Goal: Information Seeking & Learning: Learn about a topic

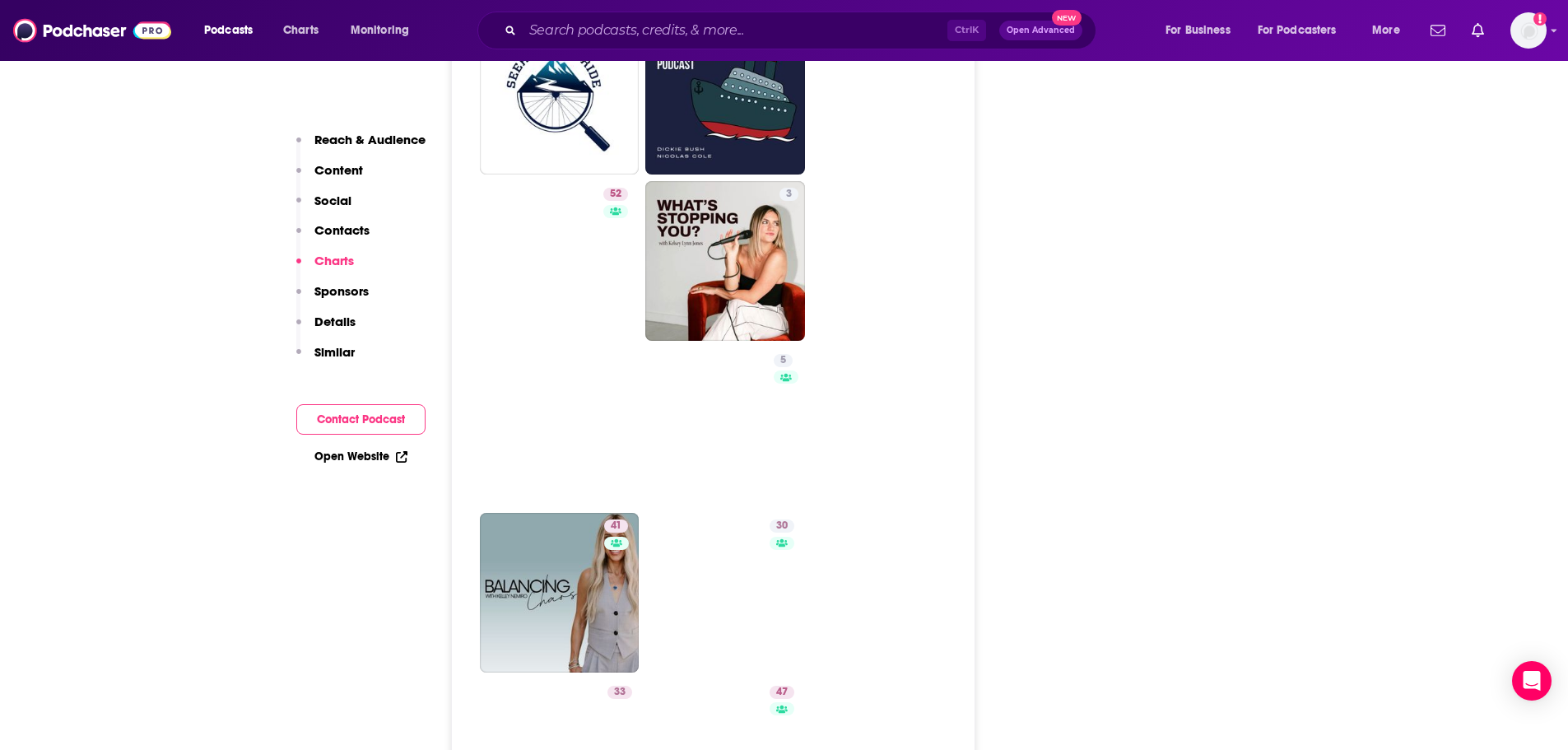
scroll to position [4198, 0]
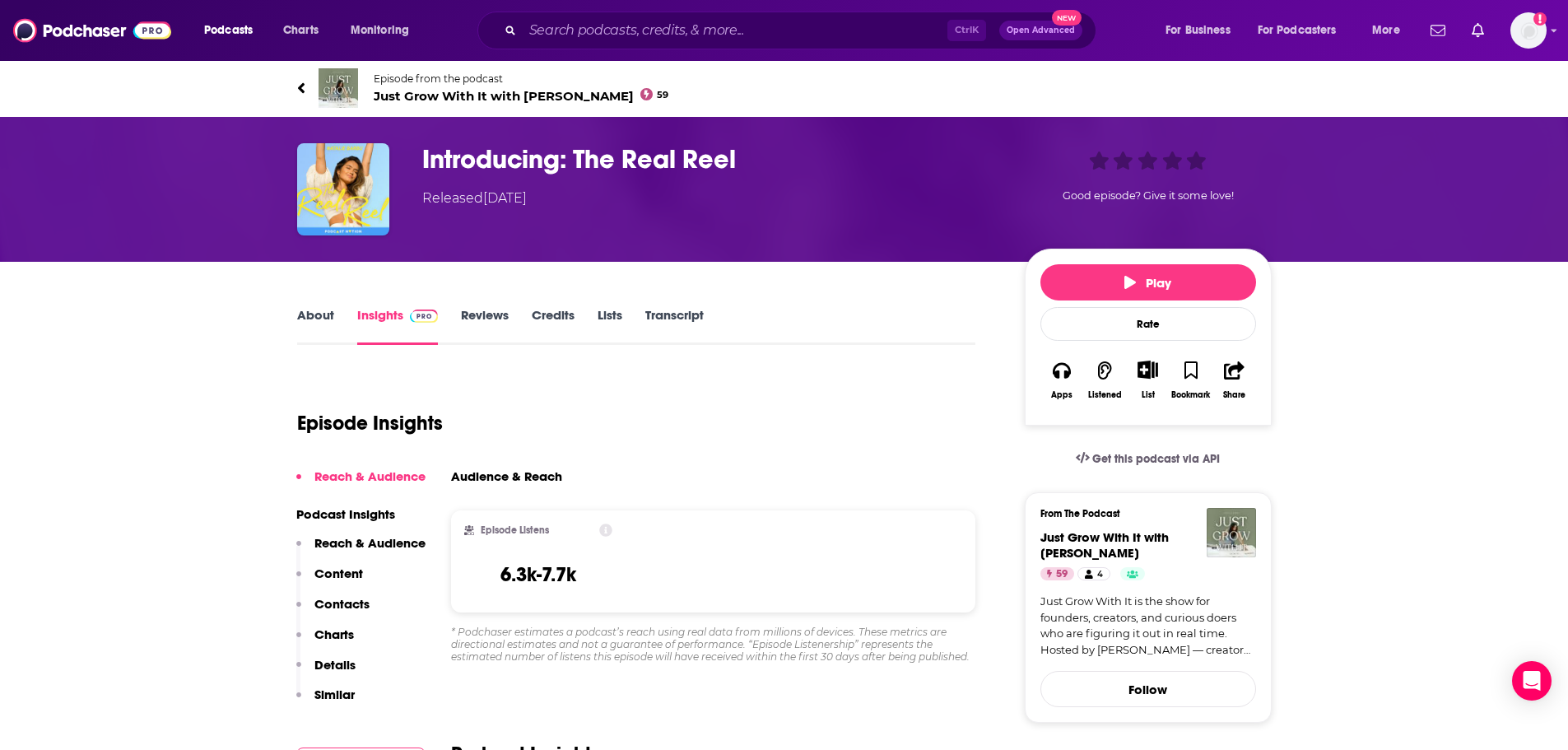
click at [317, 326] on link "About" at bounding box center [316, 326] width 37 height 38
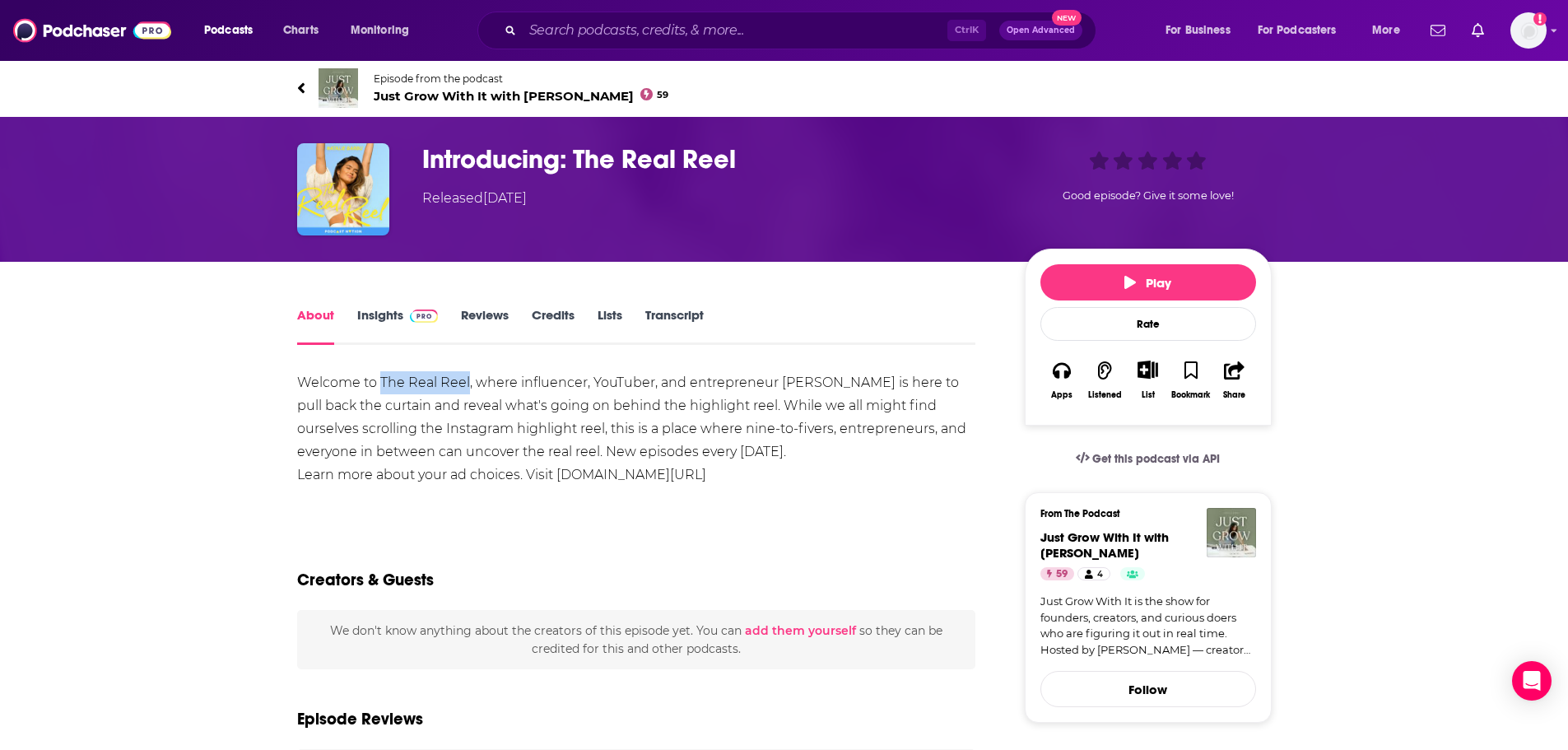
drag, startPoint x: 382, startPoint y: 378, endPoint x: 466, endPoint y: 393, distance: 85.3
click at [466, 393] on div "Welcome to The Real Reel, where influencer, YouTuber, and entrepreneur Natalie …" at bounding box center [637, 428] width 679 height 115
copy div "The Real Reel"
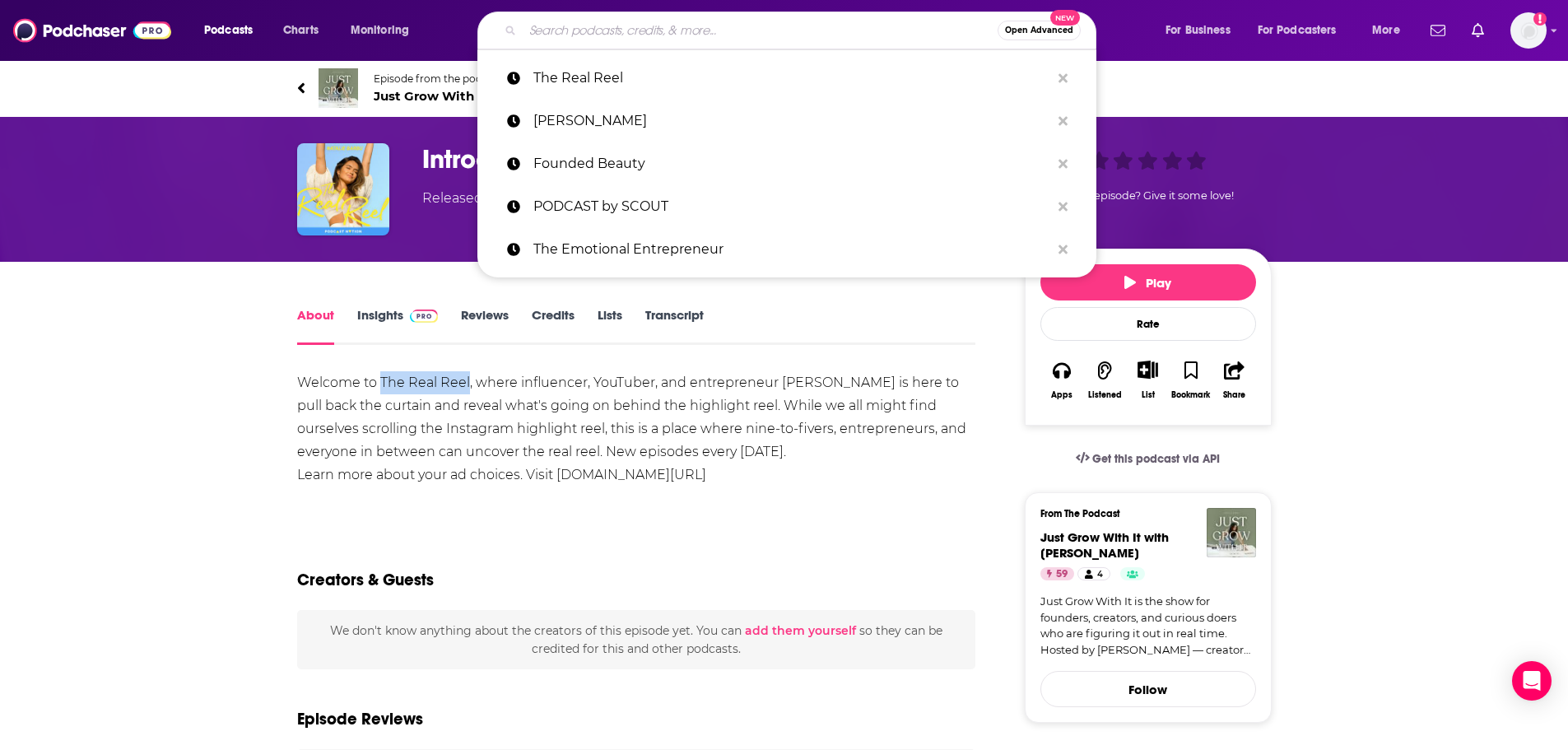
click at [704, 29] on input "Search podcasts, credits, & more..." at bounding box center [760, 30] width 475 height 26
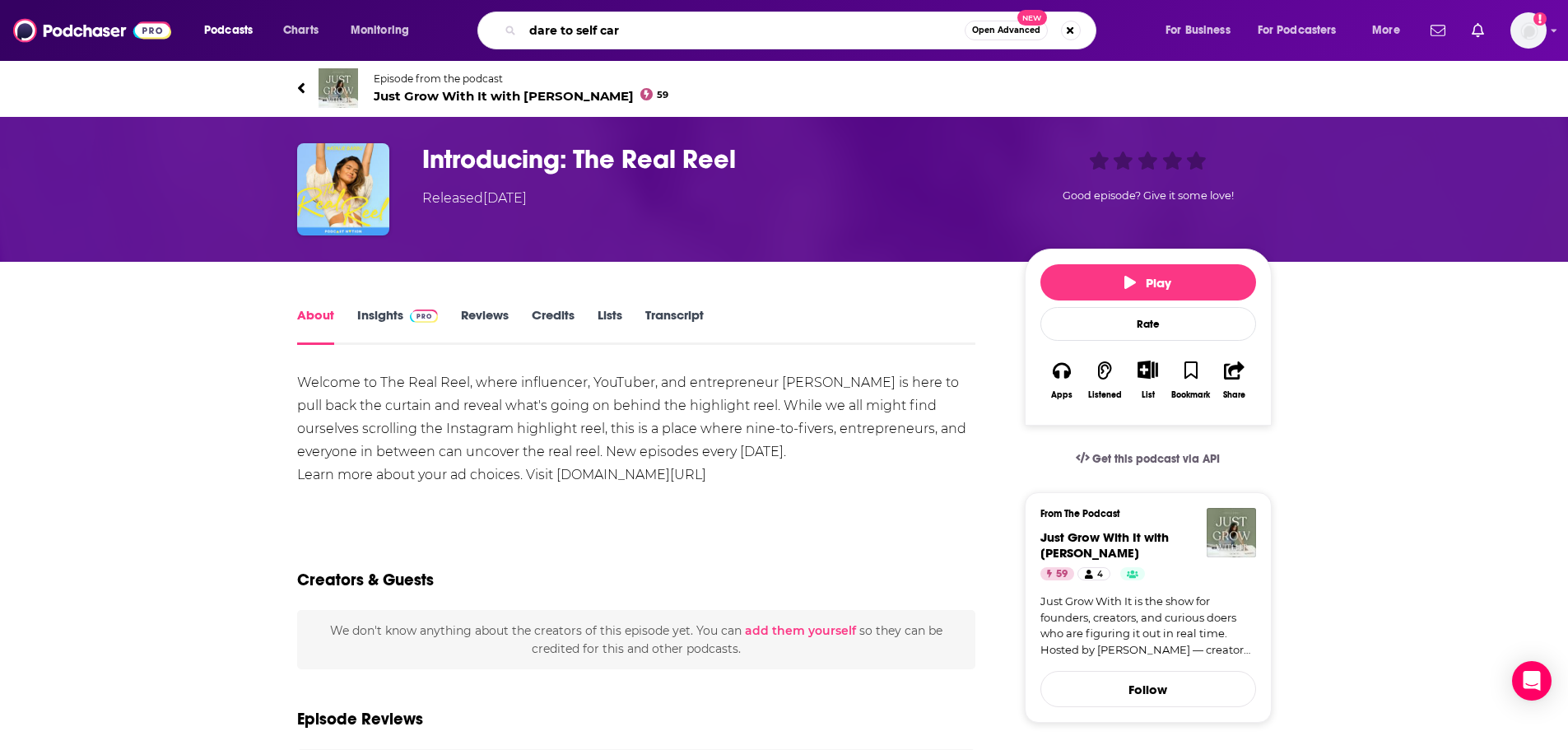
type input "dare to self care"
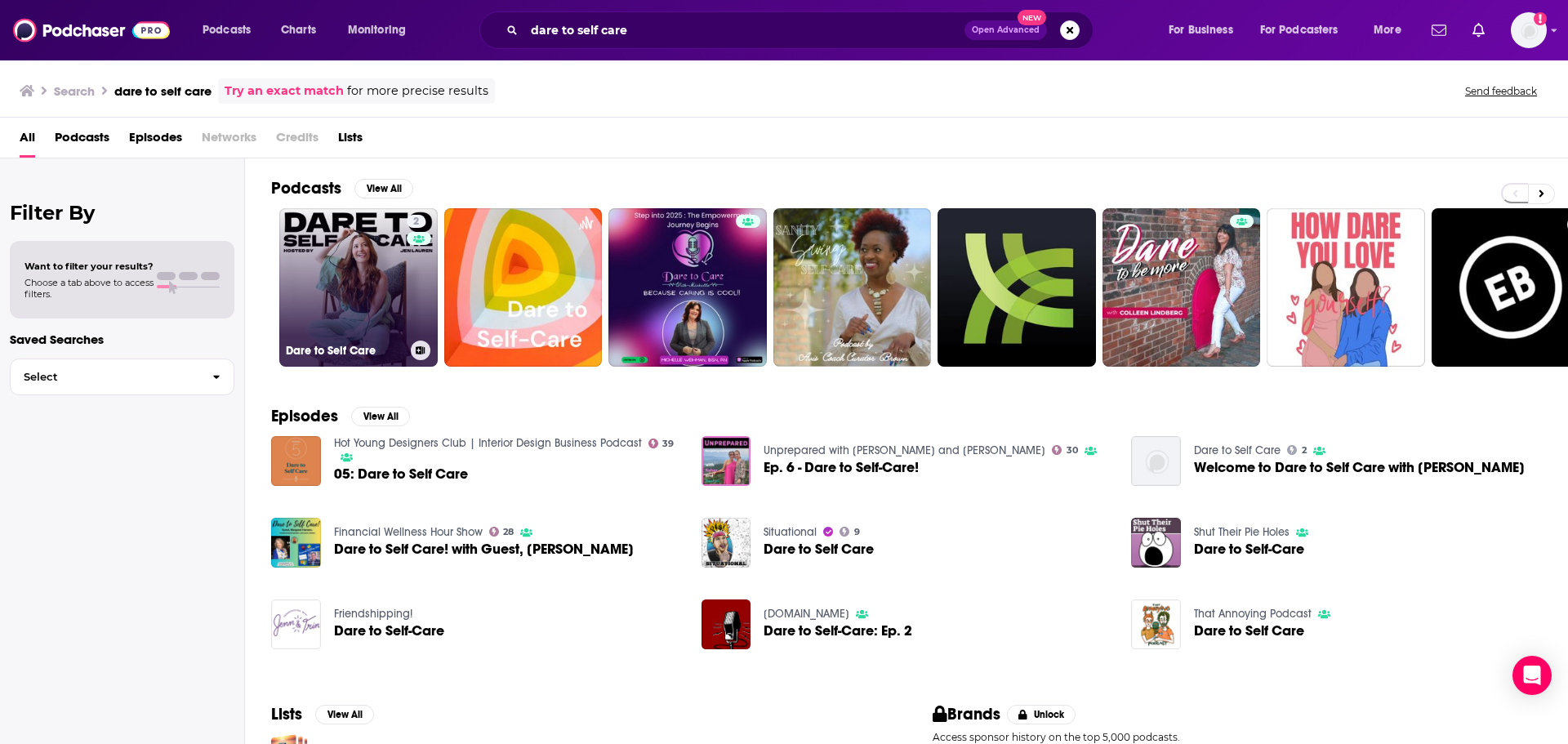
click at [348, 300] on link "2 Dare to Self Care" at bounding box center [358, 287] width 158 height 158
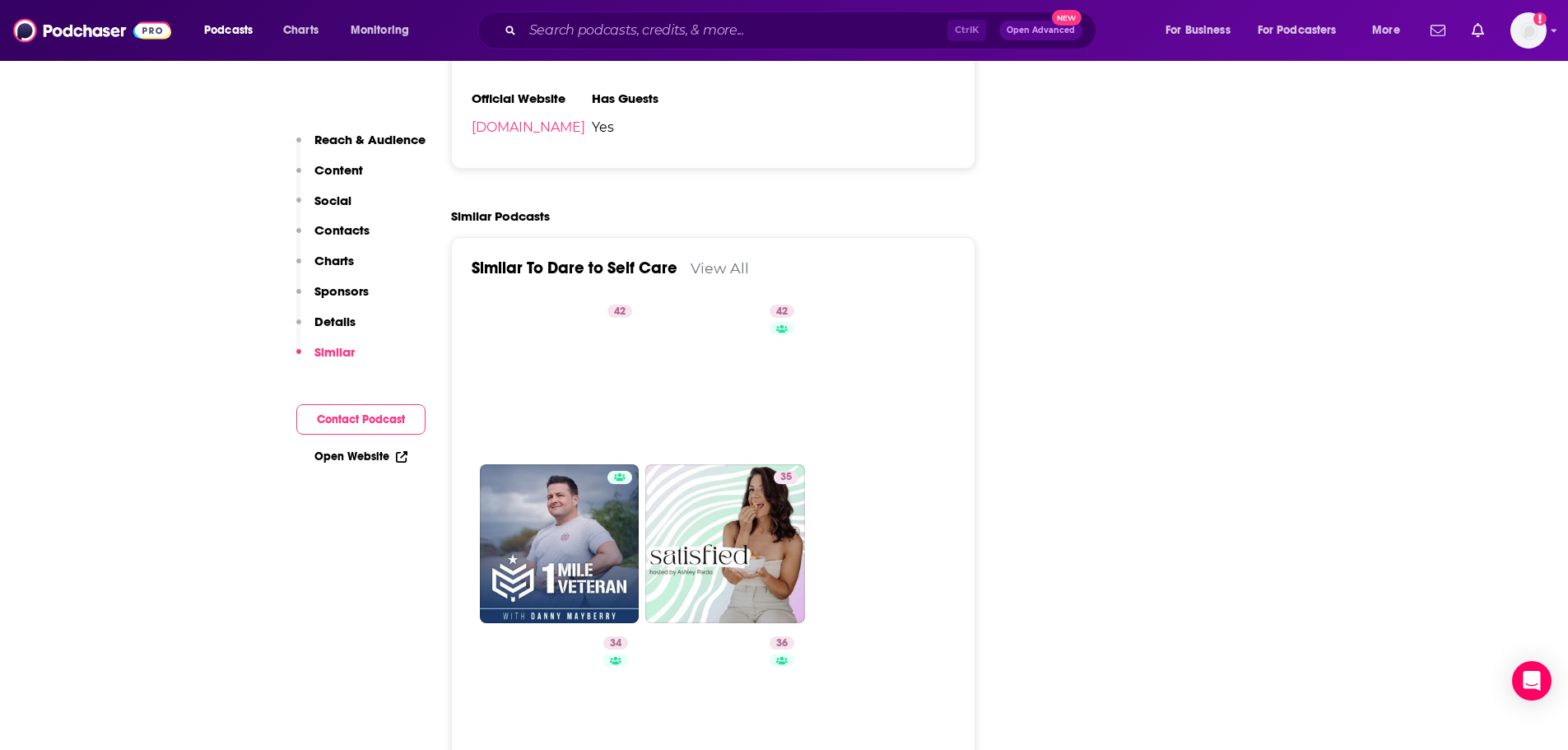
scroll to position [2552, 0]
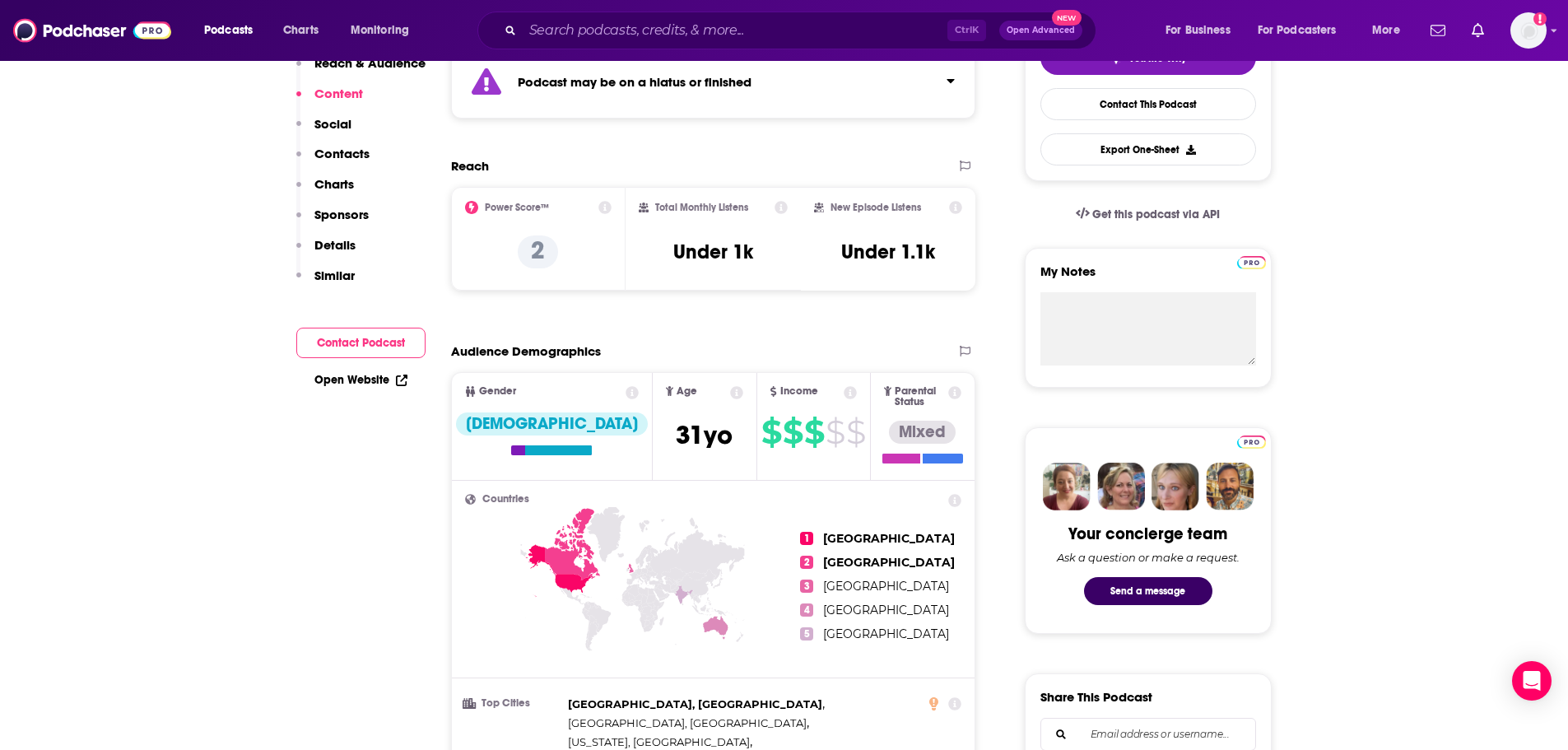
scroll to position [0, 0]
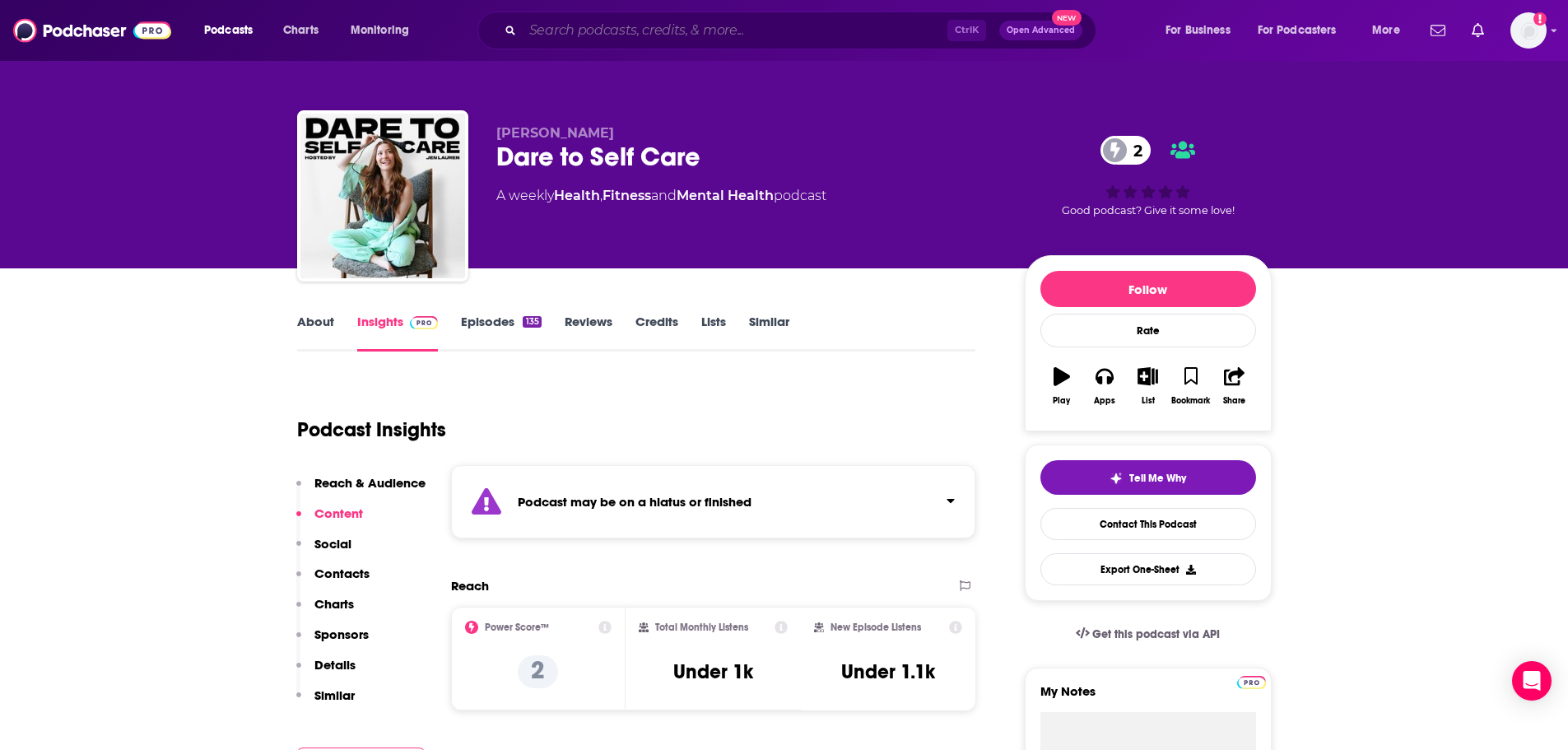
click at [673, 25] on input "Search podcasts, credits, & more..." at bounding box center [735, 30] width 424 height 26
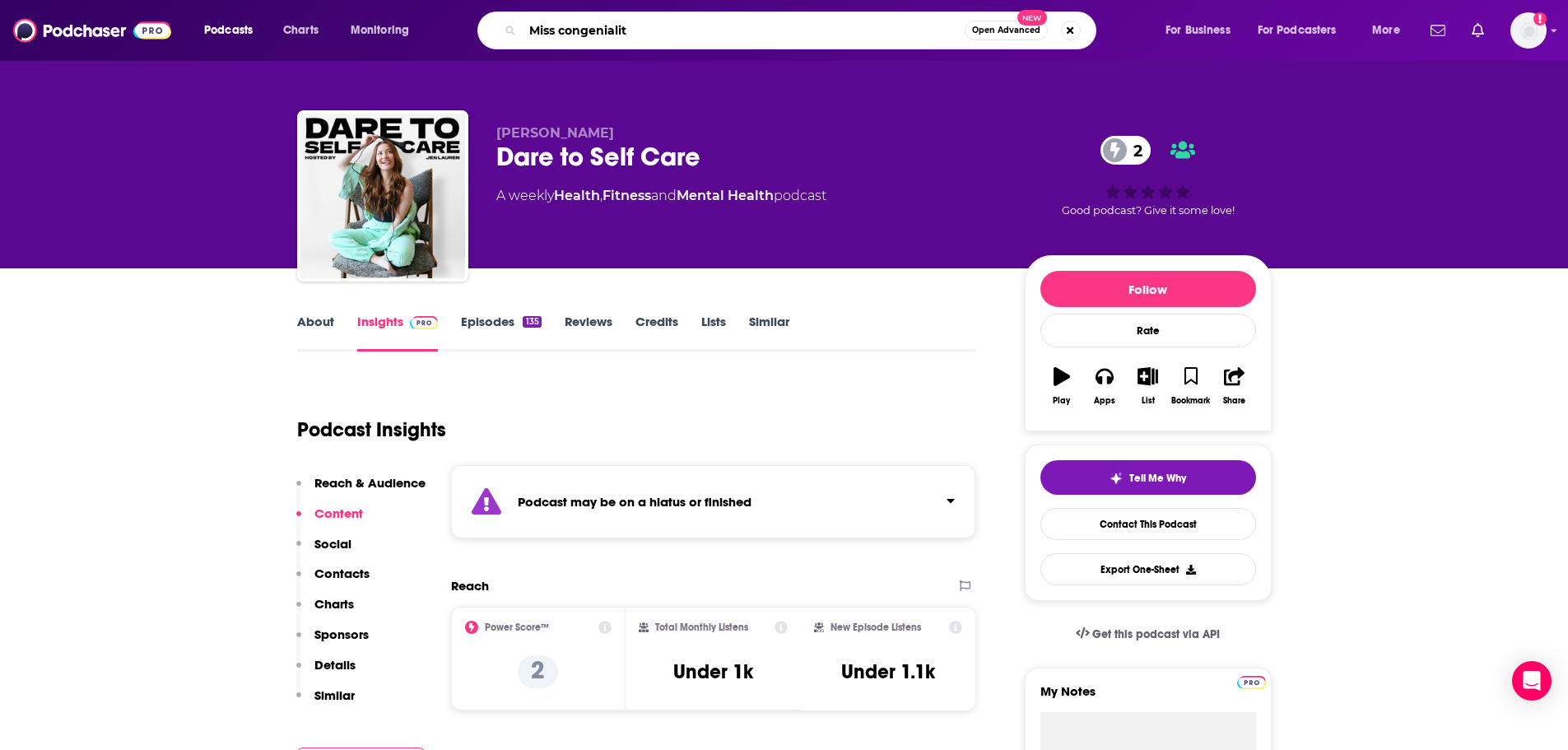
type input "Miss congeniality"
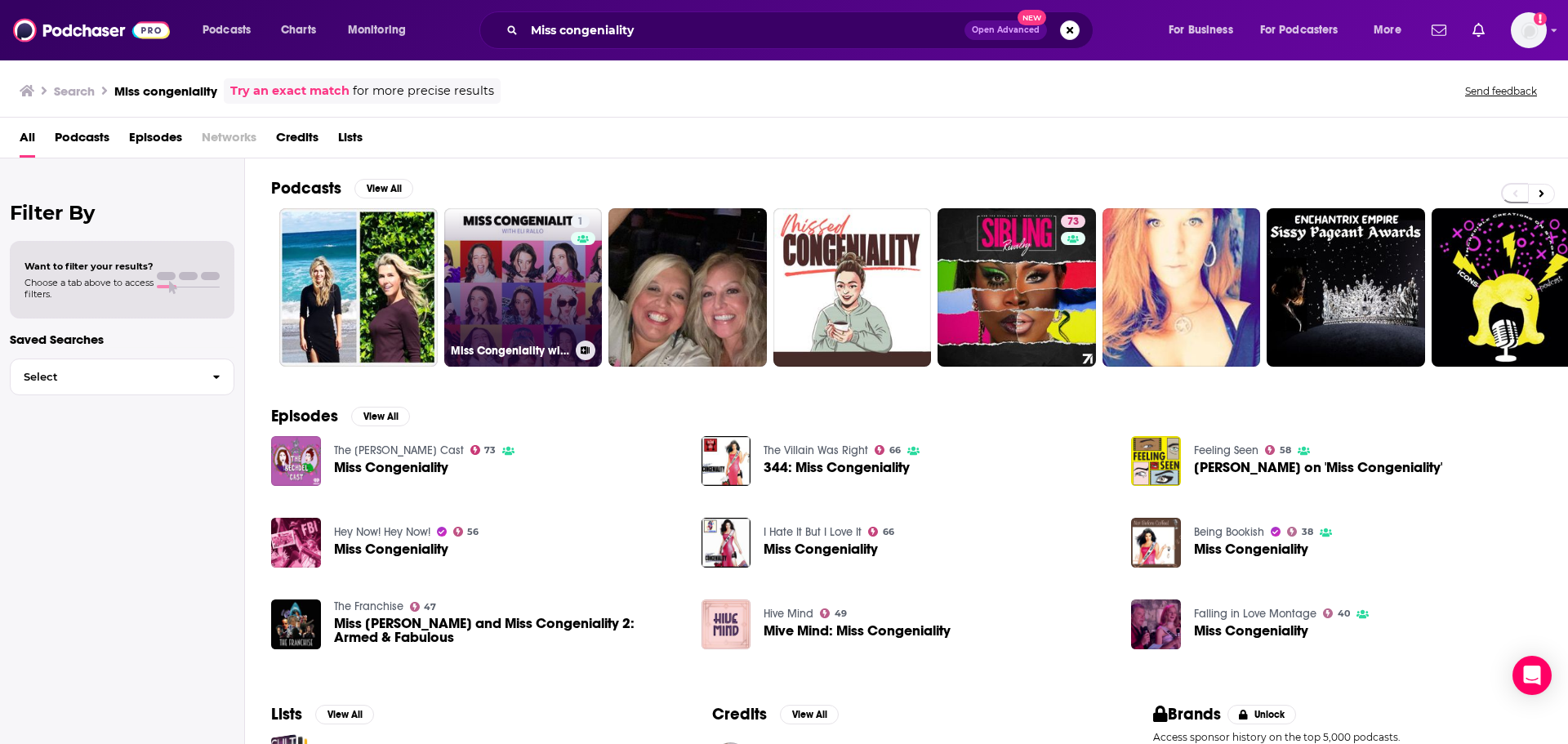
click at [562, 287] on link "1 Miss Congeniality with Eli Rallo" at bounding box center [524, 287] width 158 height 158
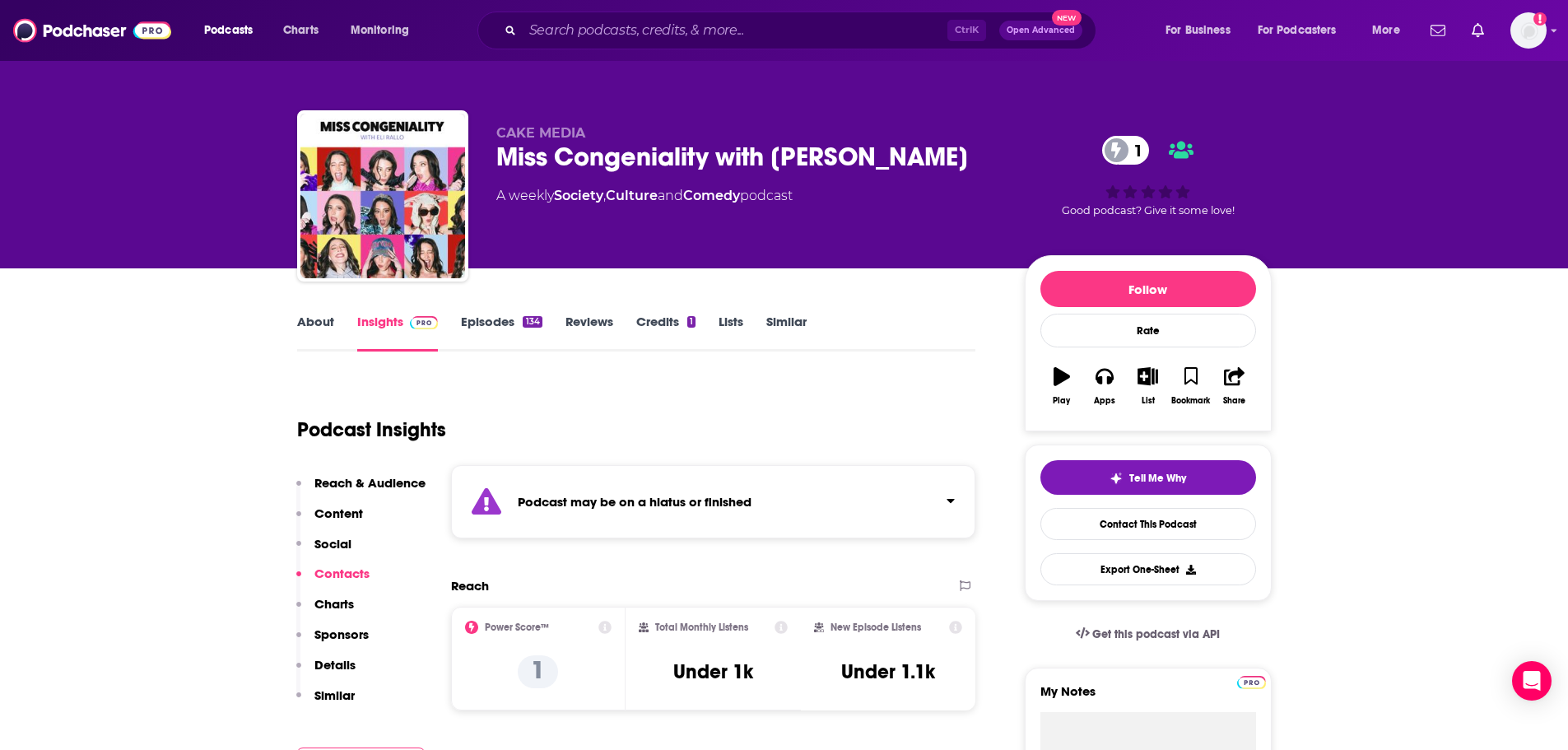
click at [323, 321] on link "About" at bounding box center [316, 333] width 37 height 38
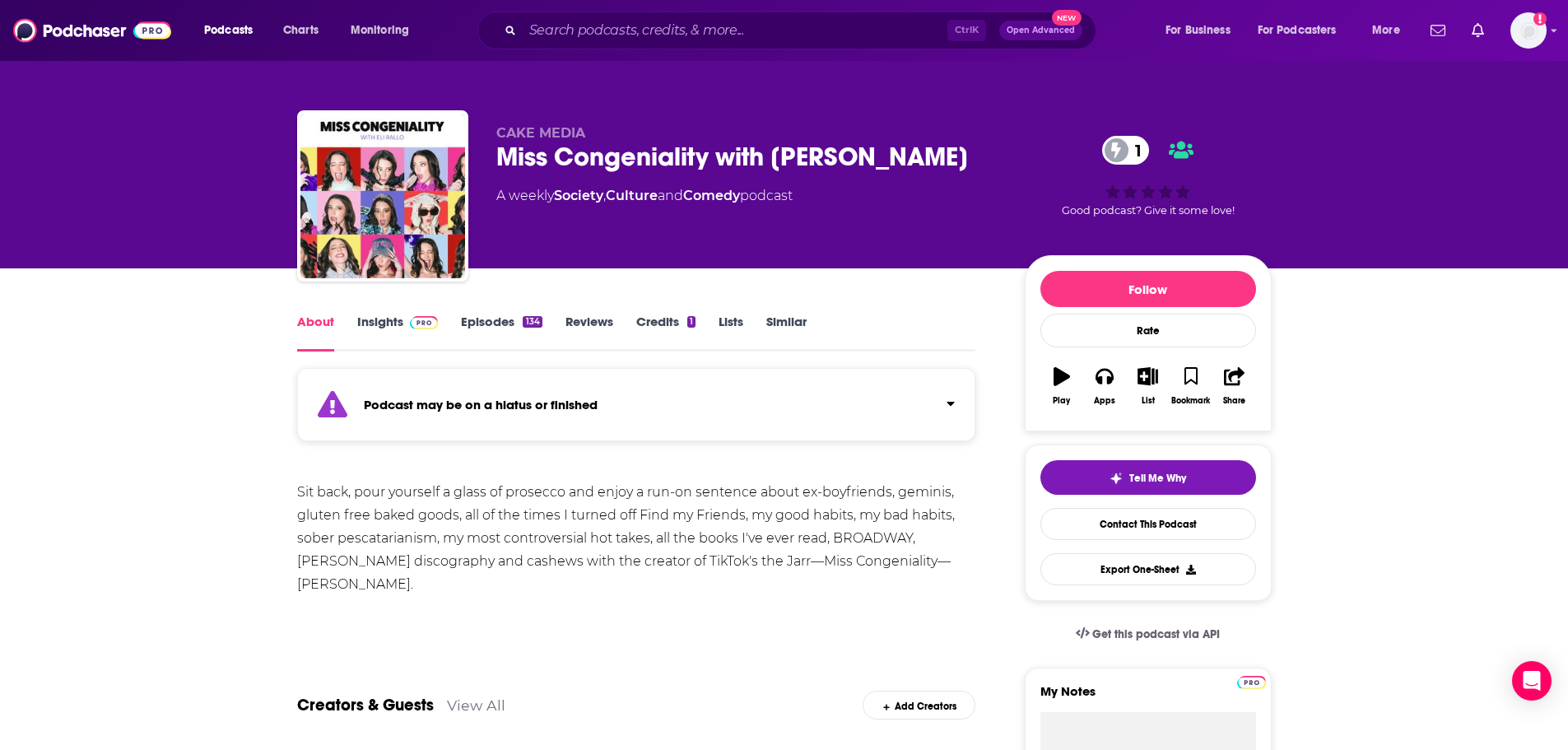
click at [373, 322] on link "Insights" at bounding box center [398, 333] width 82 height 38
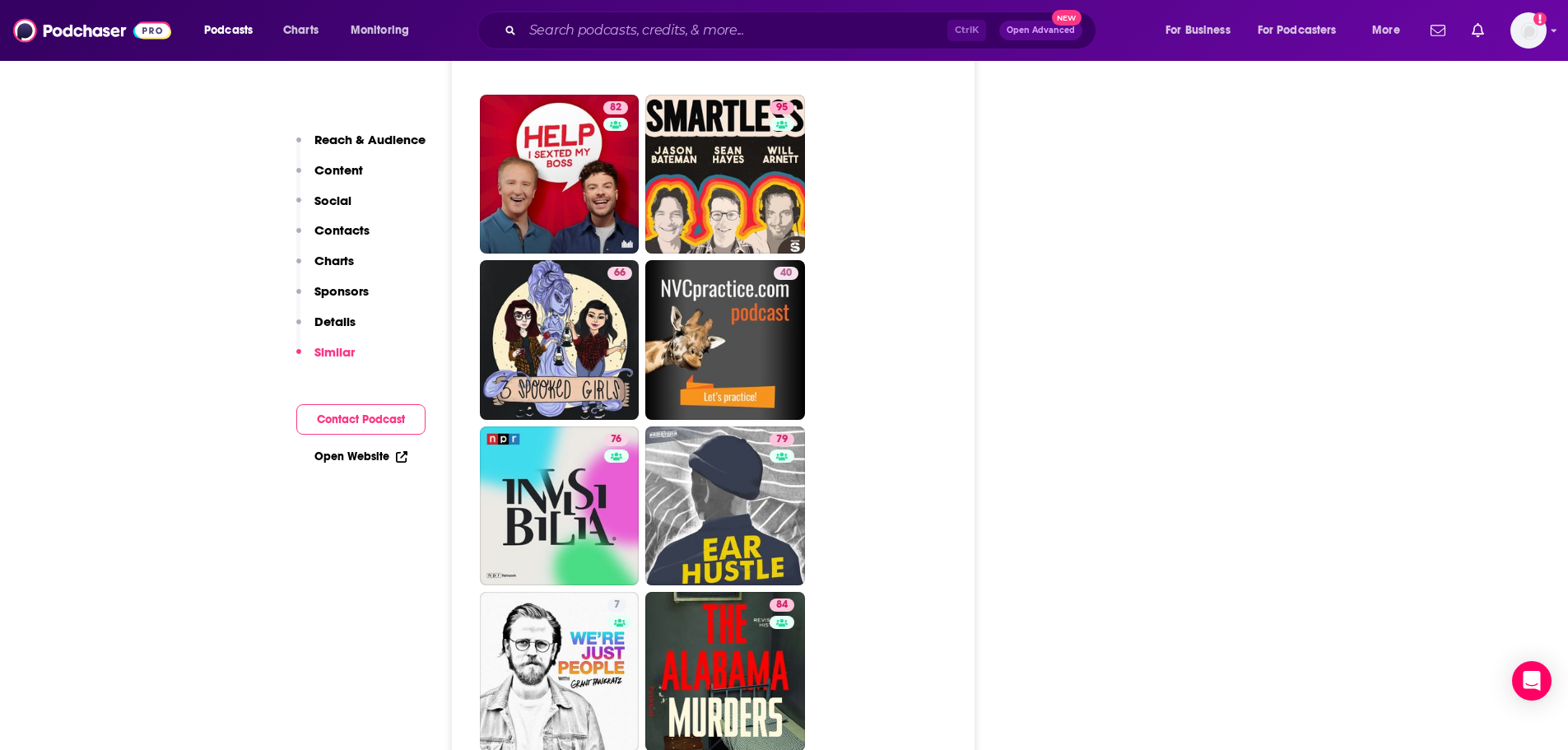
scroll to position [6833, 0]
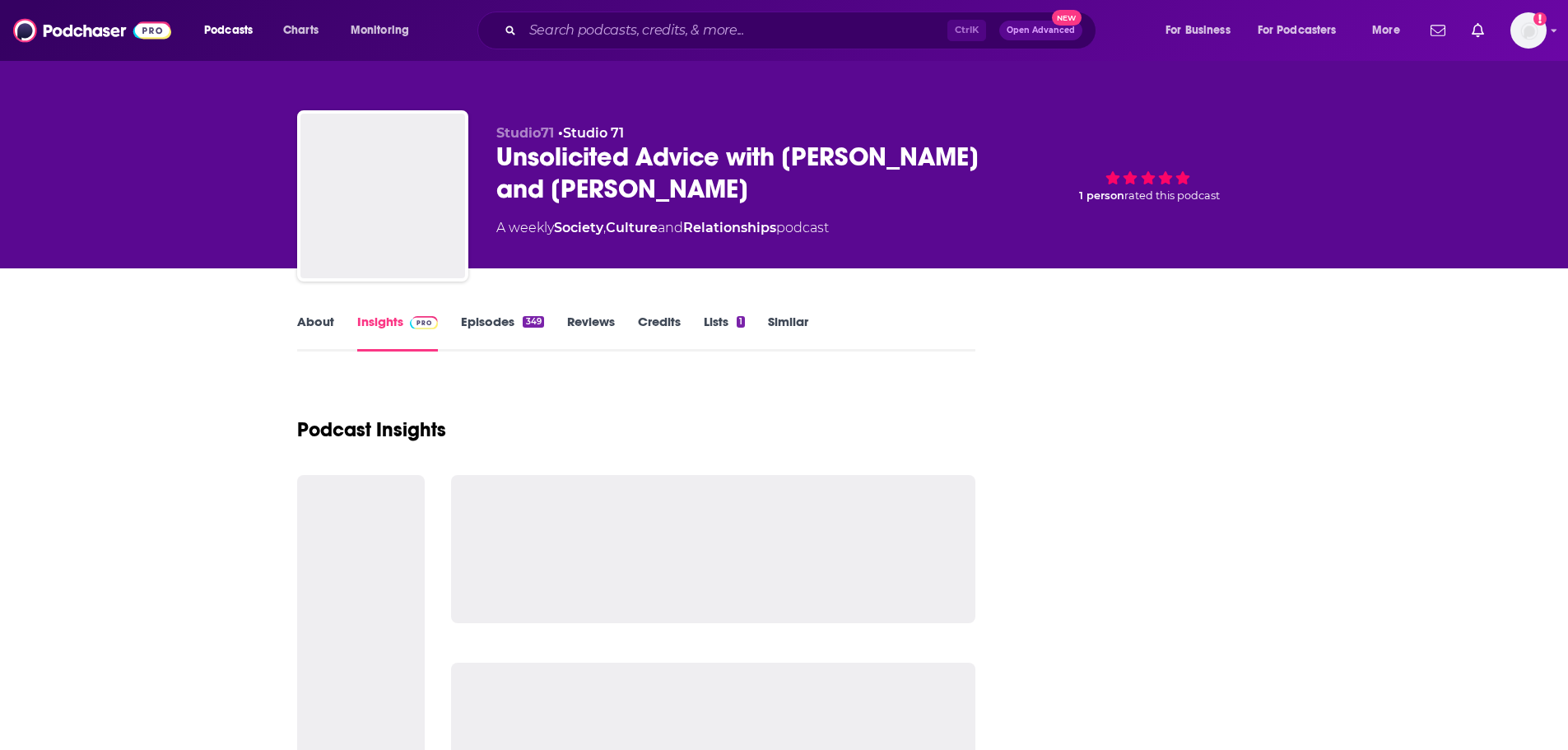
click at [311, 326] on link "About" at bounding box center [316, 333] width 37 height 38
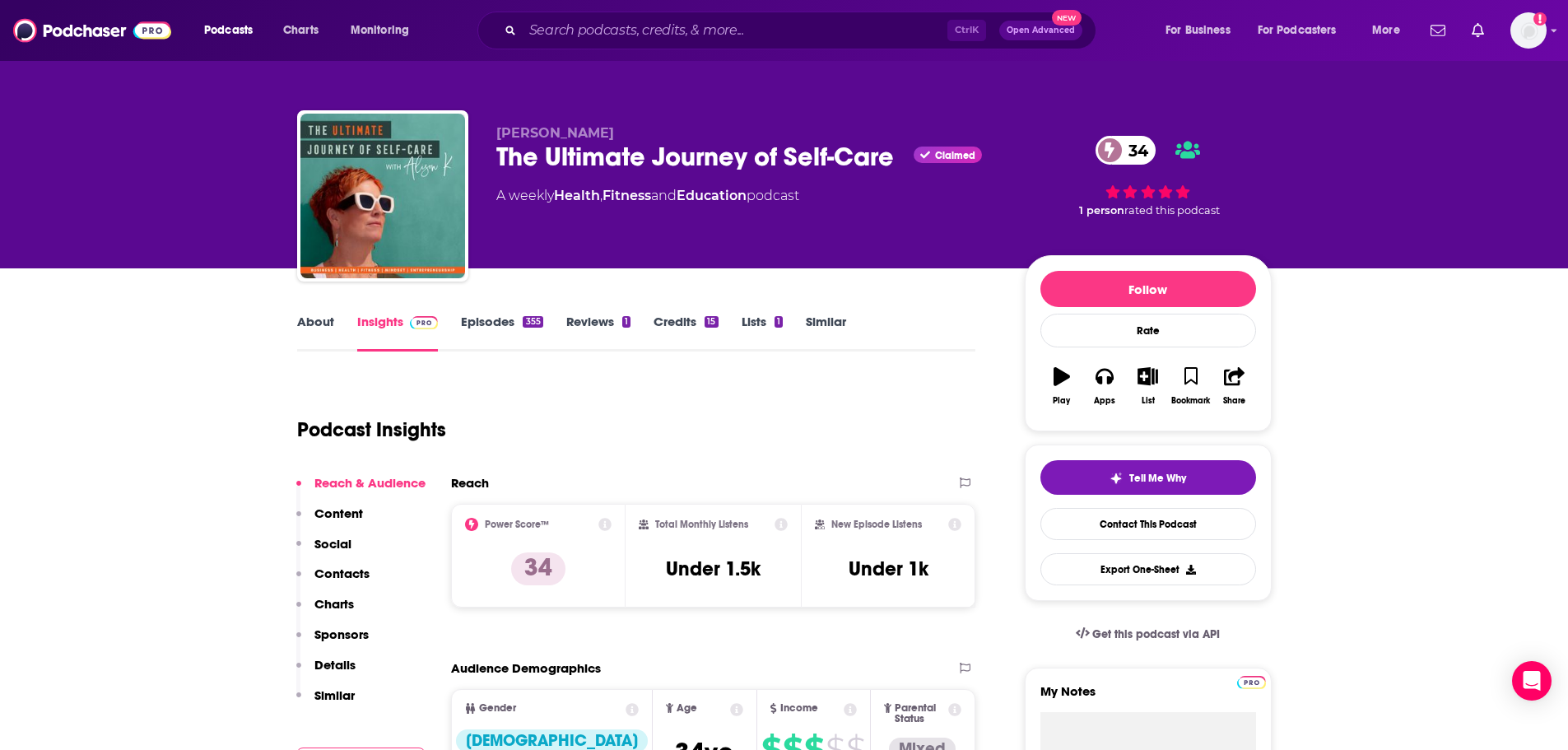
click at [314, 330] on link "About" at bounding box center [316, 333] width 37 height 38
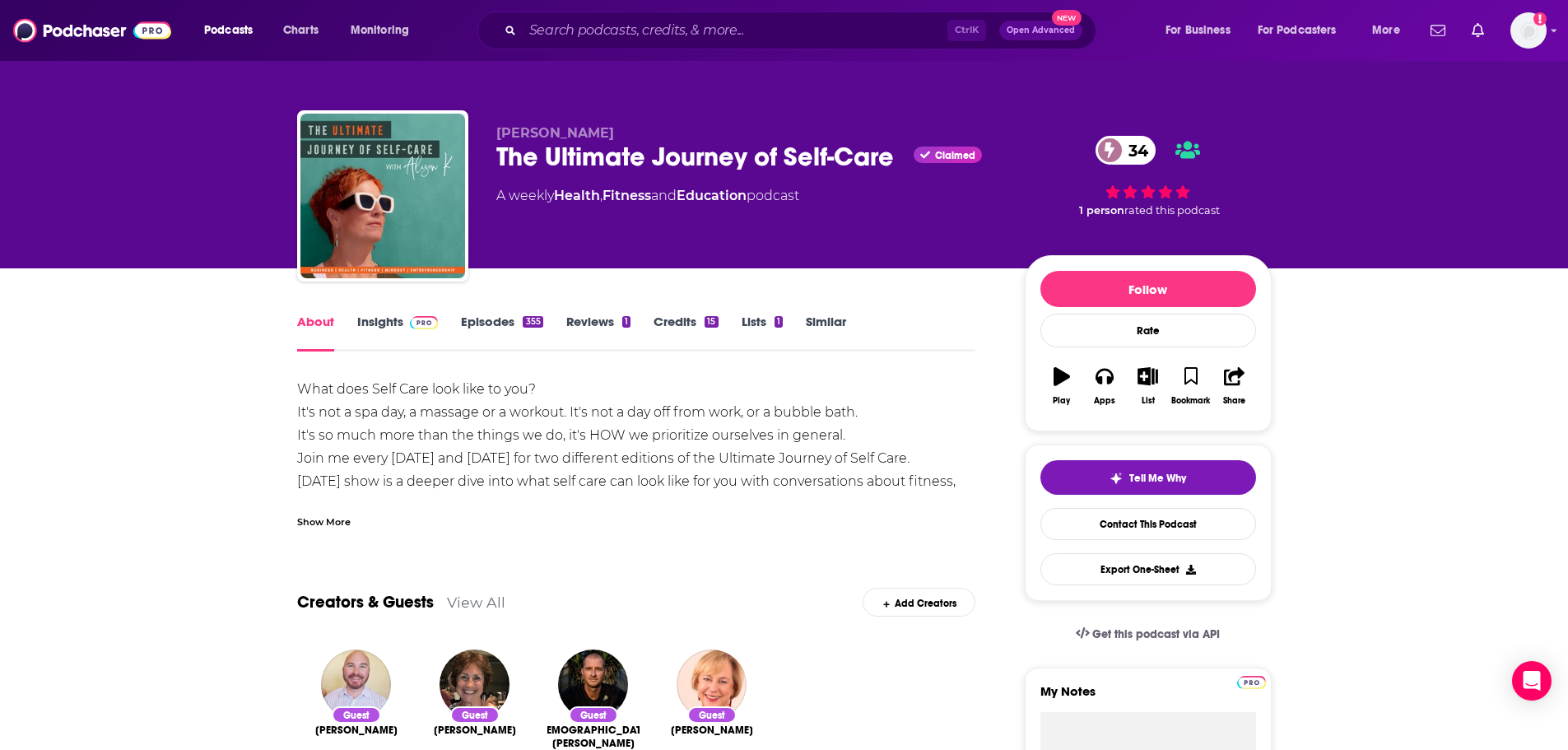
click at [319, 526] on div "Show More" at bounding box center [324, 521] width 54 height 15
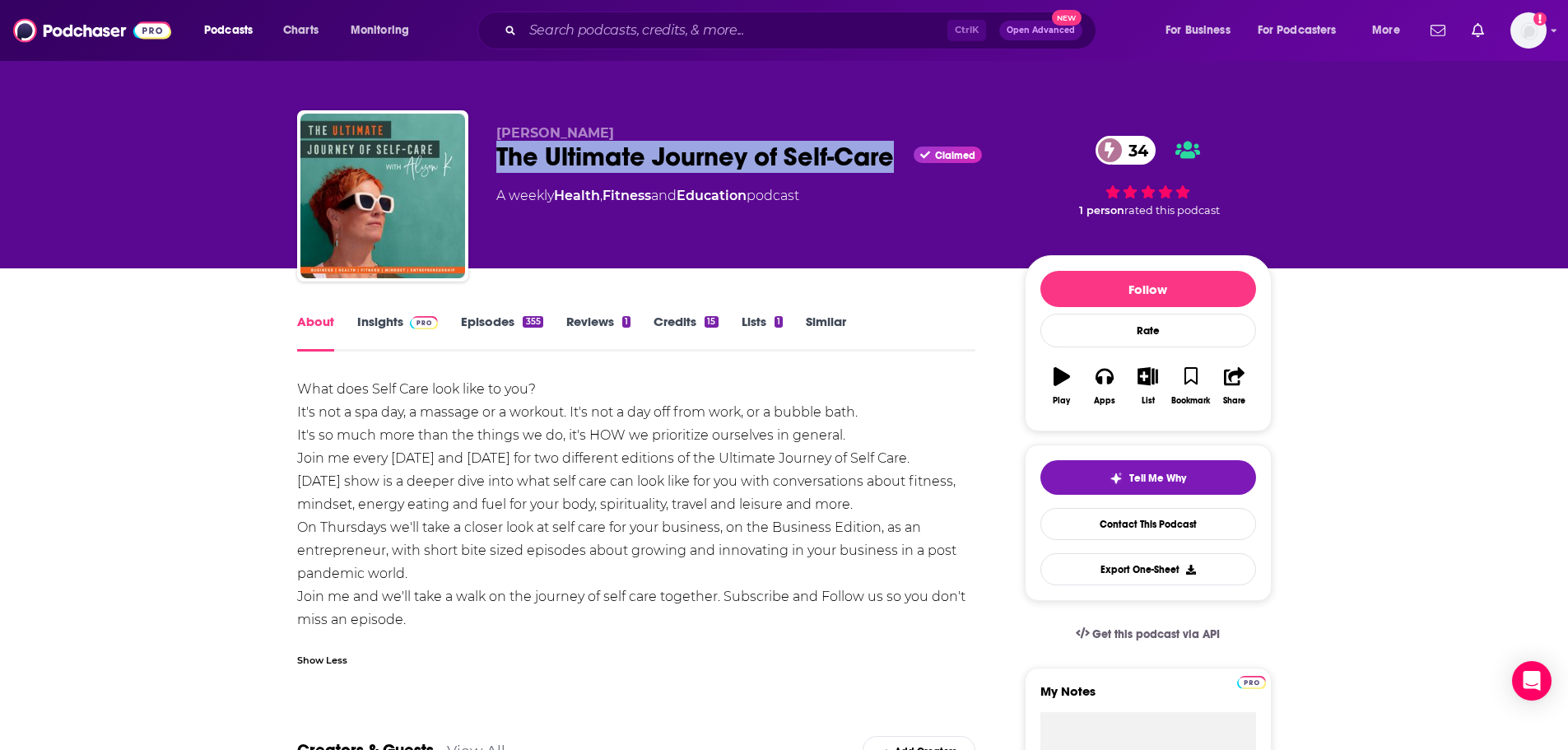
drag, startPoint x: 498, startPoint y: 153, endPoint x: 900, endPoint y: 157, distance: 402.0
click at [900, 157] on div "The Ultimate Journey of Self-Care Claimed 34" at bounding box center [747, 156] width 502 height 32
copy h1 "The Ultimate Journey of Self-Care"
click at [486, 330] on link "Episodes 355" at bounding box center [502, 333] width 82 height 38
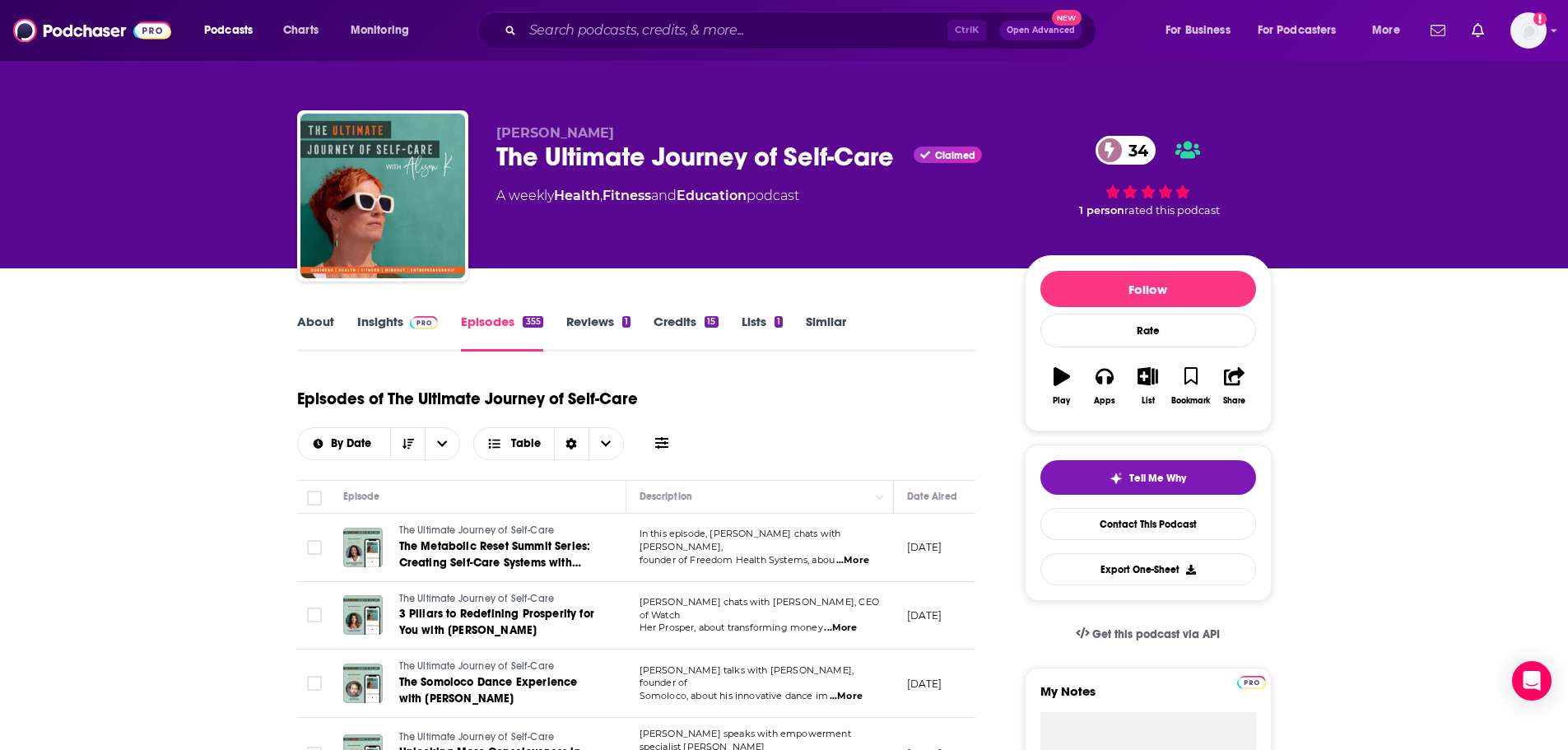
click at [377, 325] on link "Insights" at bounding box center [398, 333] width 82 height 38
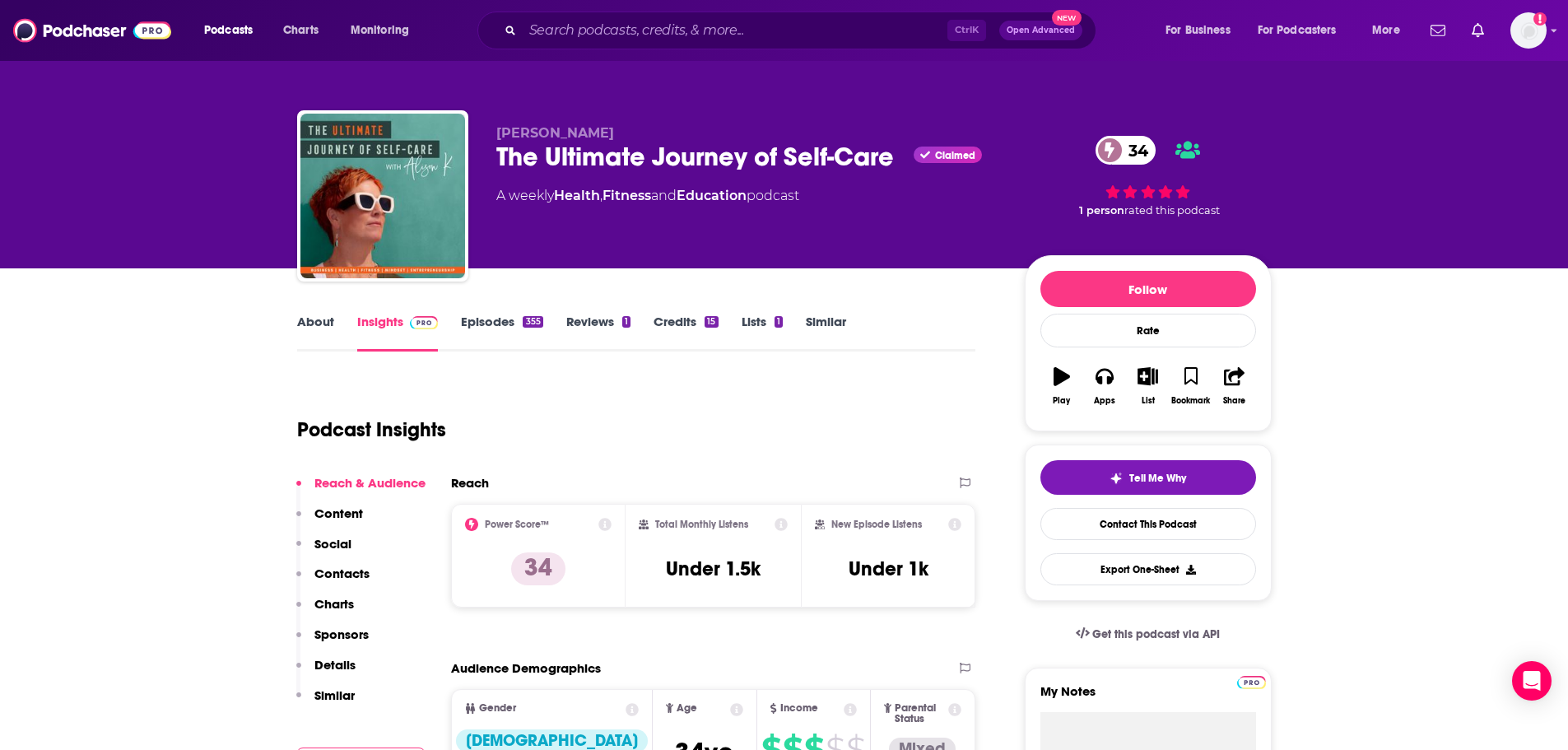
click at [495, 320] on link "Episodes 355" at bounding box center [502, 333] width 82 height 38
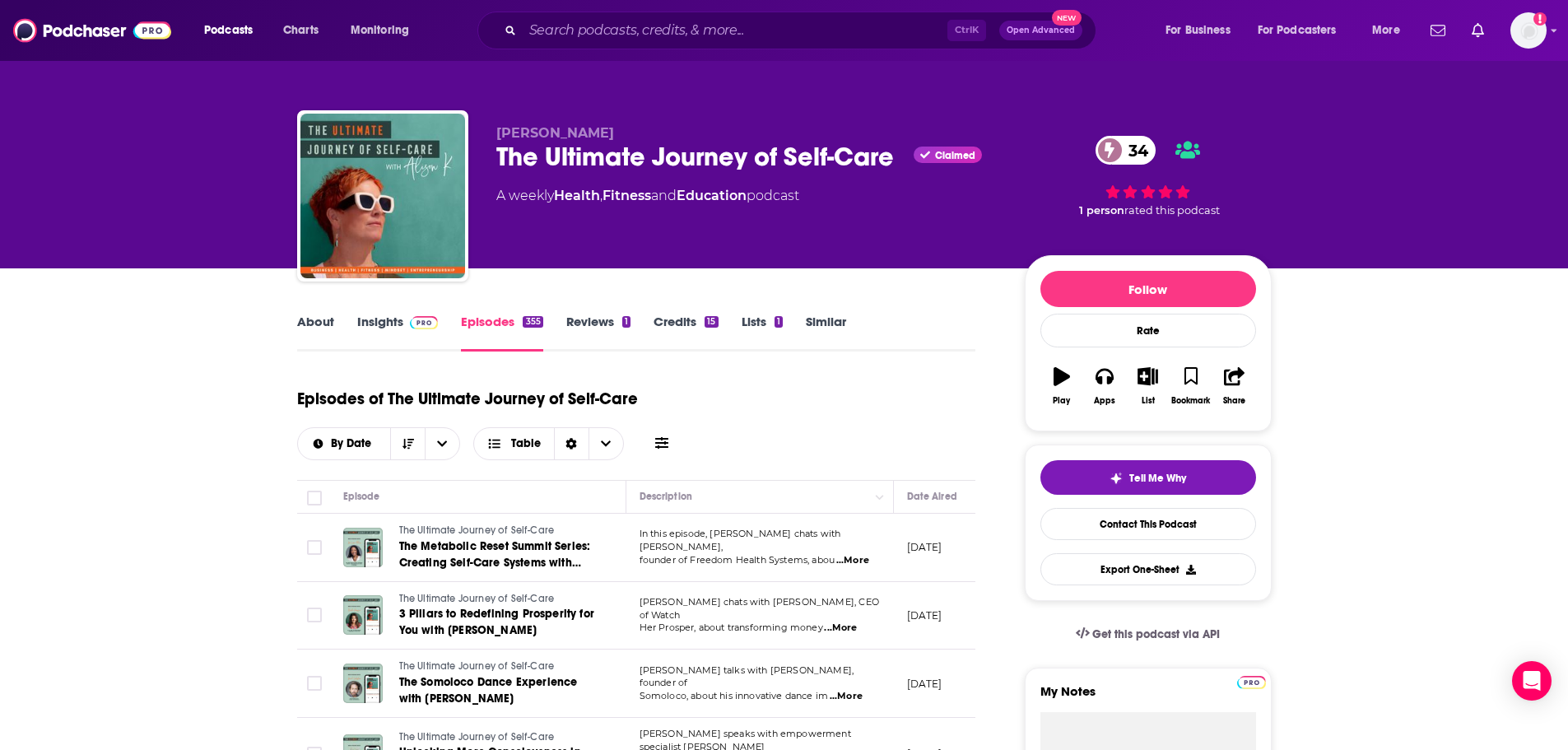
drag, startPoint x: 384, startPoint y: 327, endPoint x: 524, endPoint y: 33, distance: 325.6
click at [384, 327] on link "Insights" at bounding box center [398, 333] width 82 height 38
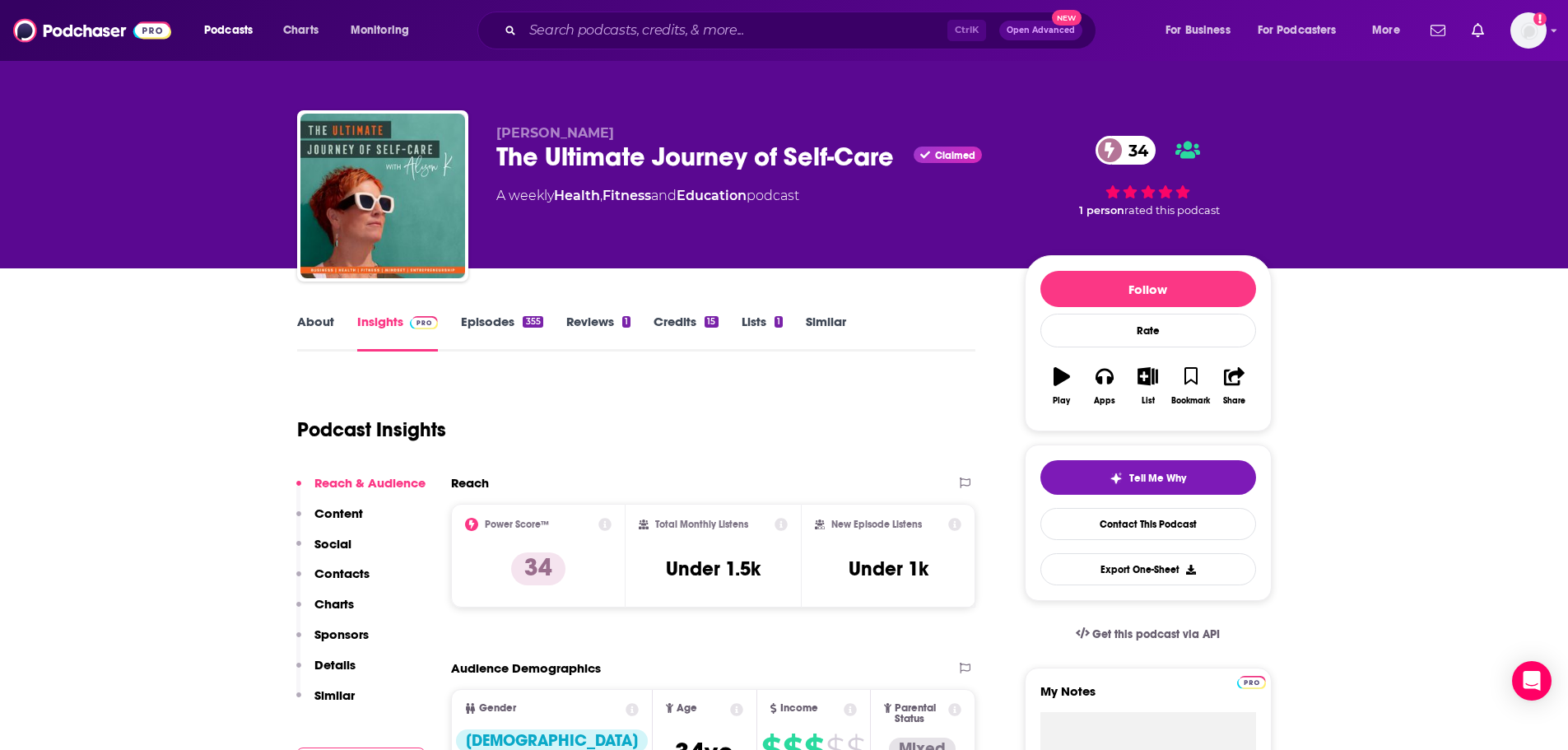
click at [504, 166] on div "The Ultimate Journey of Self-Care Claimed 34" at bounding box center [747, 156] width 502 height 32
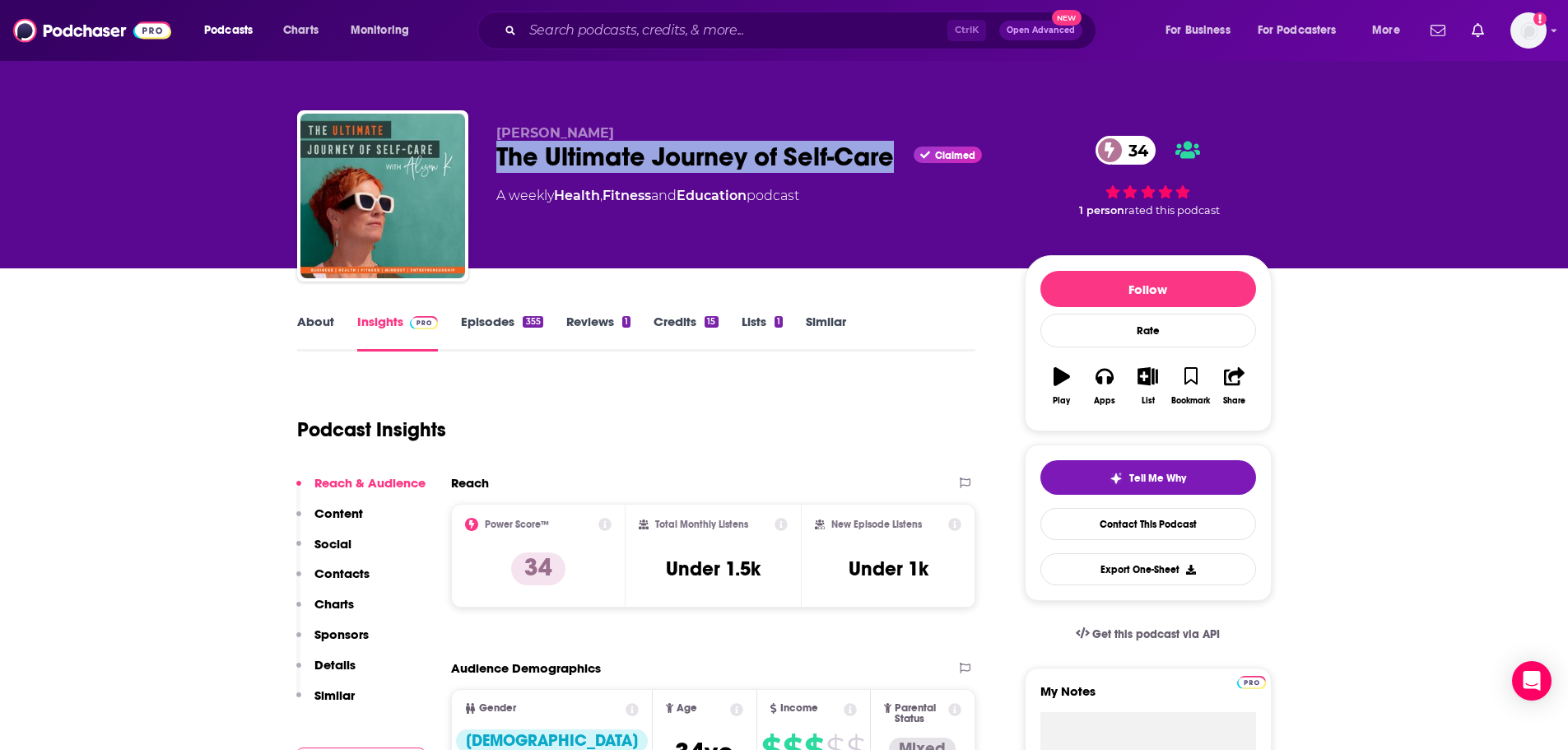
drag, startPoint x: 495, startPoint y: 156, endPoint x: 891, endPoint y: 159, distance: 396.0
click at [891, 159] on div "The Ultimate Journey of Self-Care Claimed 34" at bounding box center [747, 156] width 502 height 32
copy h2 "The Ultimate Journey of Self-Care"
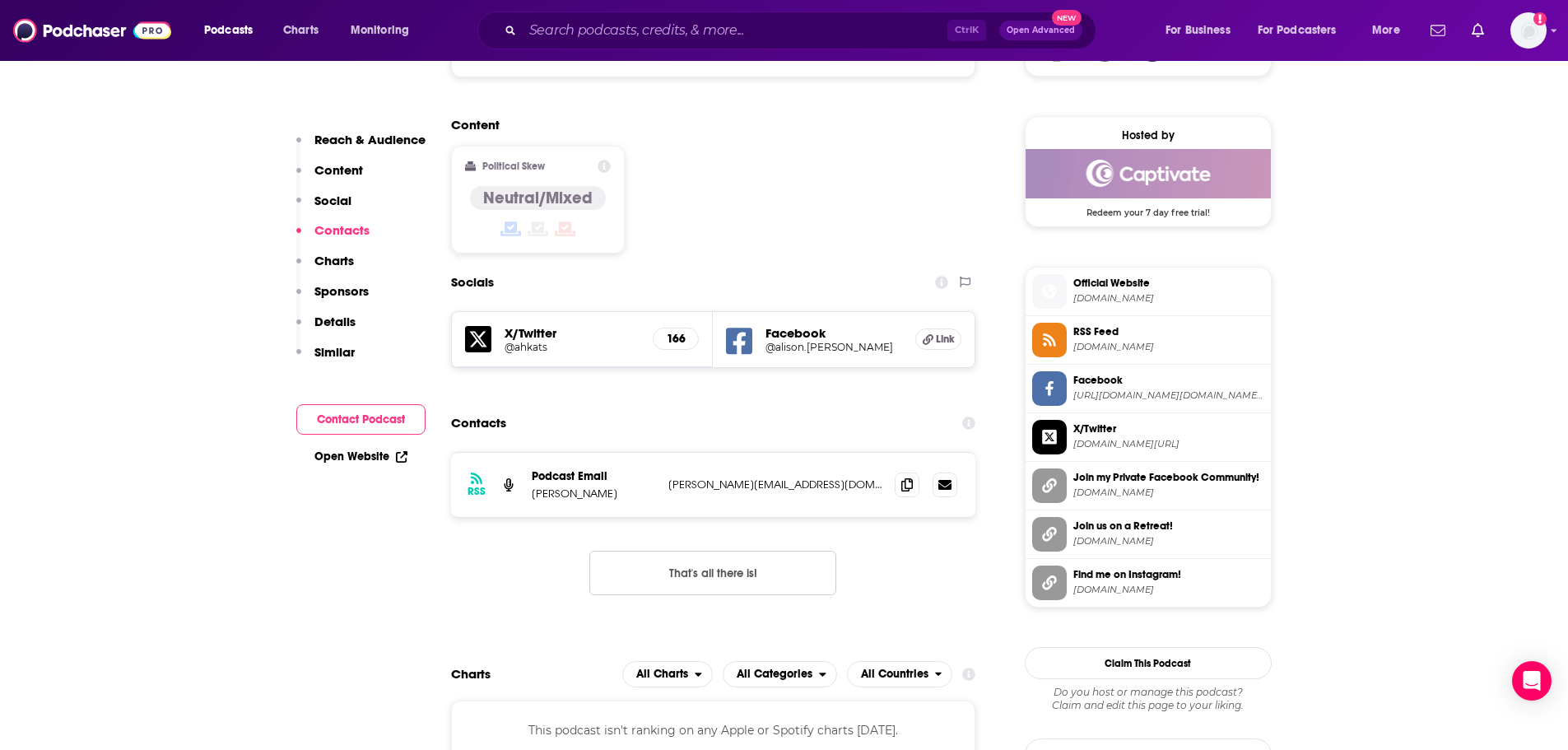
scroll to position [1317, 0]
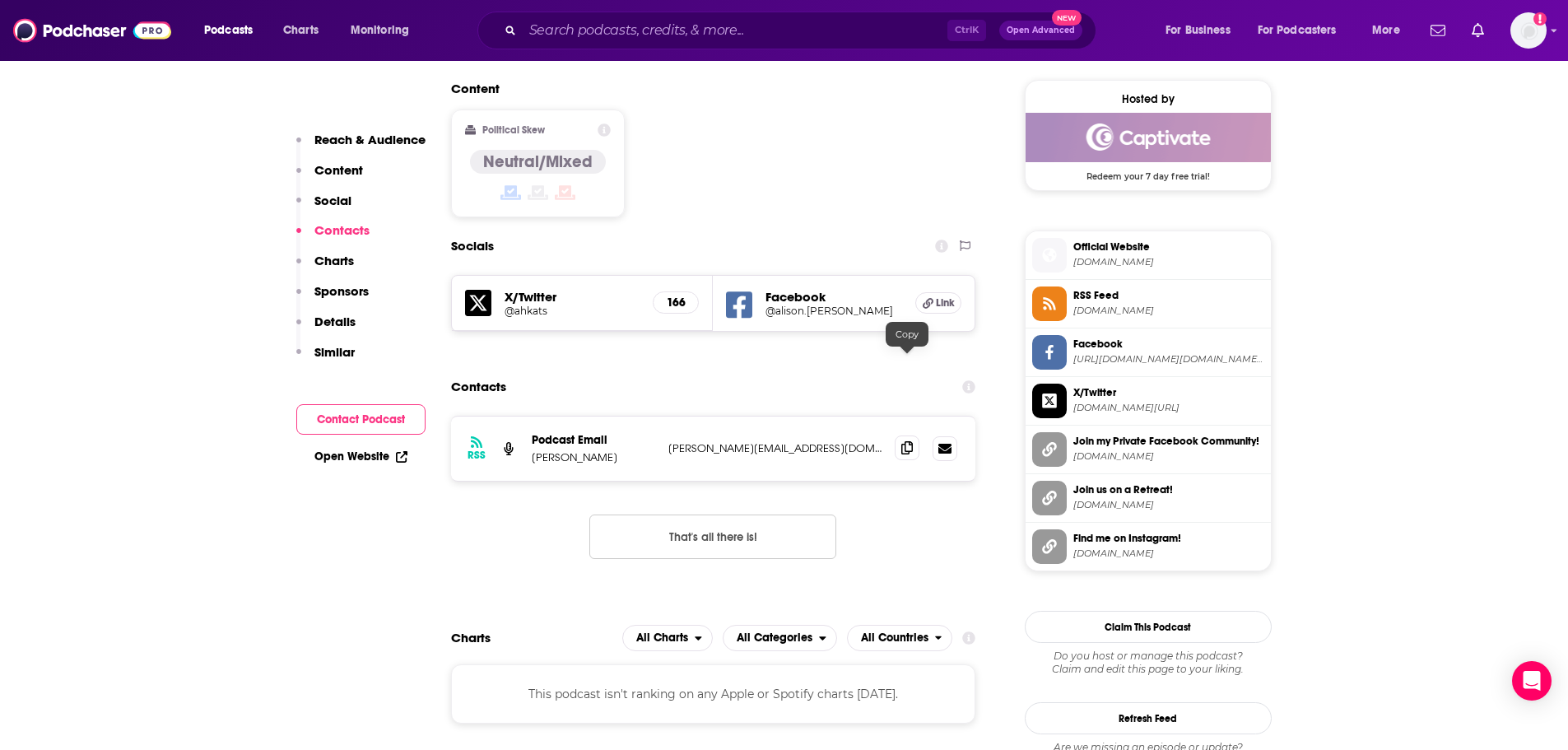
click at [913, 442] on icon at bounding box center [907, 448] width 12 height 14
click at [563, 451] on p "Alison Katschkowsky" at bounding box center [593, 457] width 123 height 14
click at [537, 451] on p "Alison Katschkowsky" at bounding box center [593, 457] width 123 height 14
drag, startPoint x: 533, startPoint y: 372, endPoint x: 559, endPoint y: 378, distance: 26.7
click at [559, 451] on p "Alison Katschkowsky" at bounding box center [593, 457] width 123 height 14
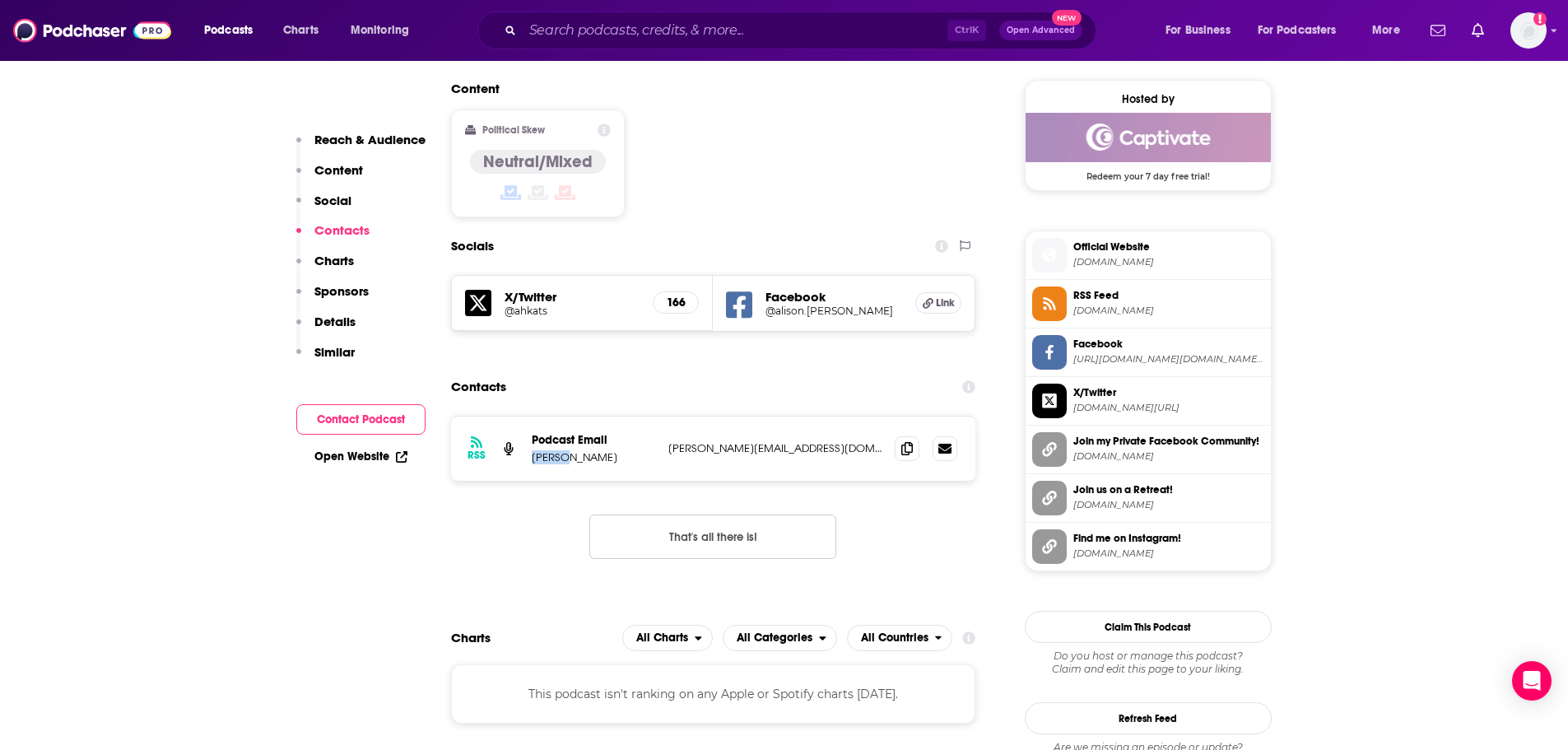
copy p "Alison"
click at [571, 451] on p "Alison Katschkowsky" at bounding box center [593, 457] width 123 height 14
drag, startPoint x: 565, startPoint y: 374, endPoint x: 631, endPoint y: 375, distance: 66.0
click at [631, 451] on p "Alison Katschkowsky" at bounding box center [593, 457] width 123 height 14
copy p "Katschkowsky"
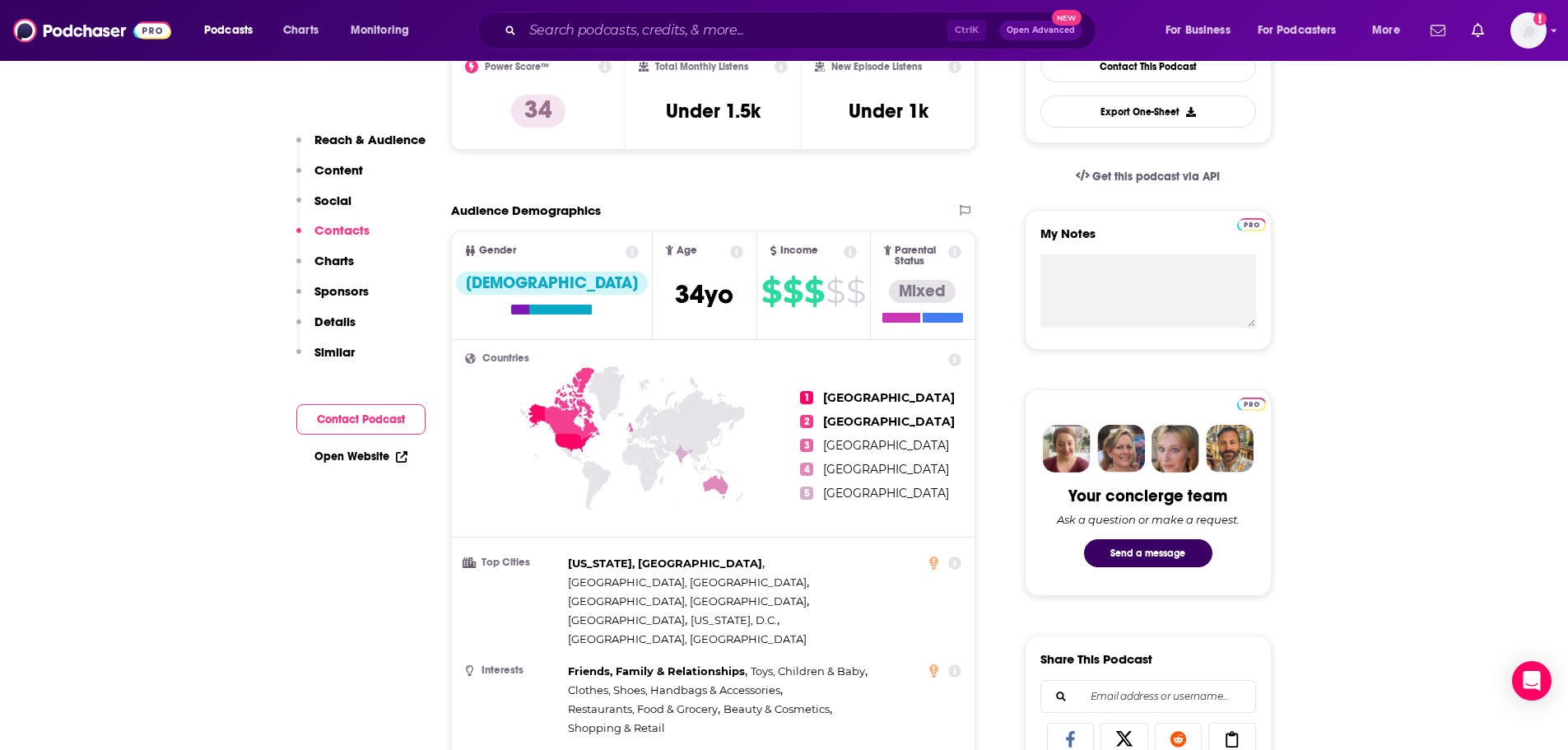
scroll to position [0, 0]
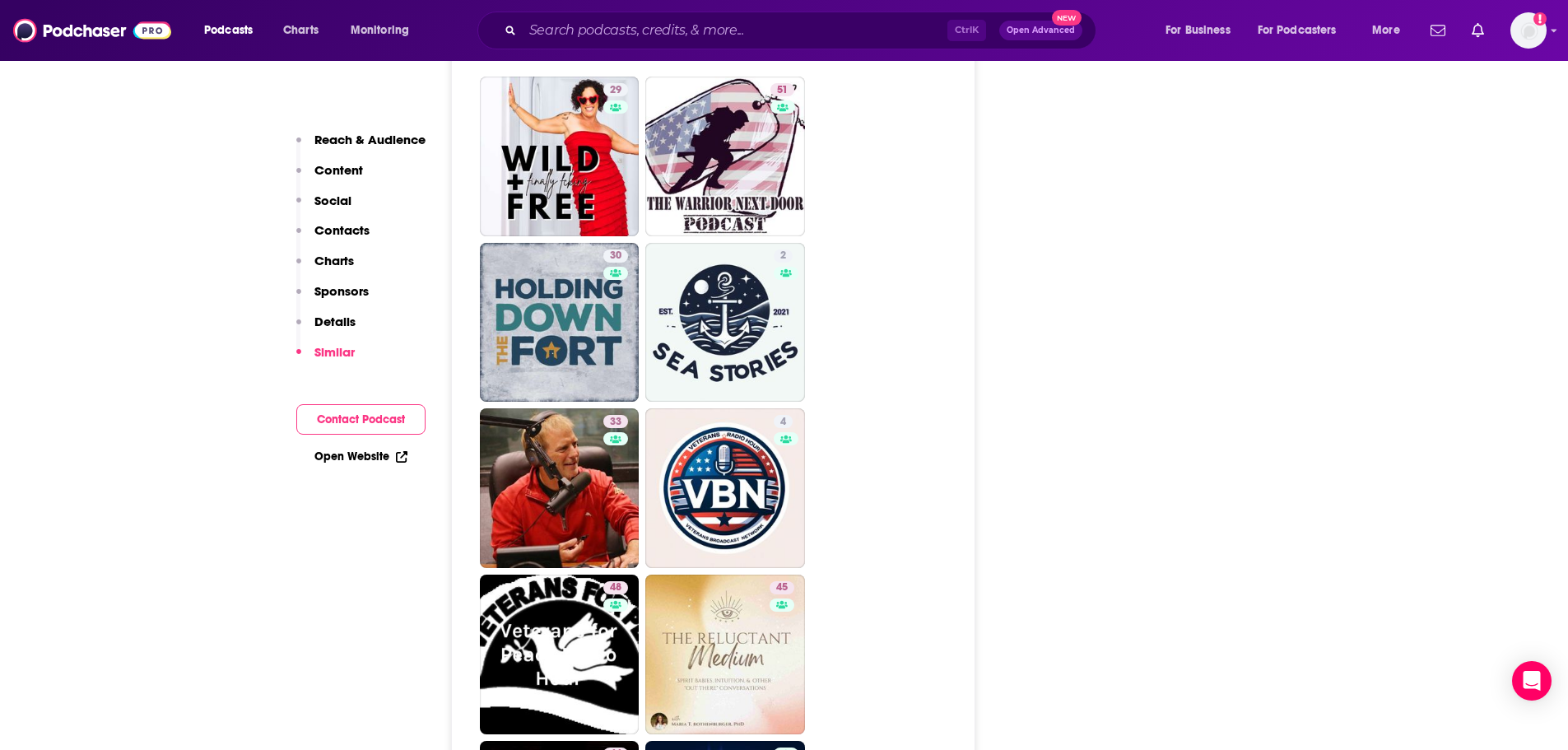
scroll to position [2387, 0]
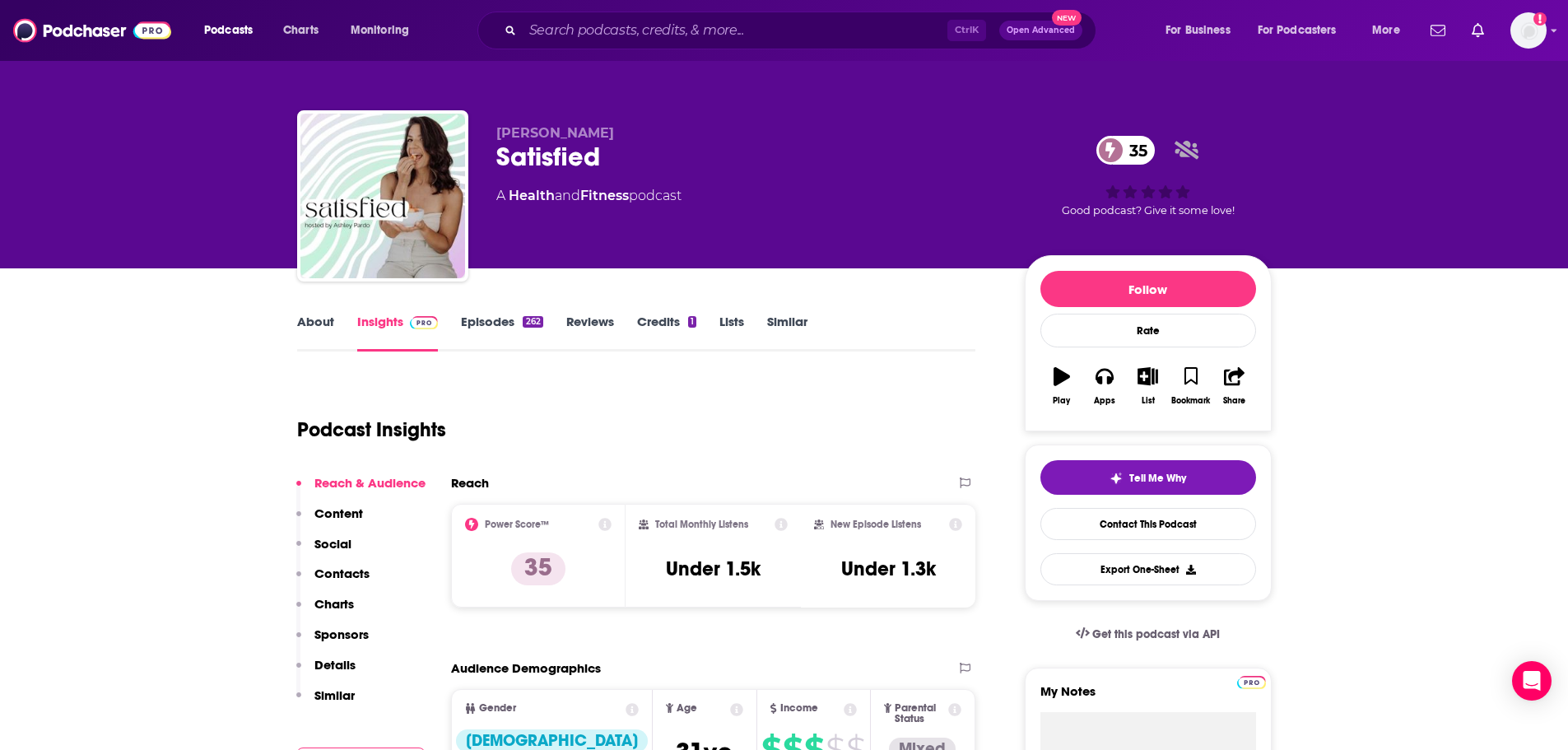
click at [324, 326] on link "About" at bounding box center [316, 333] width 37 height 38
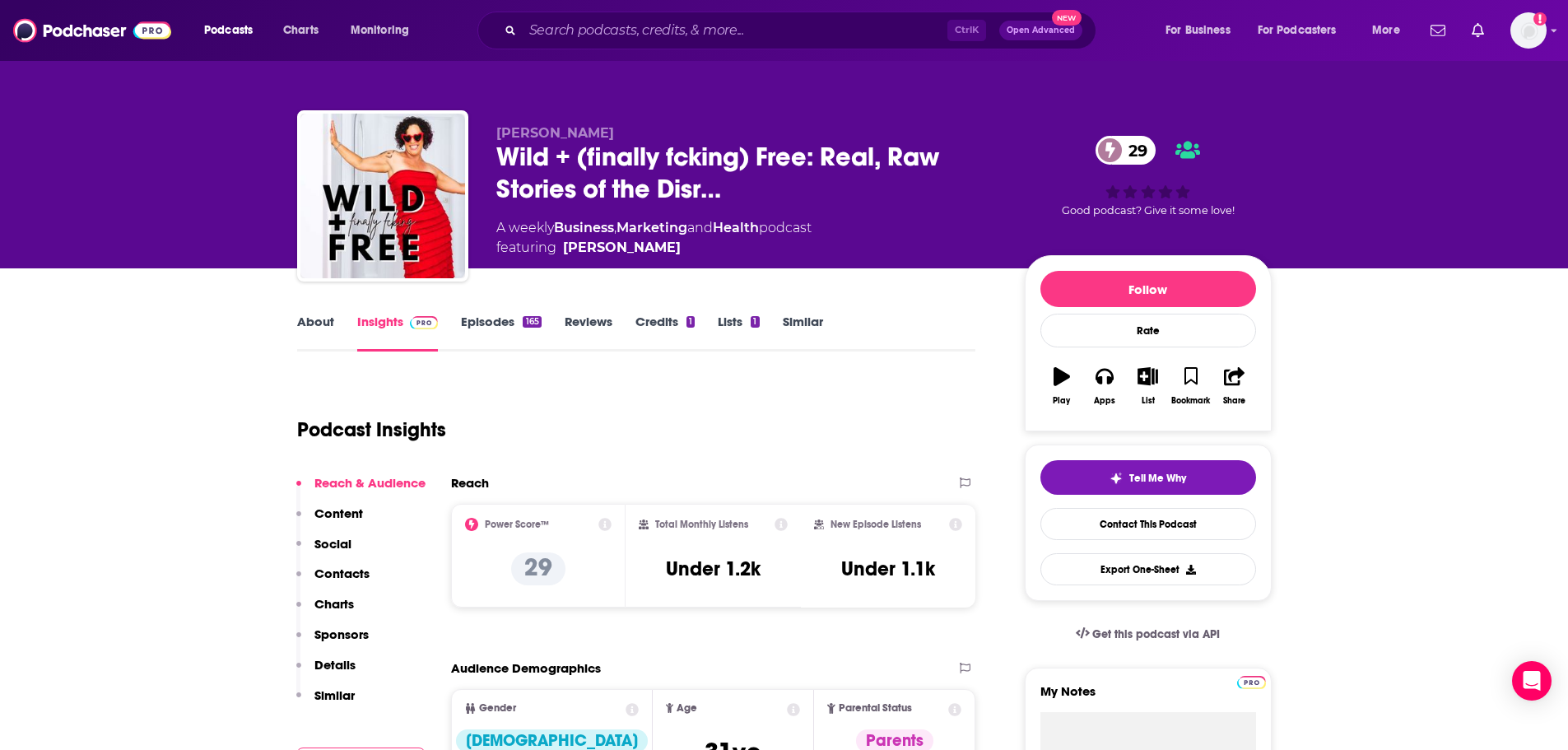
click at [319, 326] on link "About" at bounding box center [316, 333] width 37 height 38
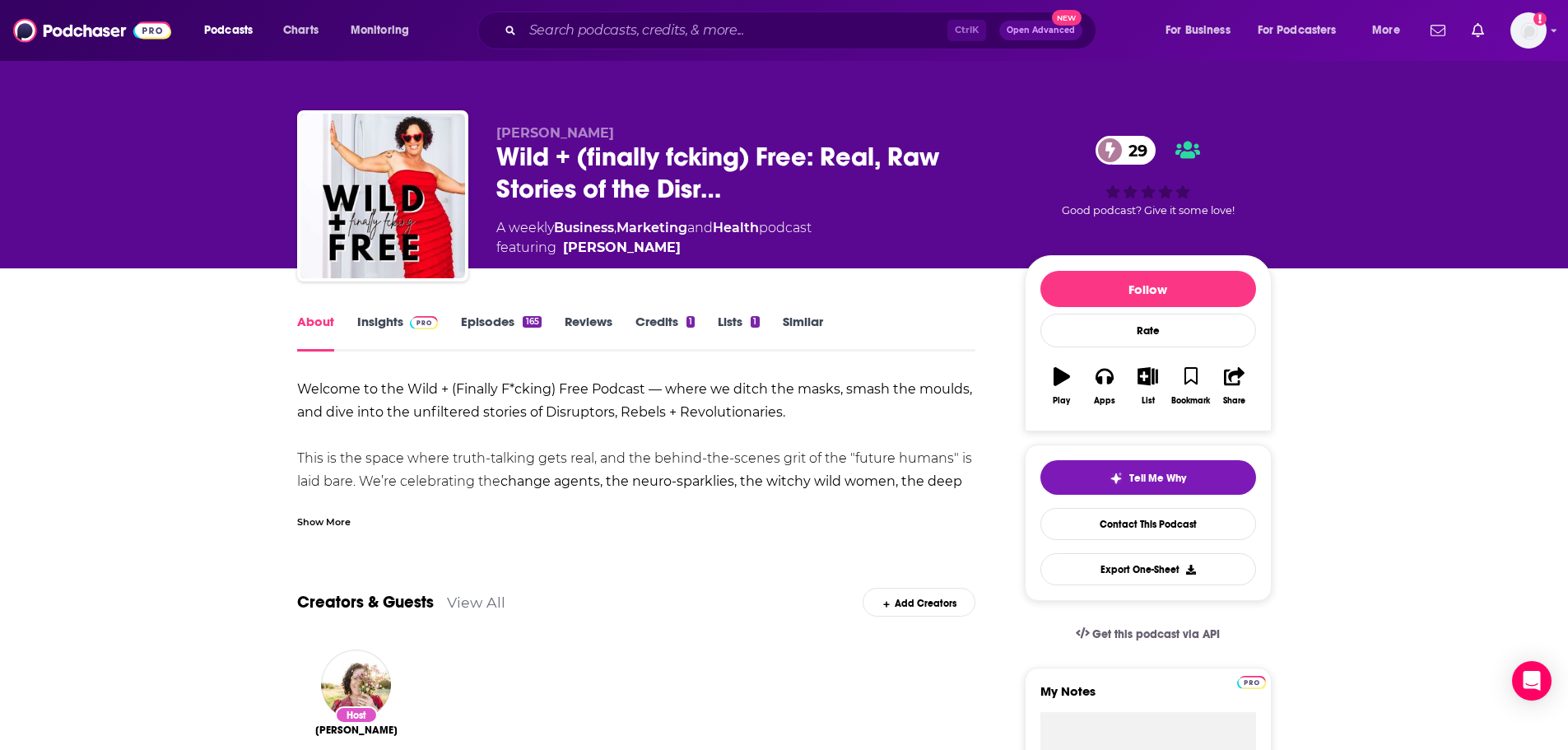
click at [335, 502] on div "Show More" at bounding box center [637, 515] width 679 height 28
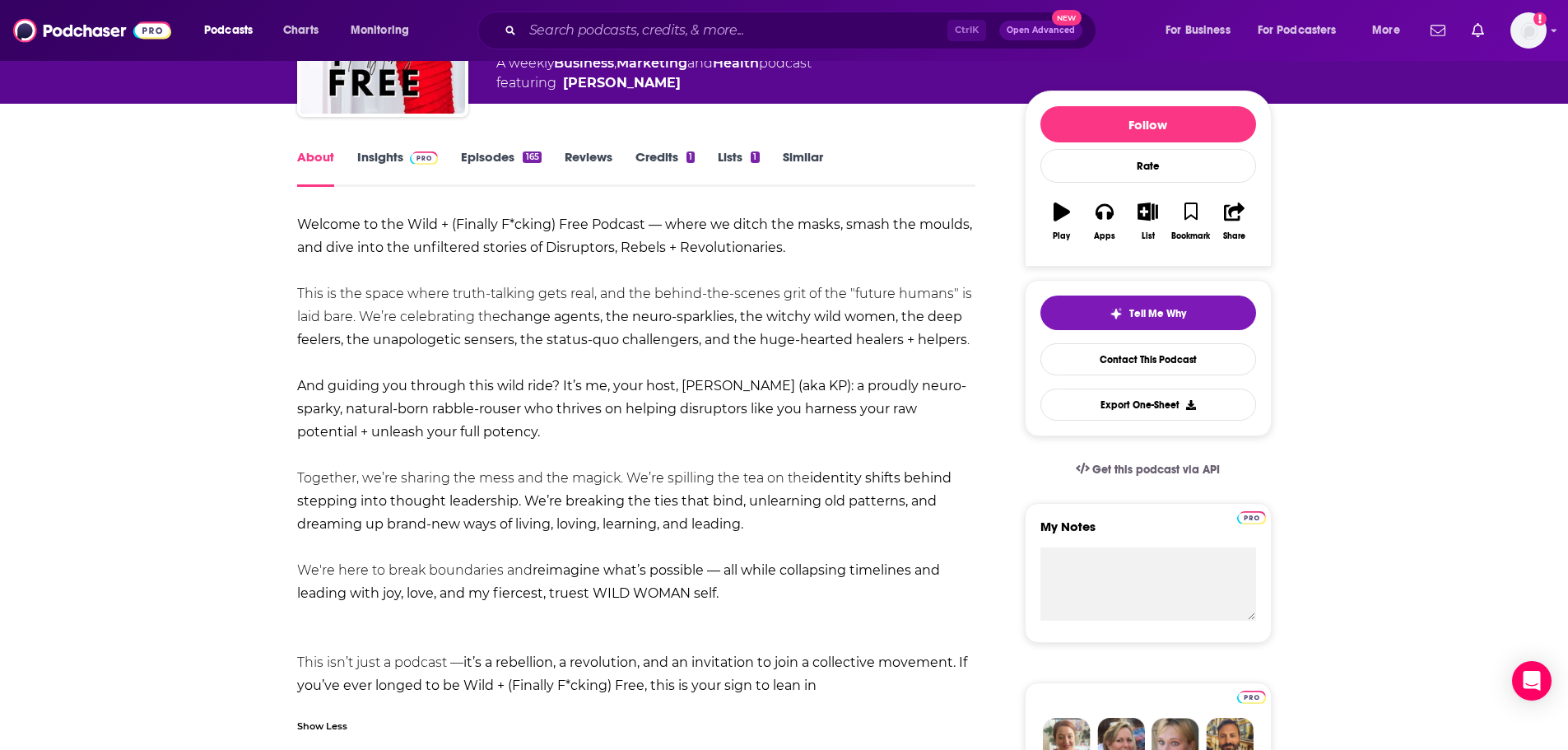
scroll to position [83, 0]
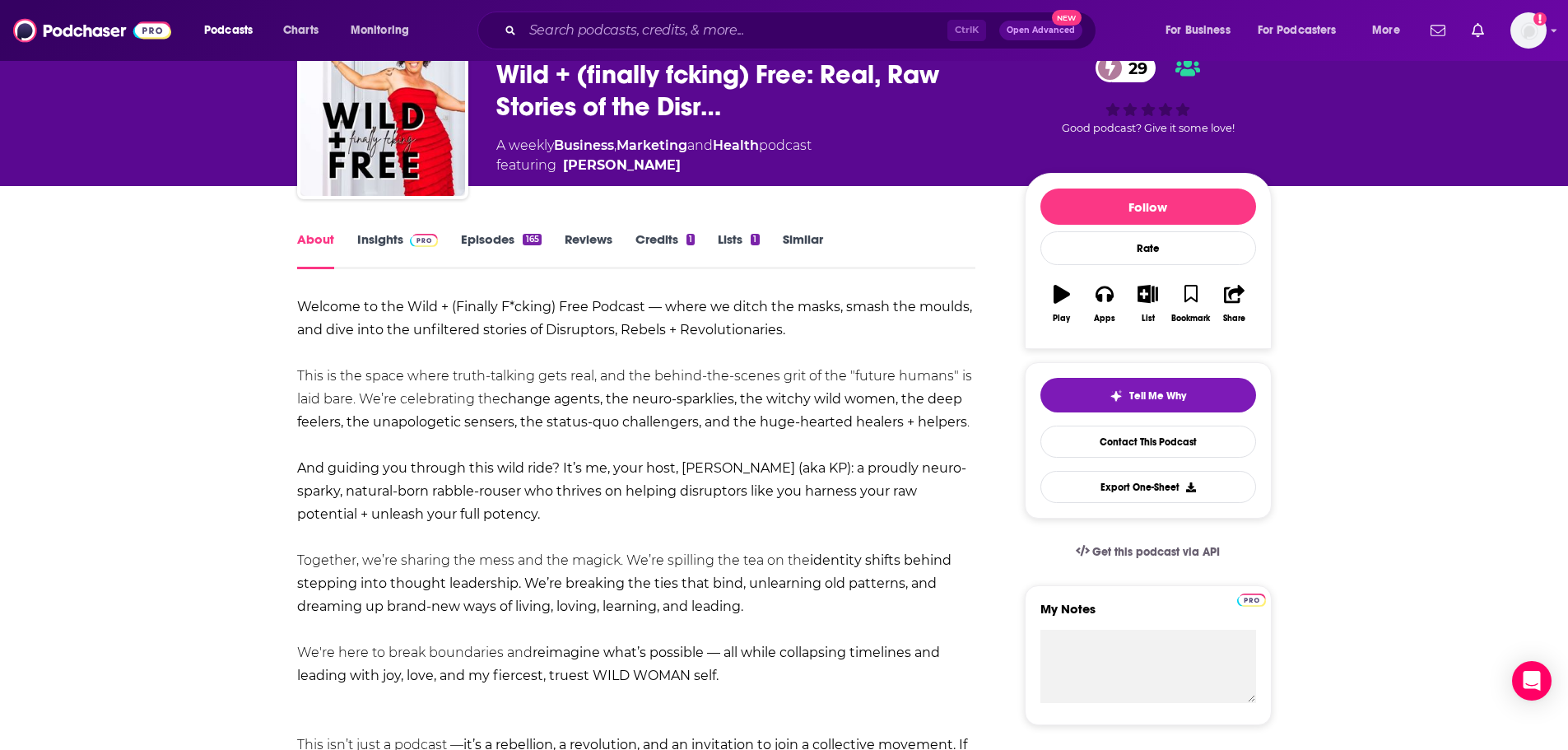
click at [375, 242] on link "Insights" at bounding box center [398, 250] width 82 height 38
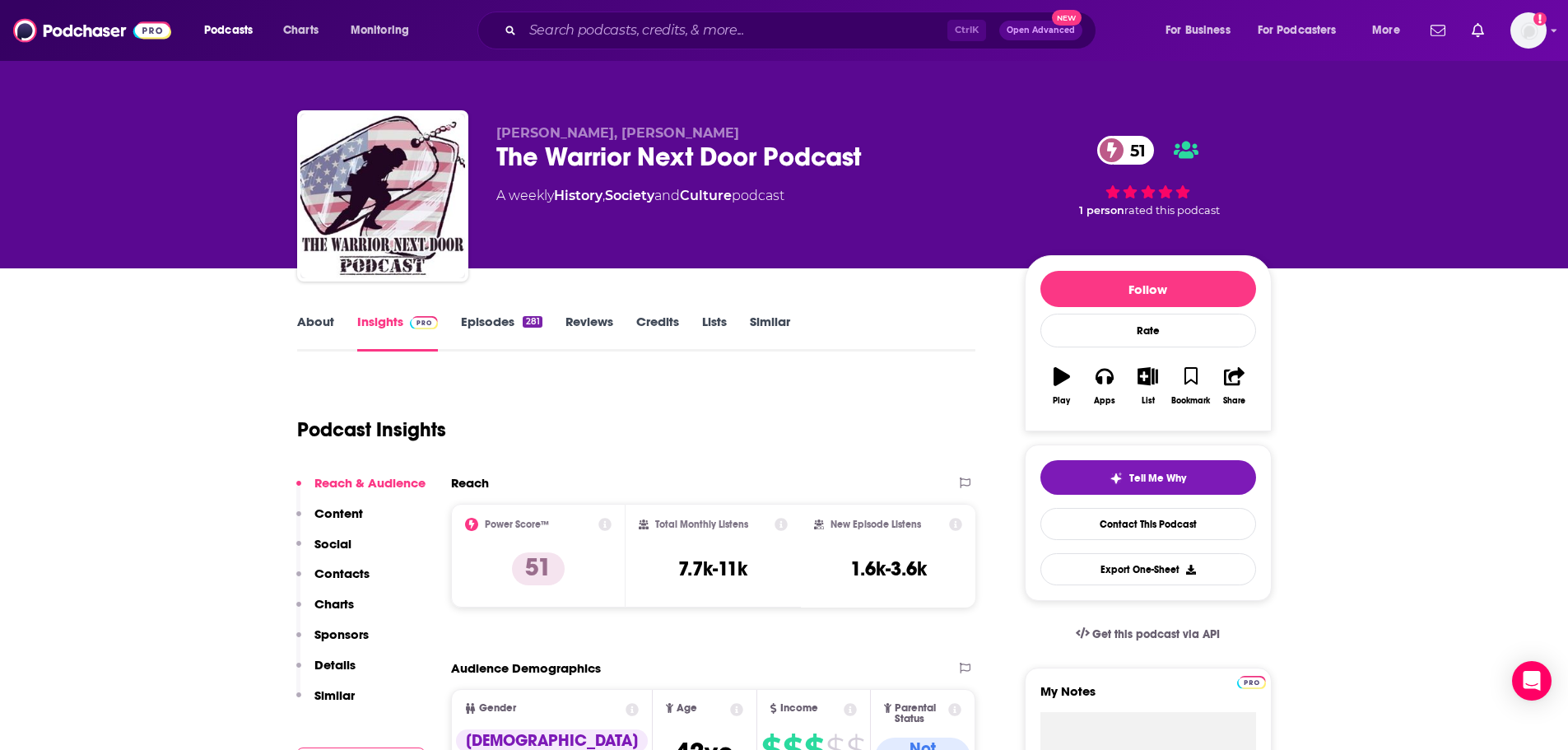
click at [324, 326] on link "About" at bounding box center [316, 333] width 37 height 38
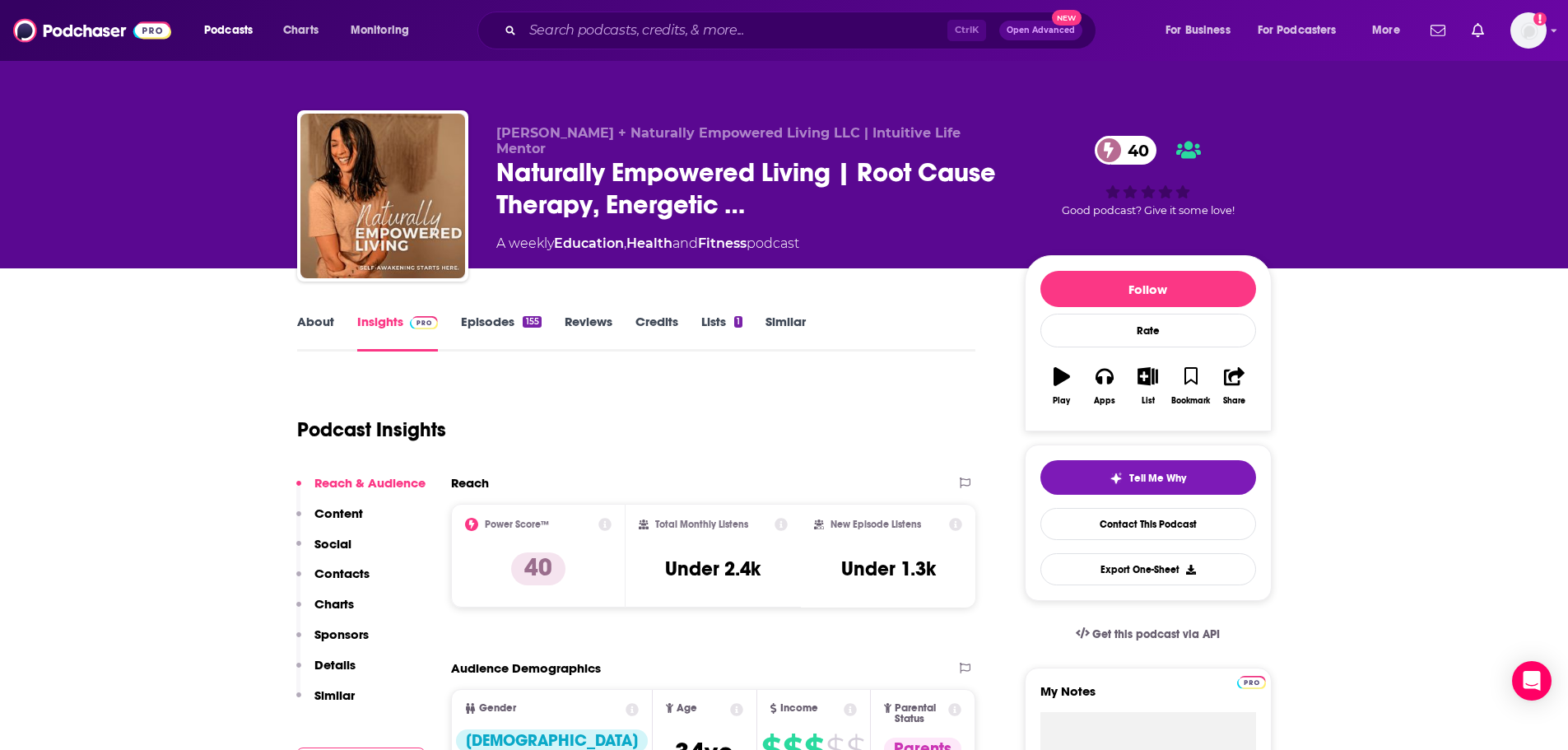
click at [312, 326] on link "About" at bounding box center [316, 333] width 37 height 38
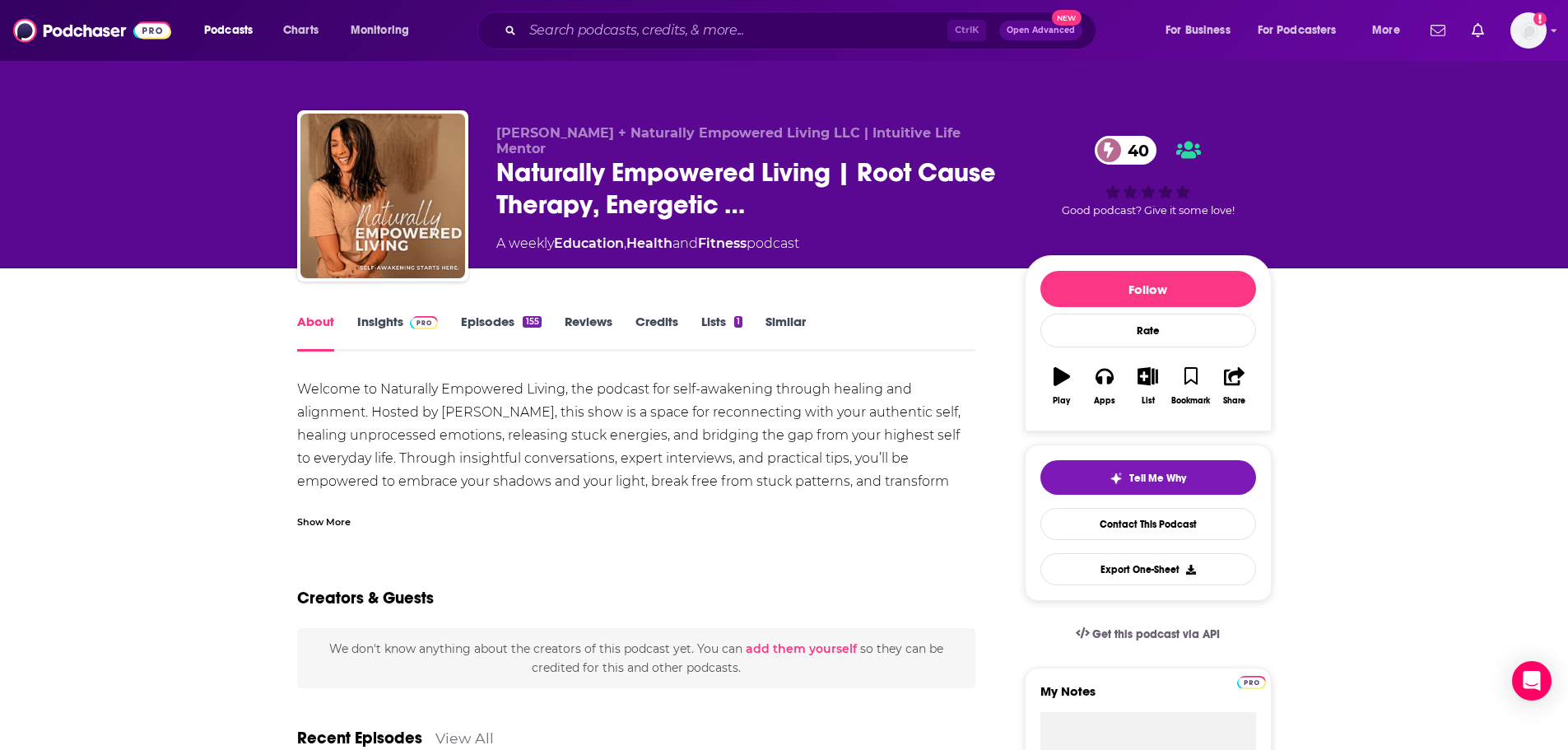
click at [317, 525] on div "Show More" at bounding box center [324, 521] width 54 height 15
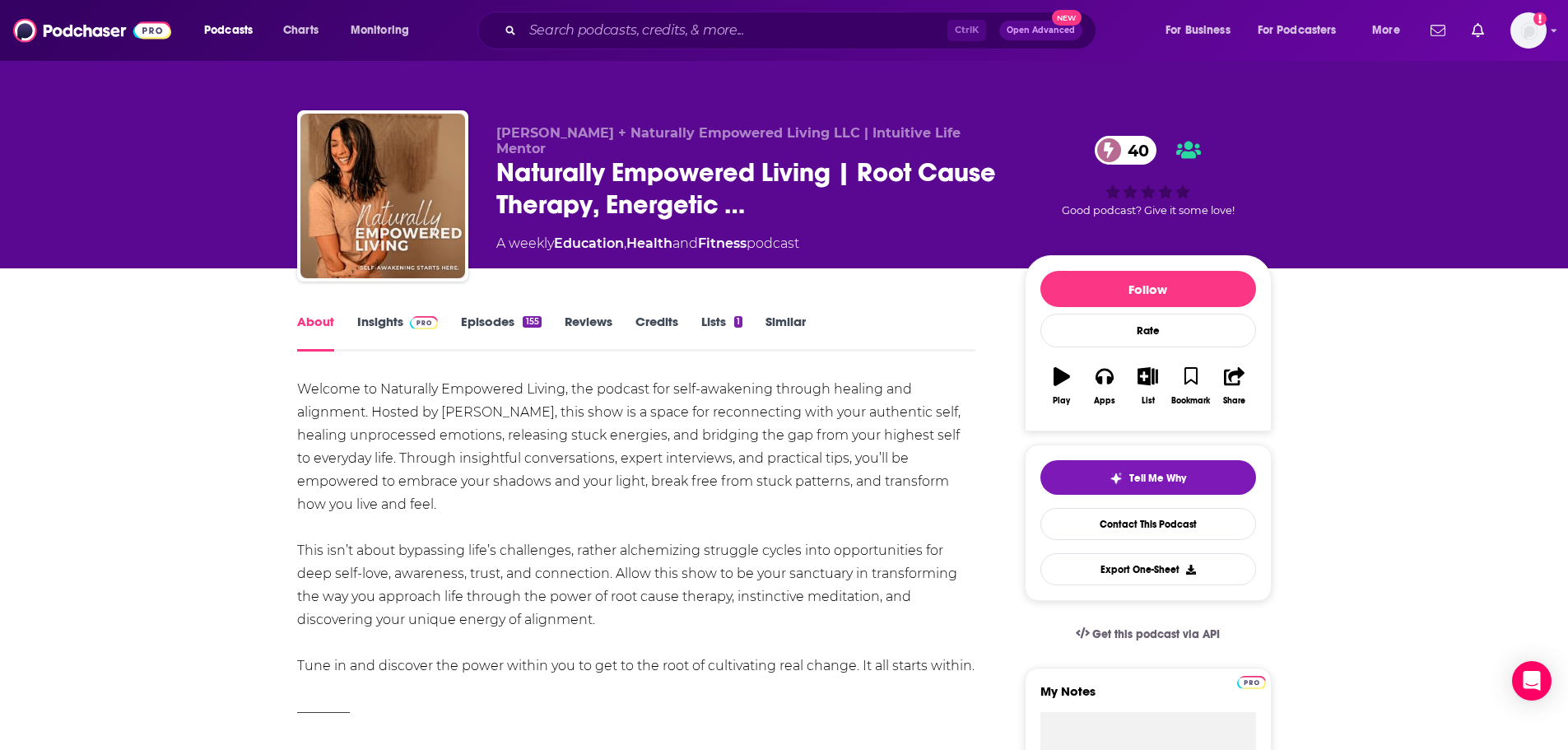
click at [479, 334] on link "Episodes 155" at bounding box center [501, 333] width 80 height 38
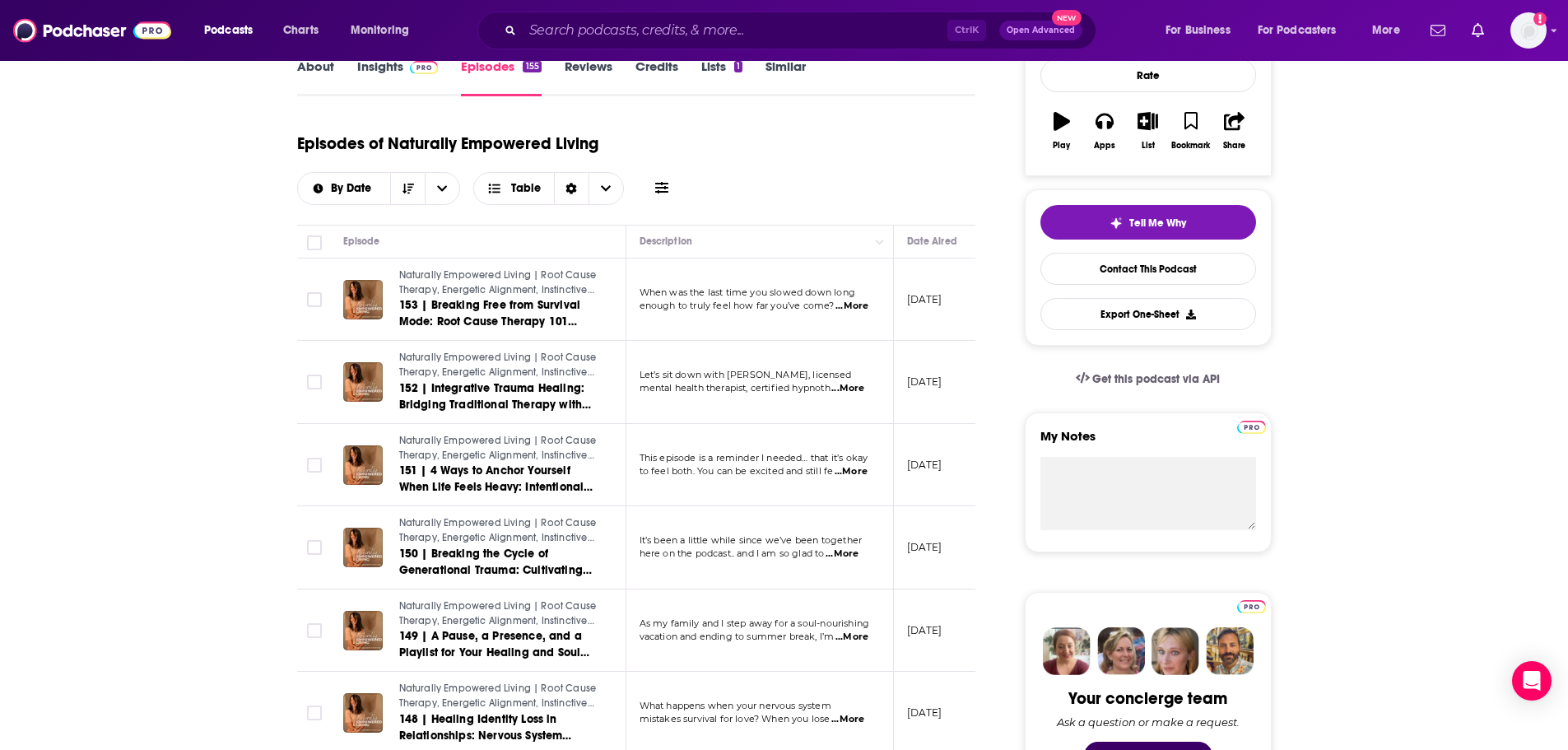
scroll to position [329, 0]
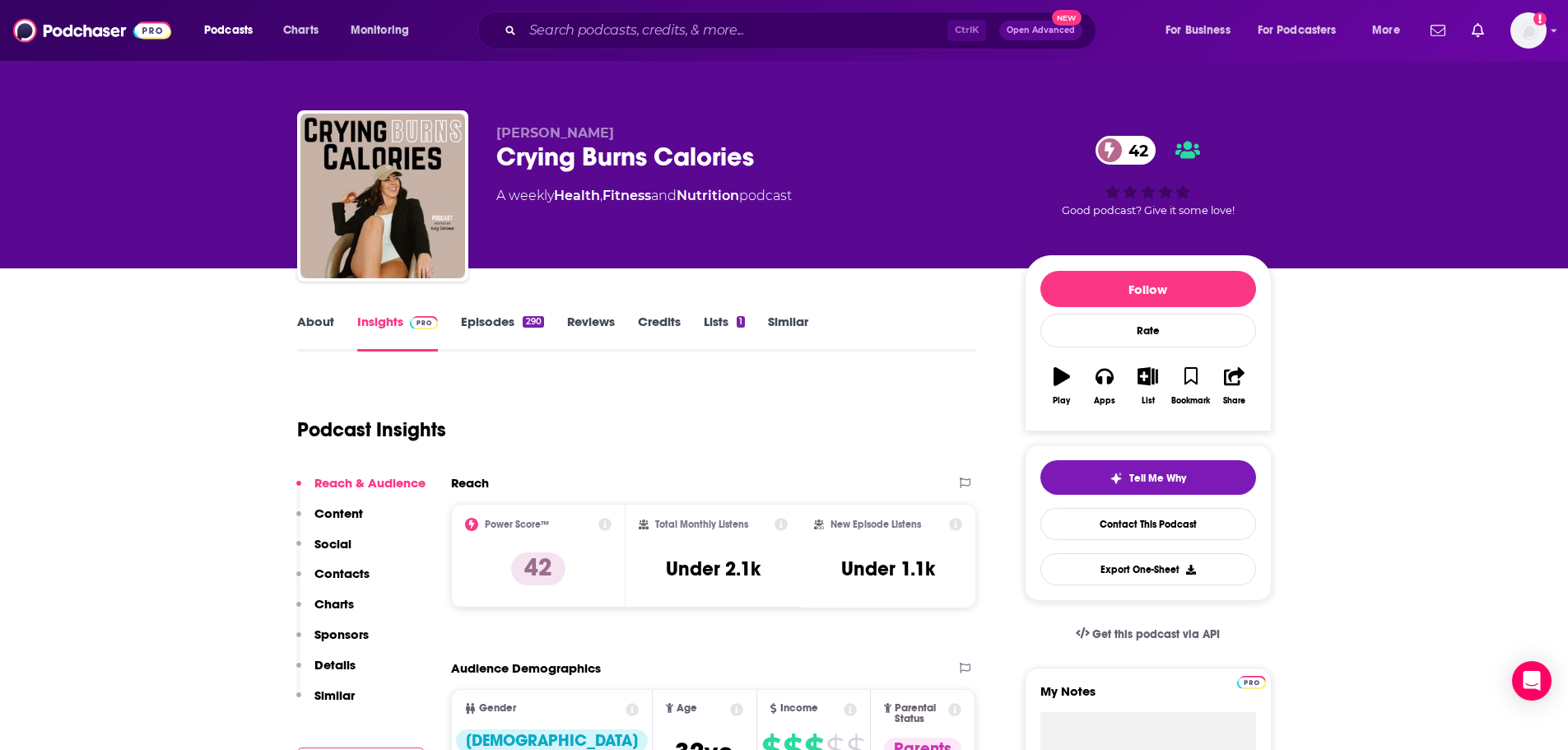
click at [312, 333] on link "About" at bounding box center [316, 333] width 37 height 38
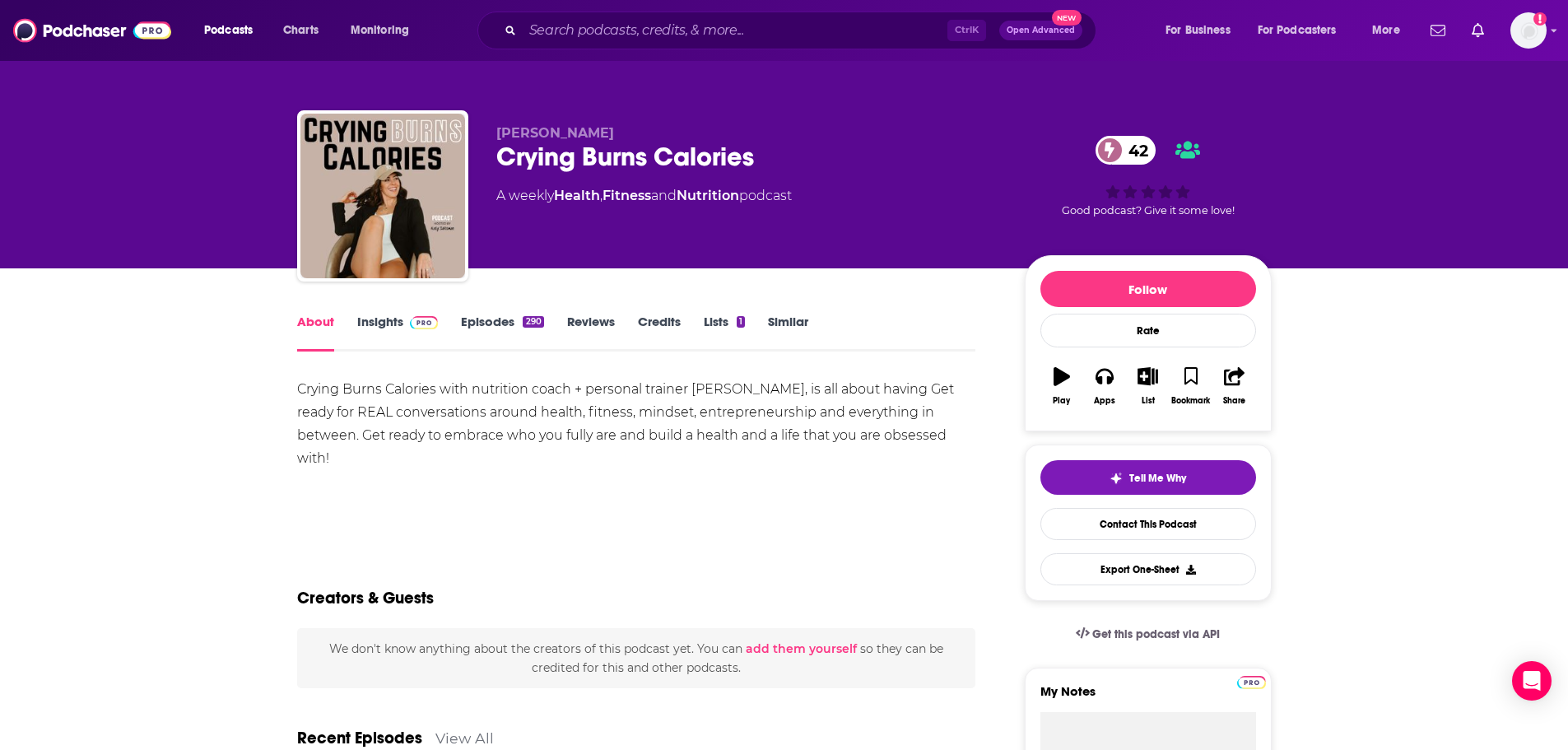
click at [387, 319] on link "Insights" at bounding box center [398, 333] width 82 height 38
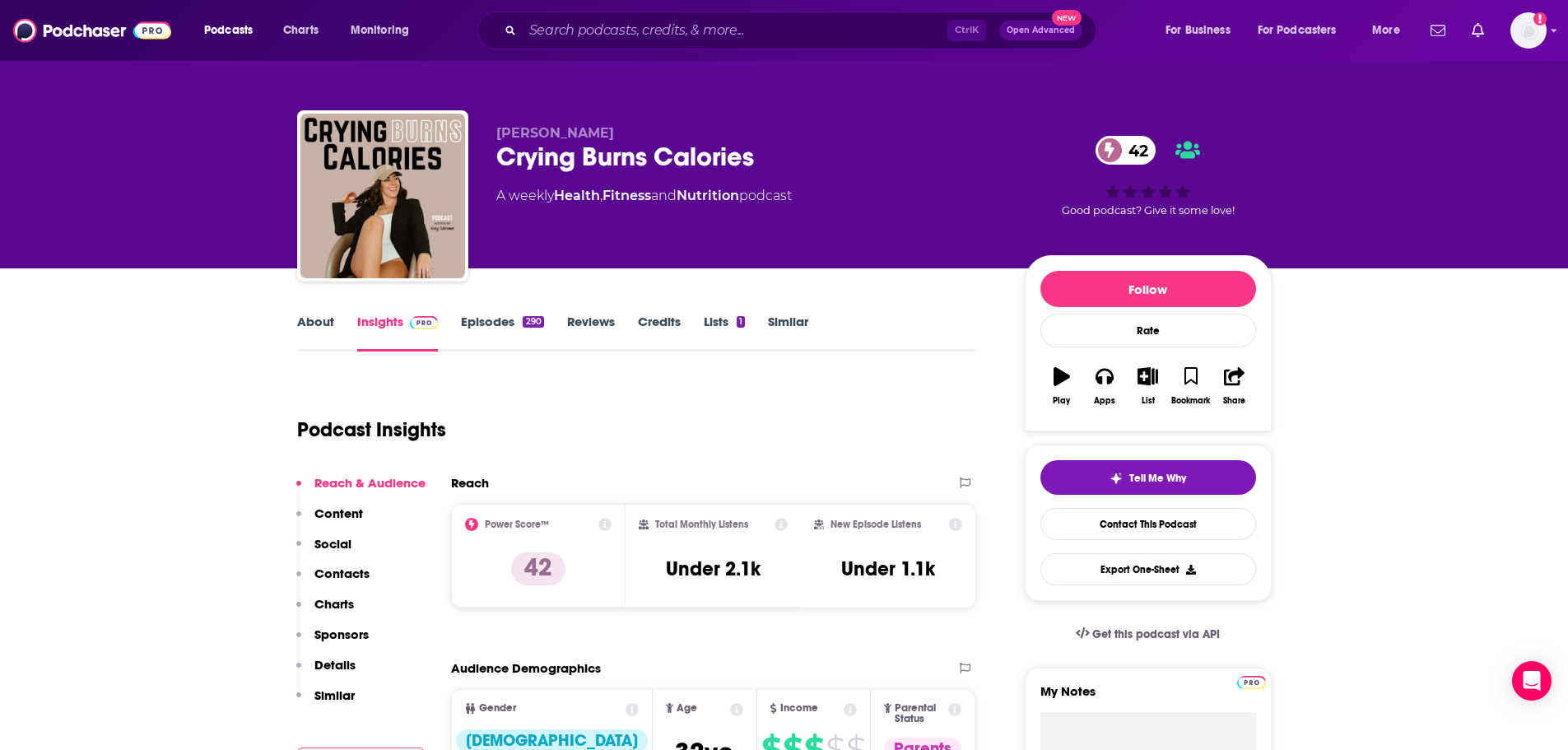
click at [477, 326] on link "Episodes 290" at bounding box center [502, 333] width 83 height 38
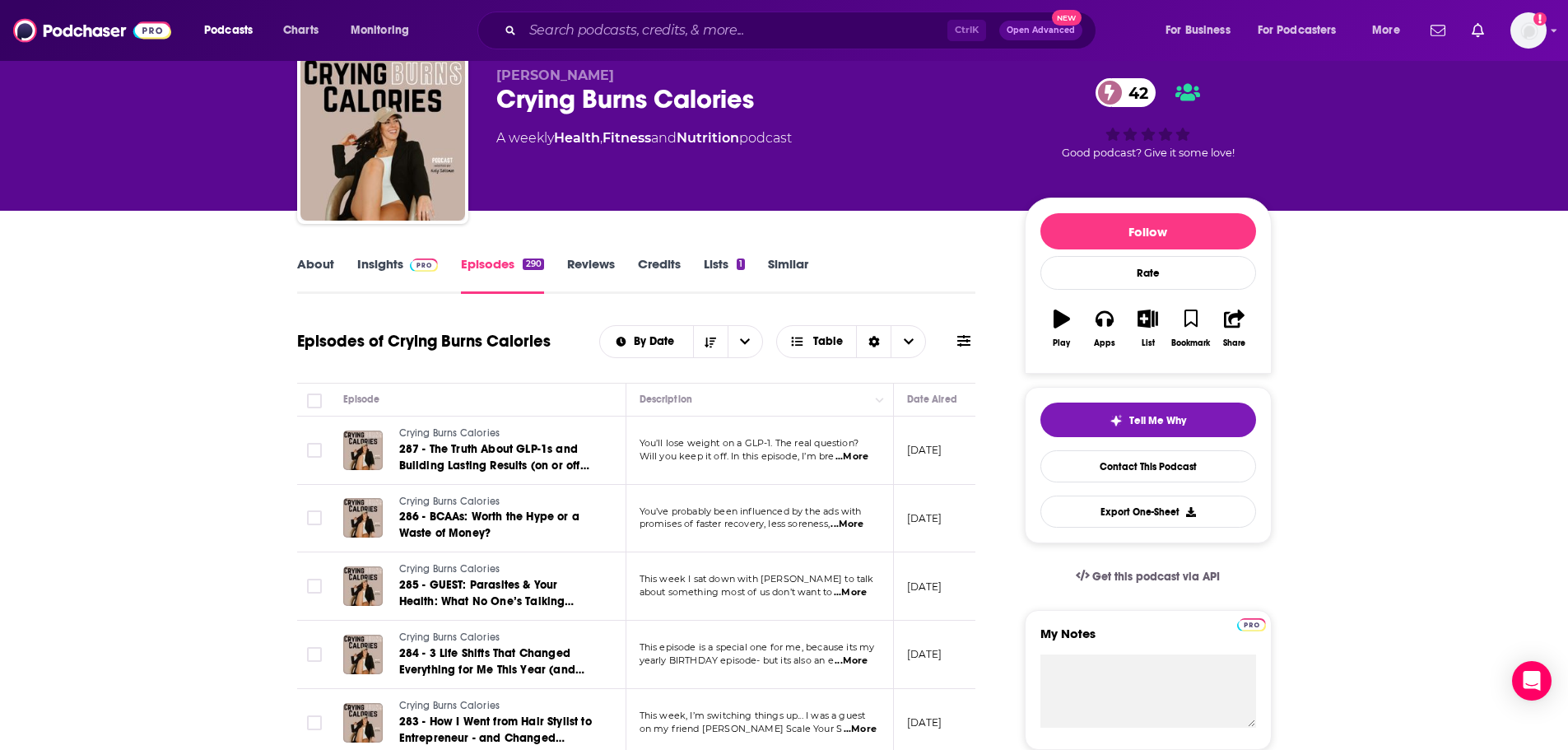
scroll to position [165, 0]
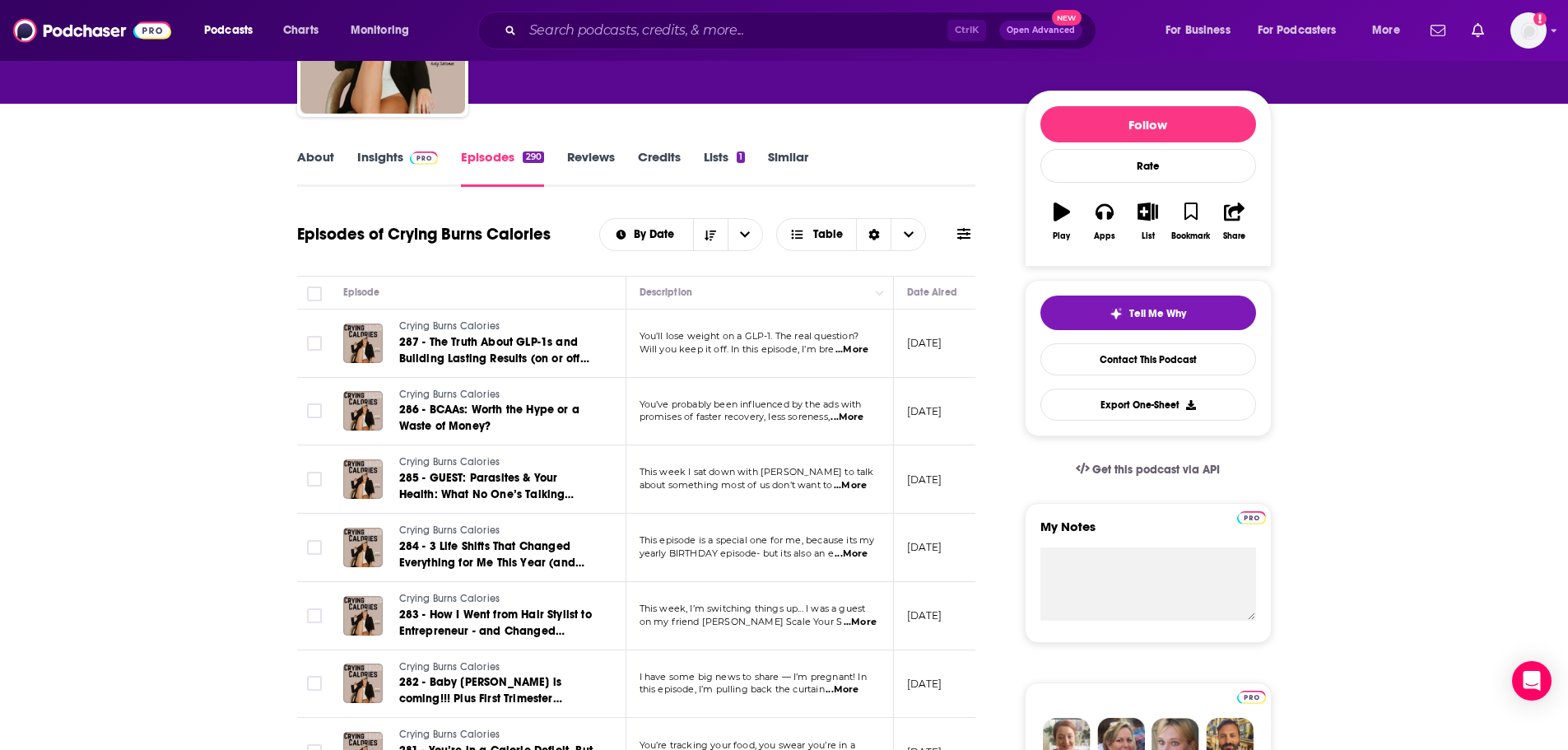
click at [852, 619] on span "...More" at bounding box center [860, 622] width 33 height 14
click at [851, 482] on span "...More" at bounding box center [851, 485] width 33 height 14
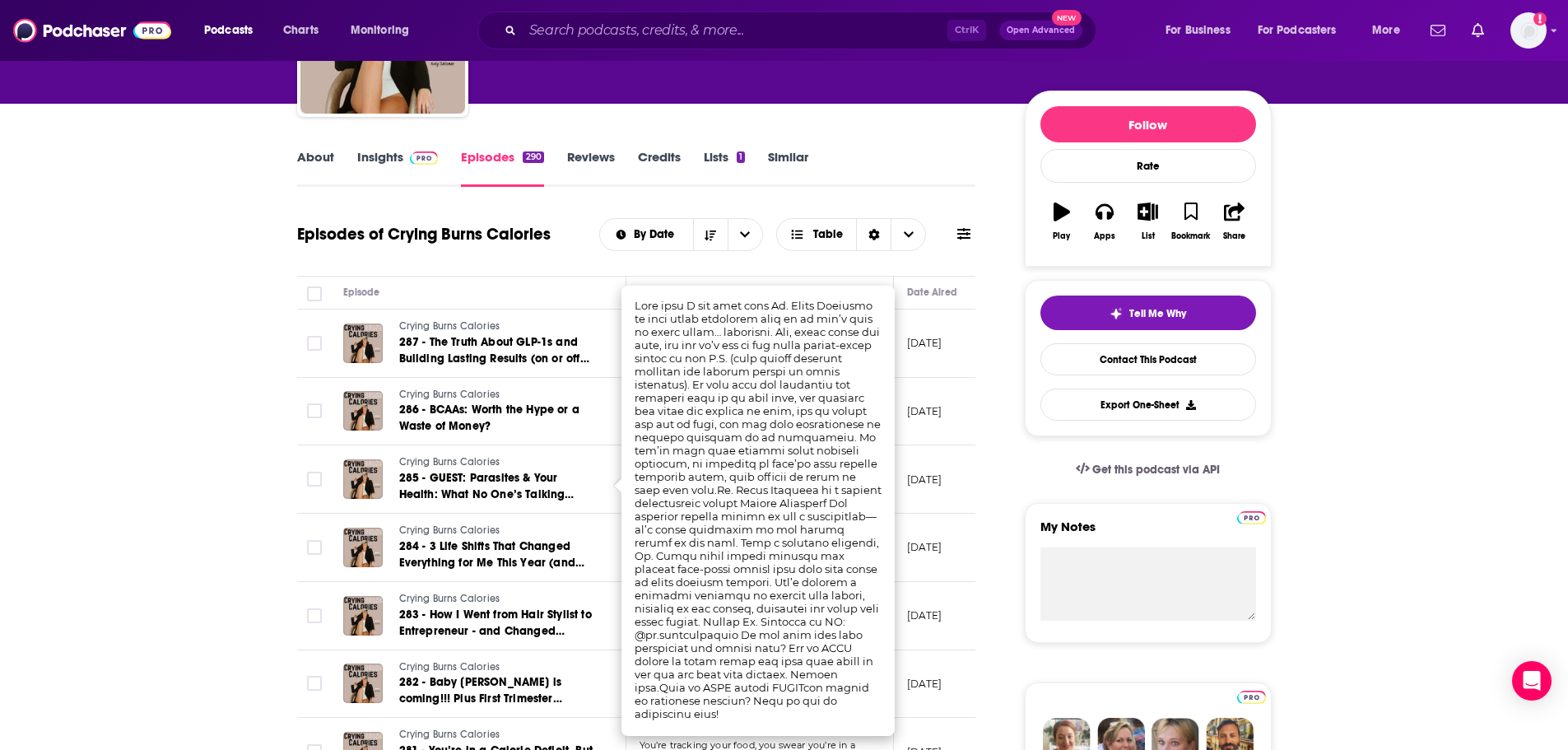
click at [313, 162] on link "About" at bounding box center [316, 168] width 37 height 38
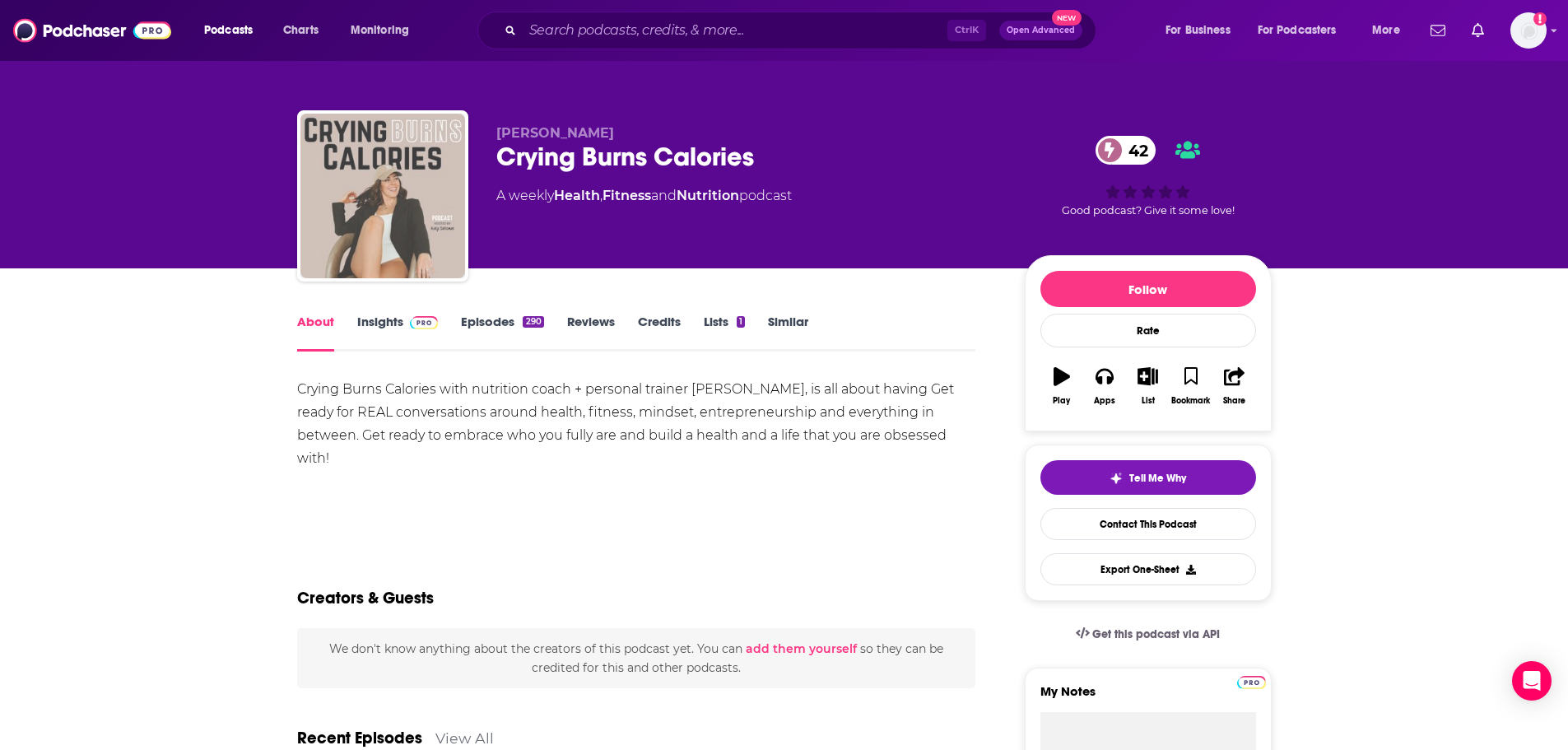
click at [368, 161] on img "Crying Burns Calories" at bounding box center [383, 196] width 165 height 165
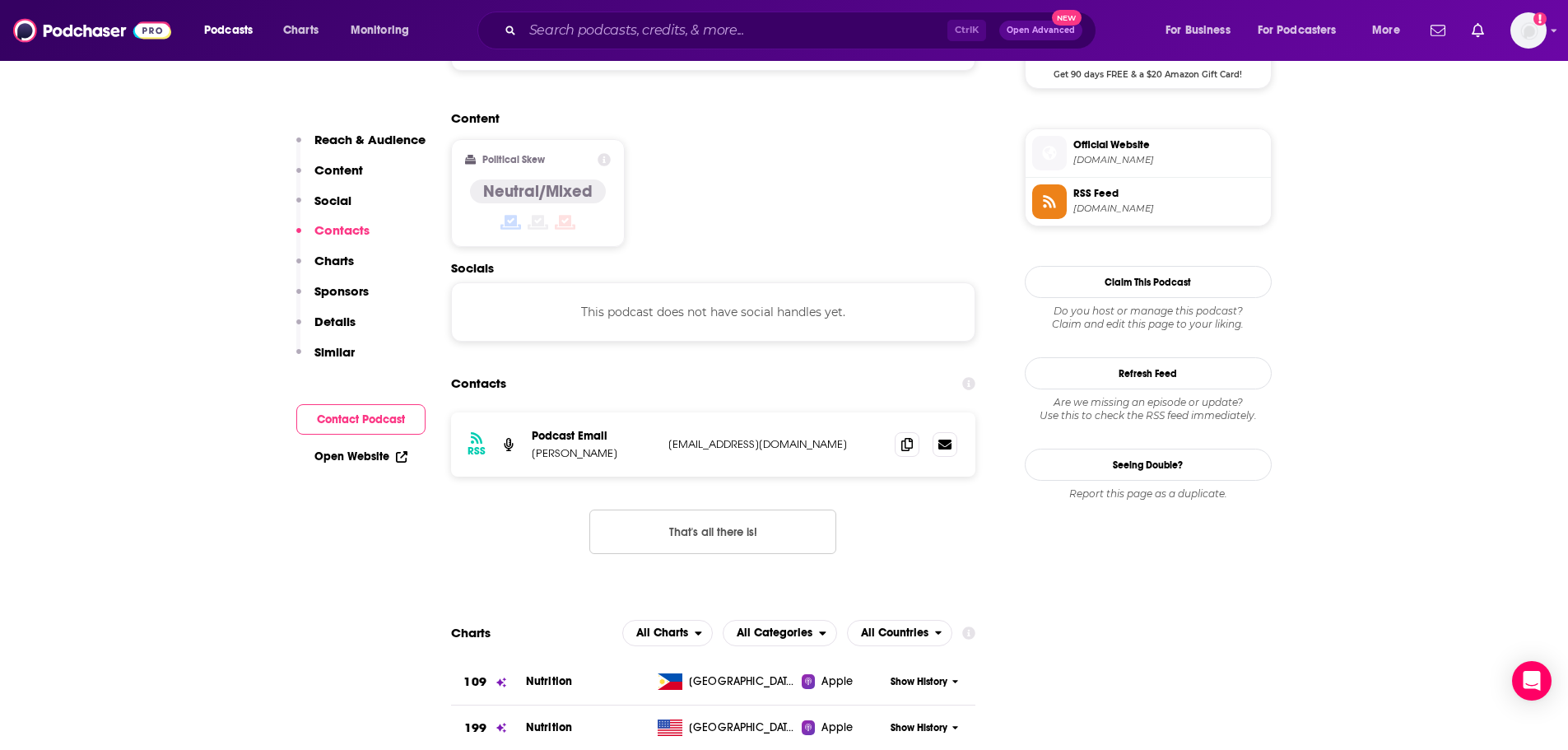
scroll to position [1235, 0]
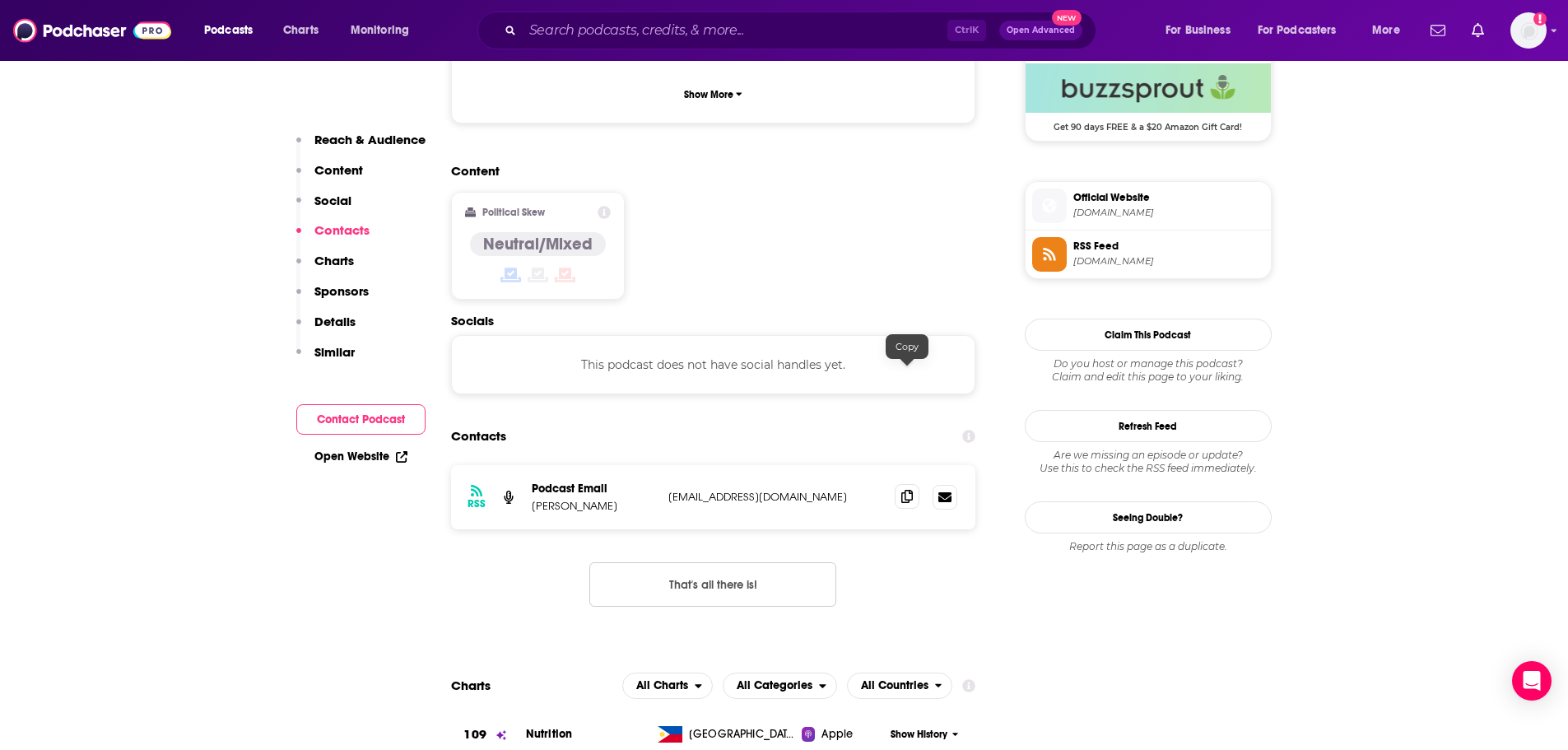
click at [907, 490] on icon at bounding box center [907, 496] width 12 height 14
click at [589, 499] on p "Katy Saltsman" at bounding box center [593, 505] width 123 height 14
click at [570, 499] on p "Katy Saltsman" at bounding box center [593, 505] width 123 height 14
copy p "Saltsman"
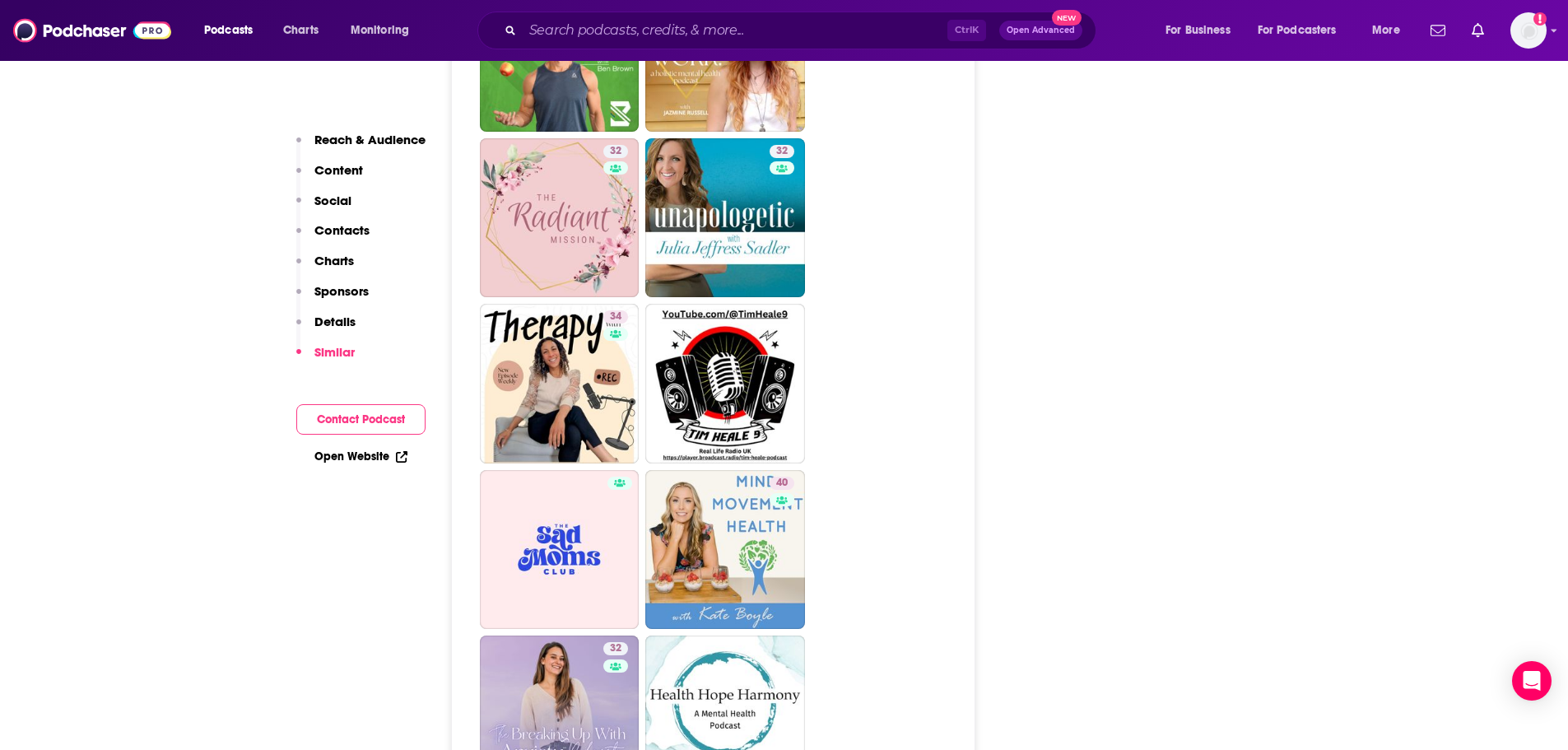
scroll to position [3951, 0]
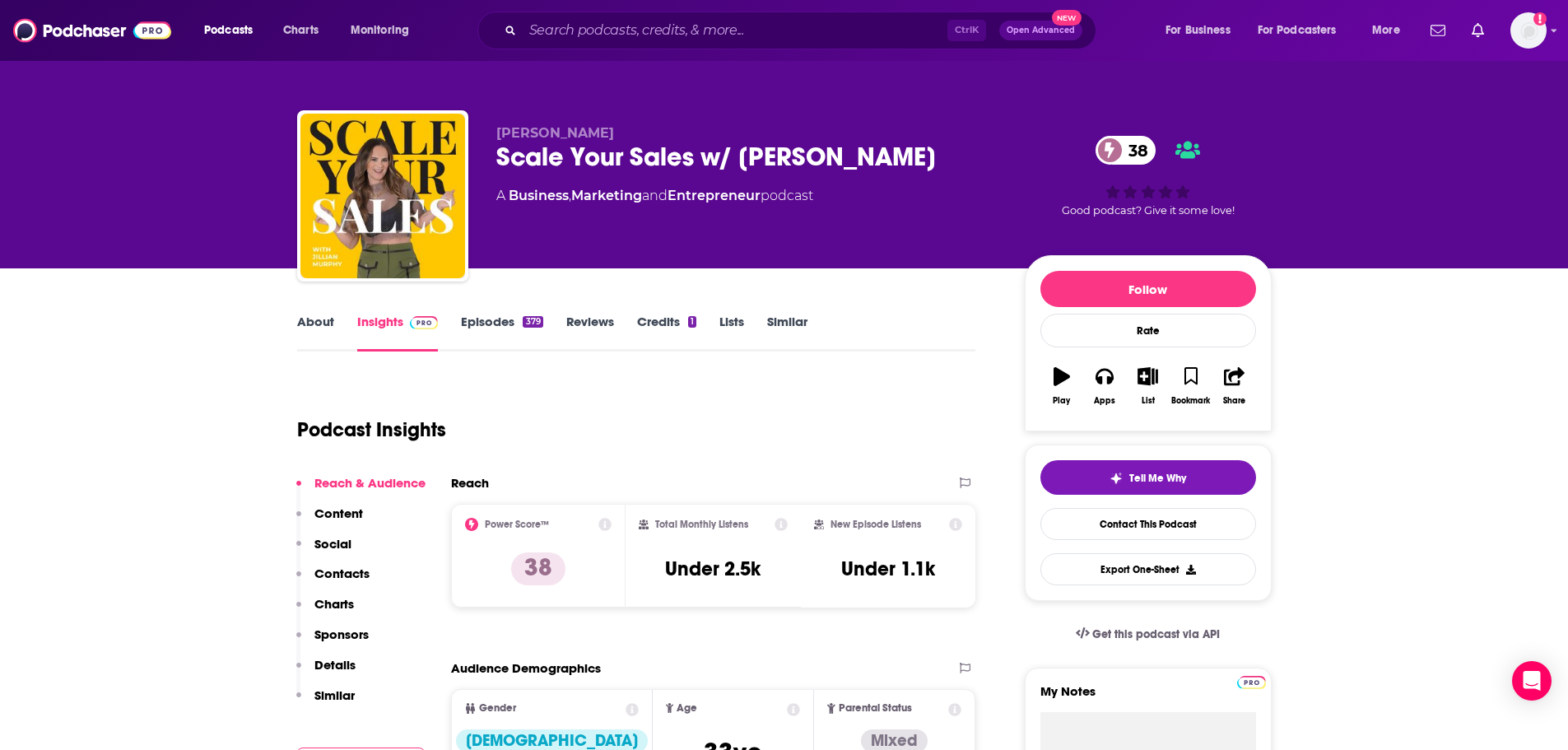
click at [326, 320] on link "About" at bounding box center [316, 333] width 37 height 38
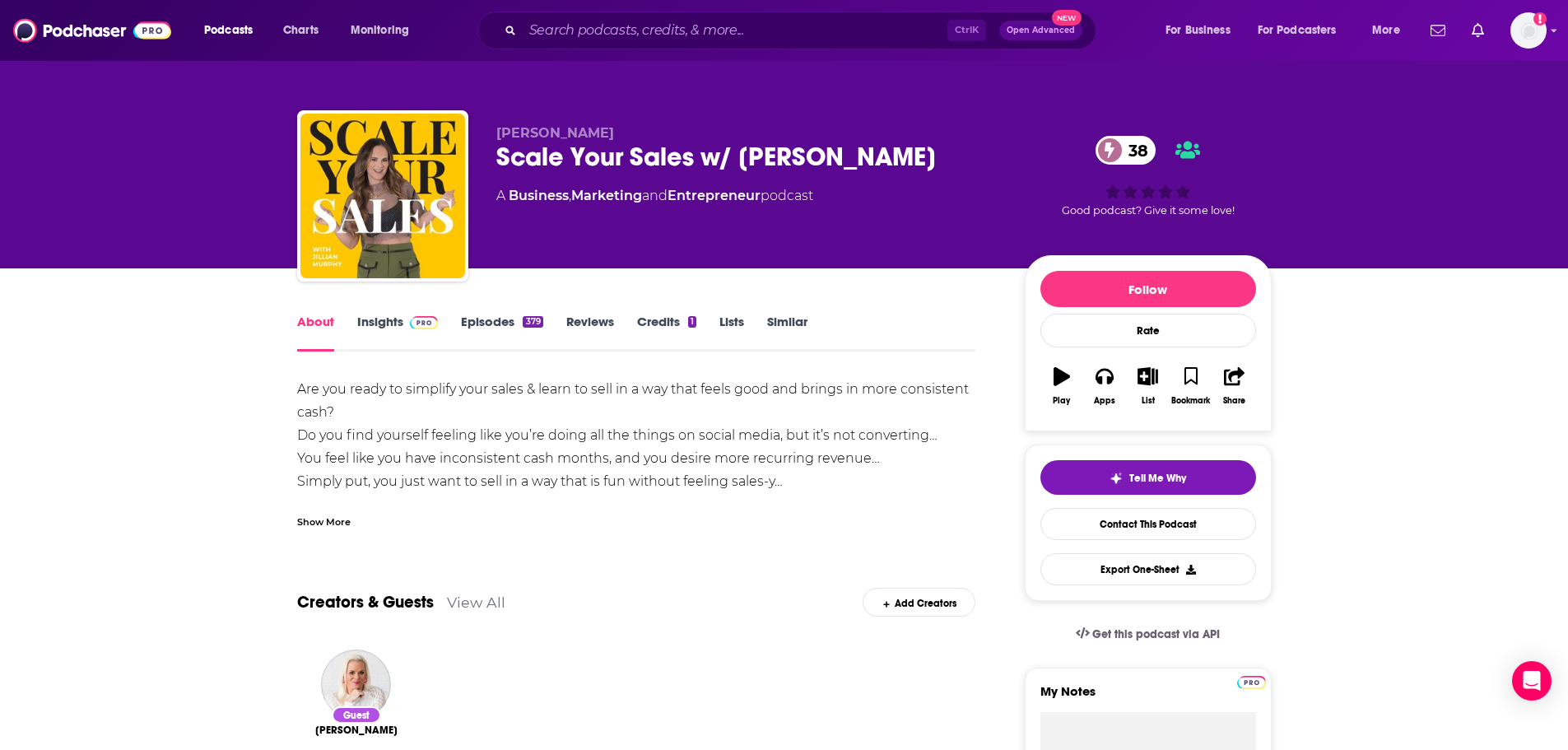
click at [343, 515] on div "Show More" at bounding box center [324, 521] width 54 height 15
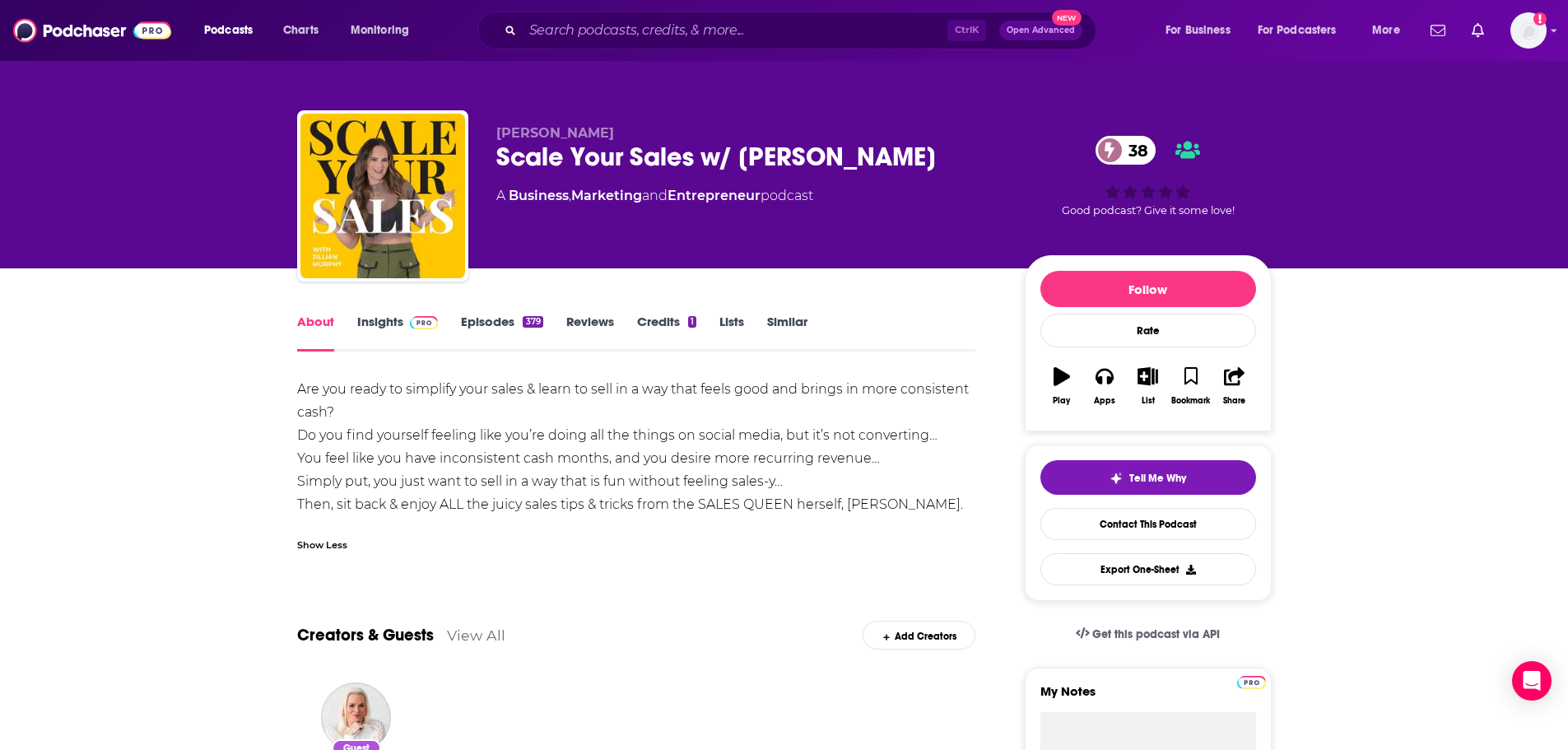
click at [383, 328] on link "Insights" at bounding box center [398, 333] width 82 height 38
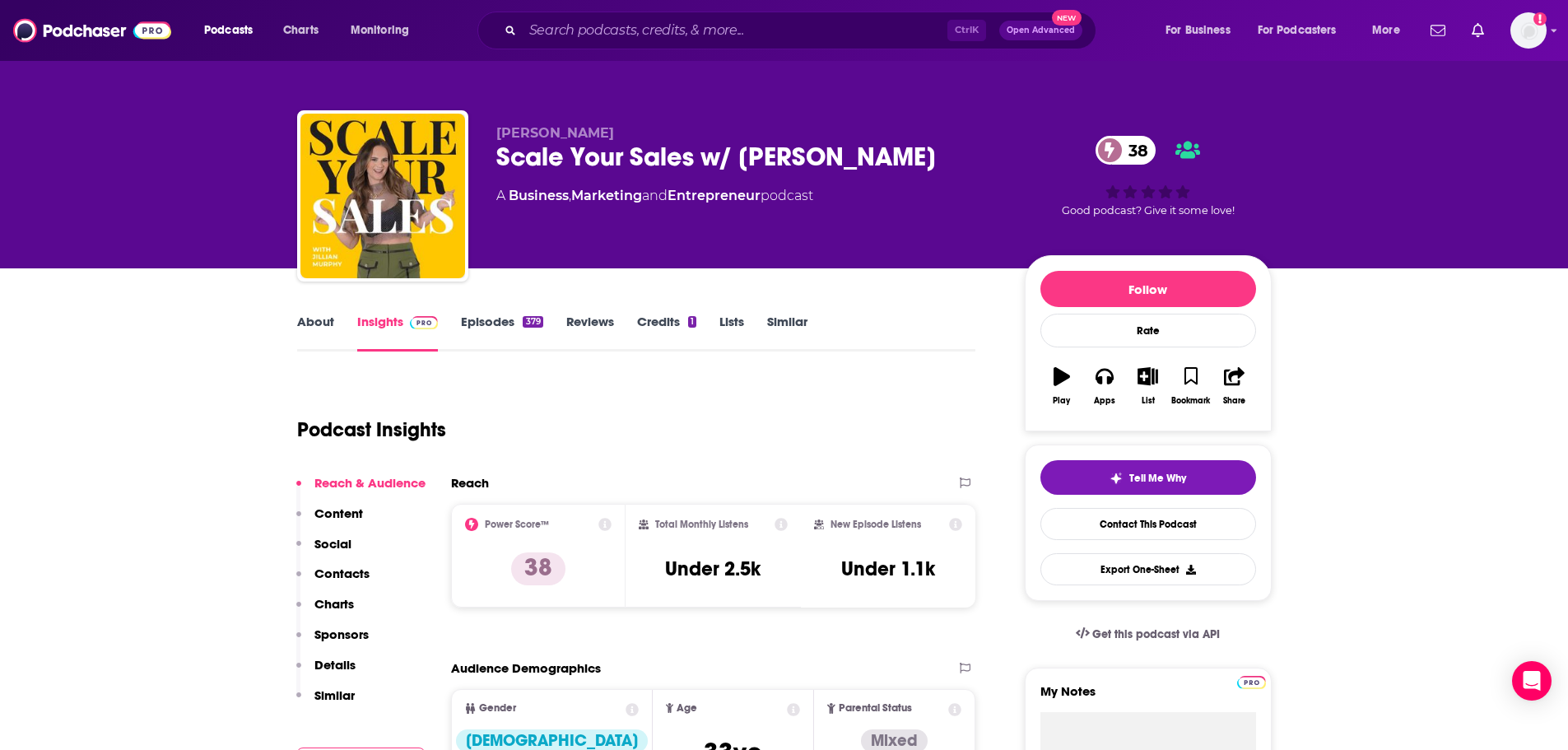
click at [474, 317] on link "Episodes 379" at bounding box center [502, 333] width 82 height 38
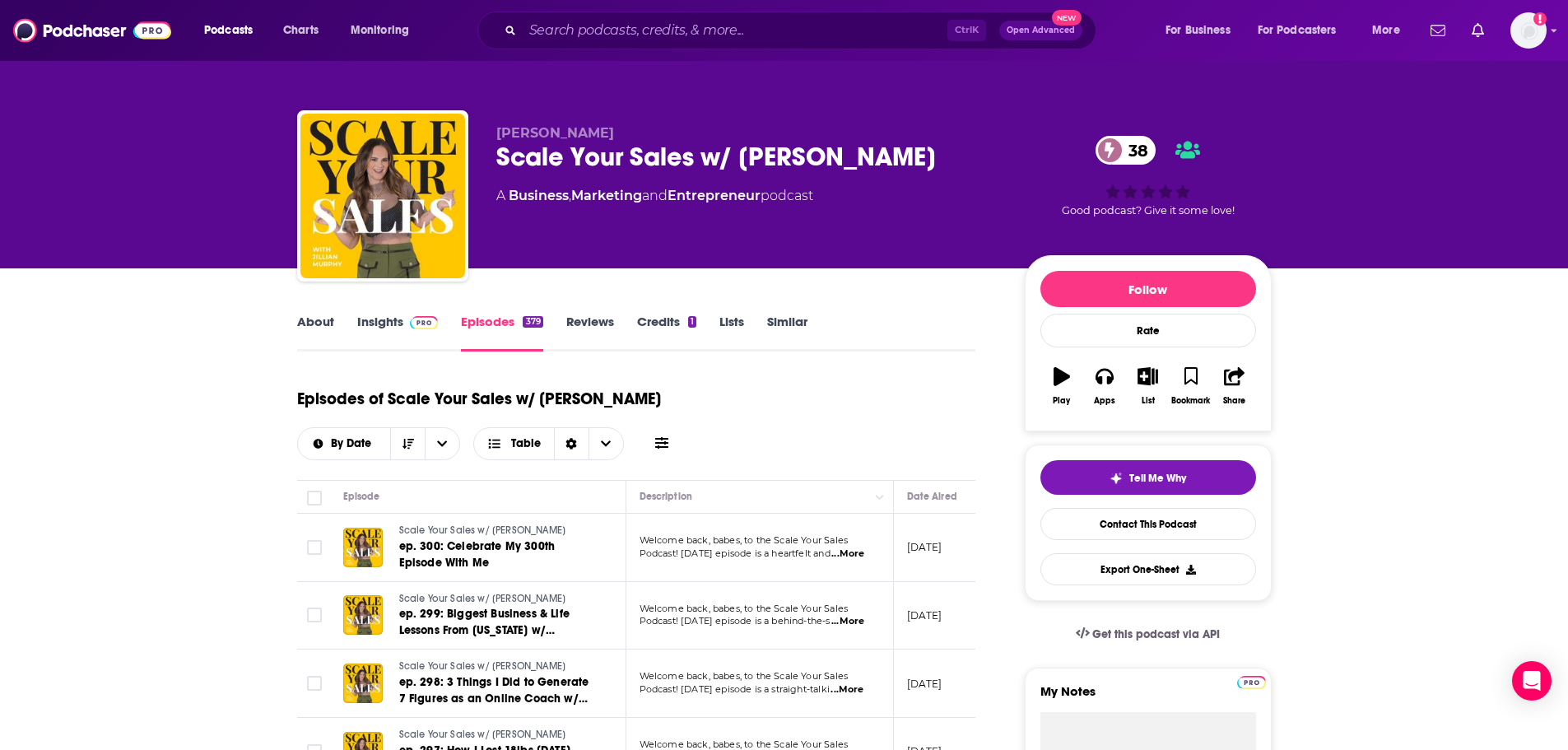
click at [367, 324] on link "Insights" at bounding box center [398, 333] width 82 height 38
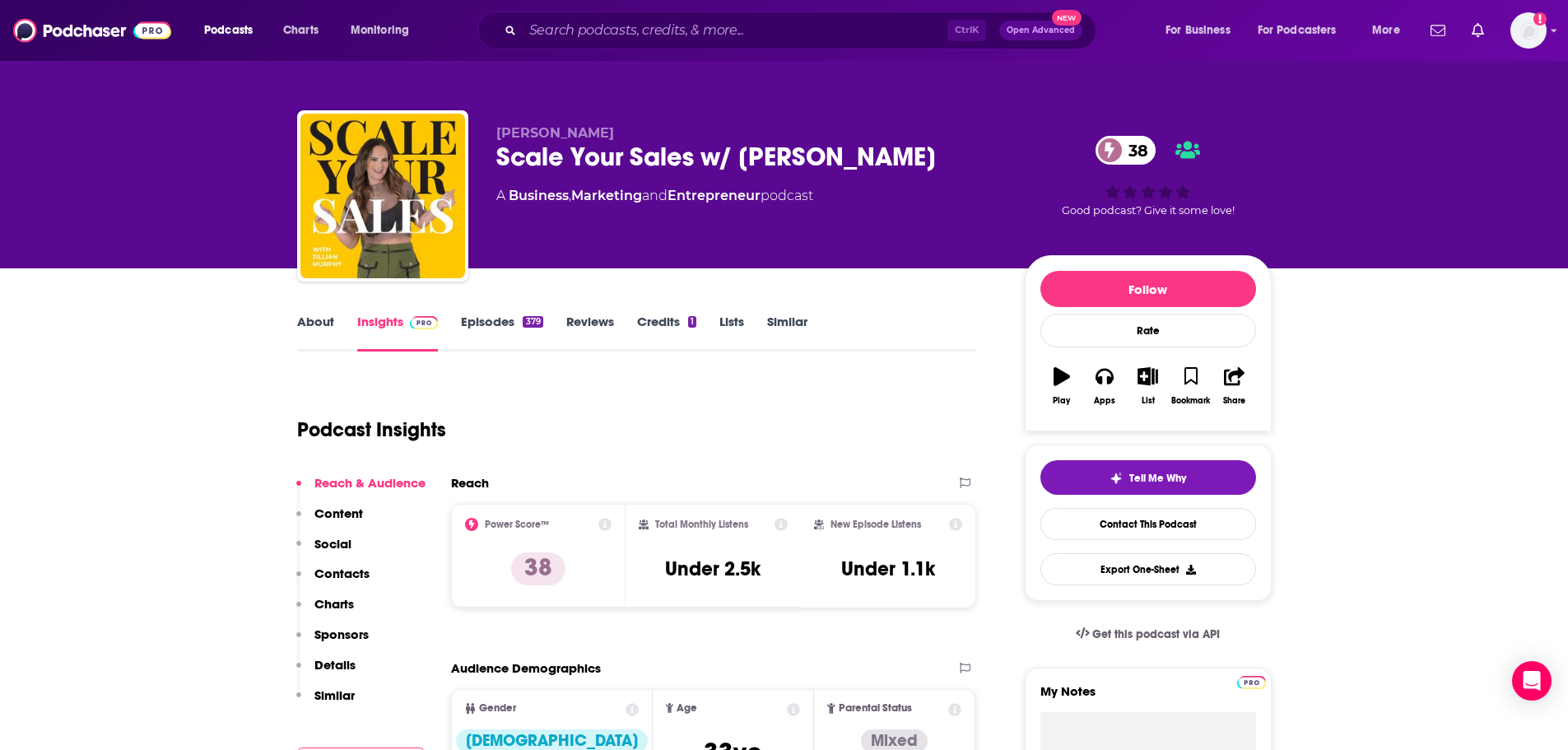
drag, startPoint x: 917, startPoint y: 148, endPoint x: 495, endPoint y: 163, distance: 422.3
click at [496, 163] on div "Scale Your Sales w/ [PERSON_NAME] 38" at bounding box center [747, 156] width 502 height 32
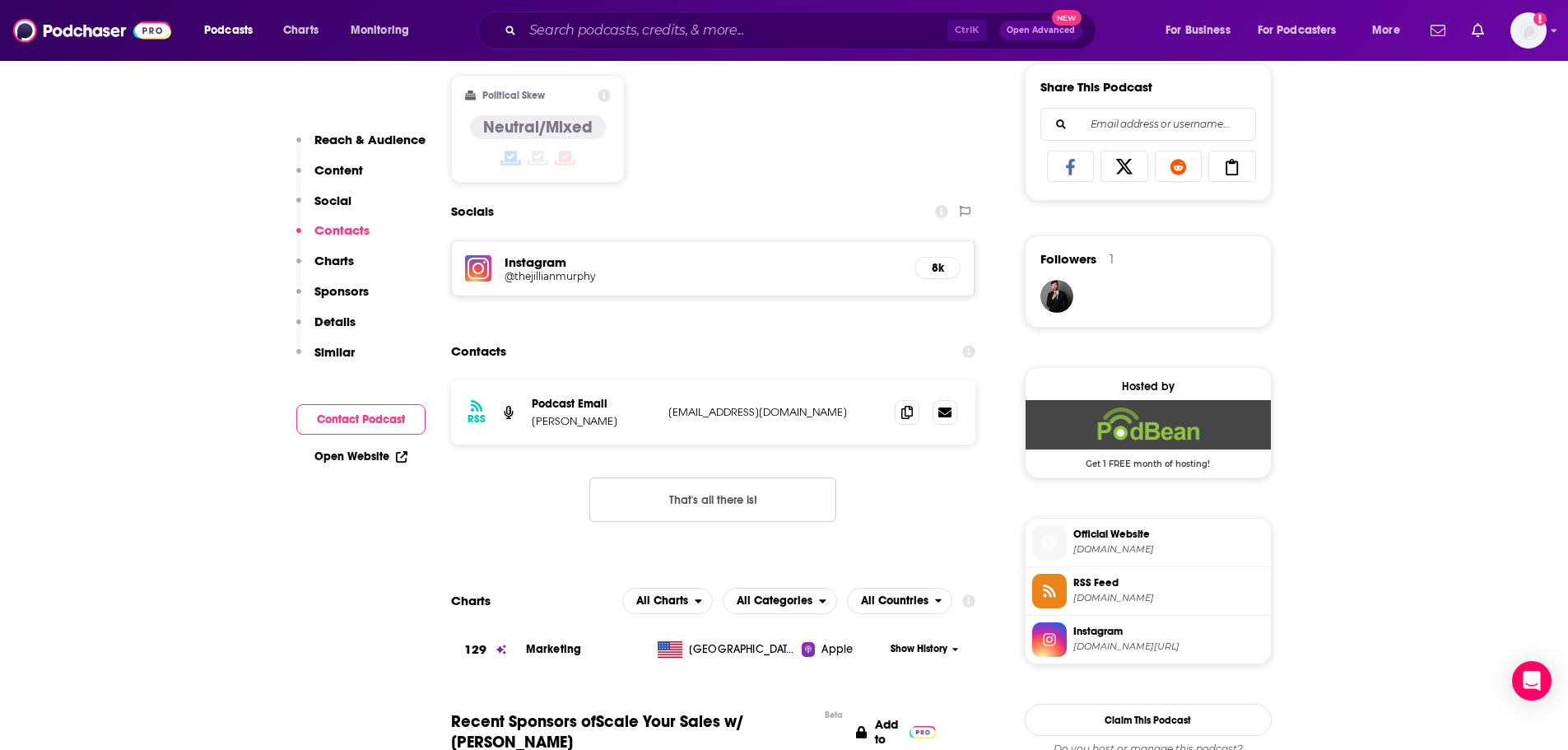
scroll to position [1070, 0]
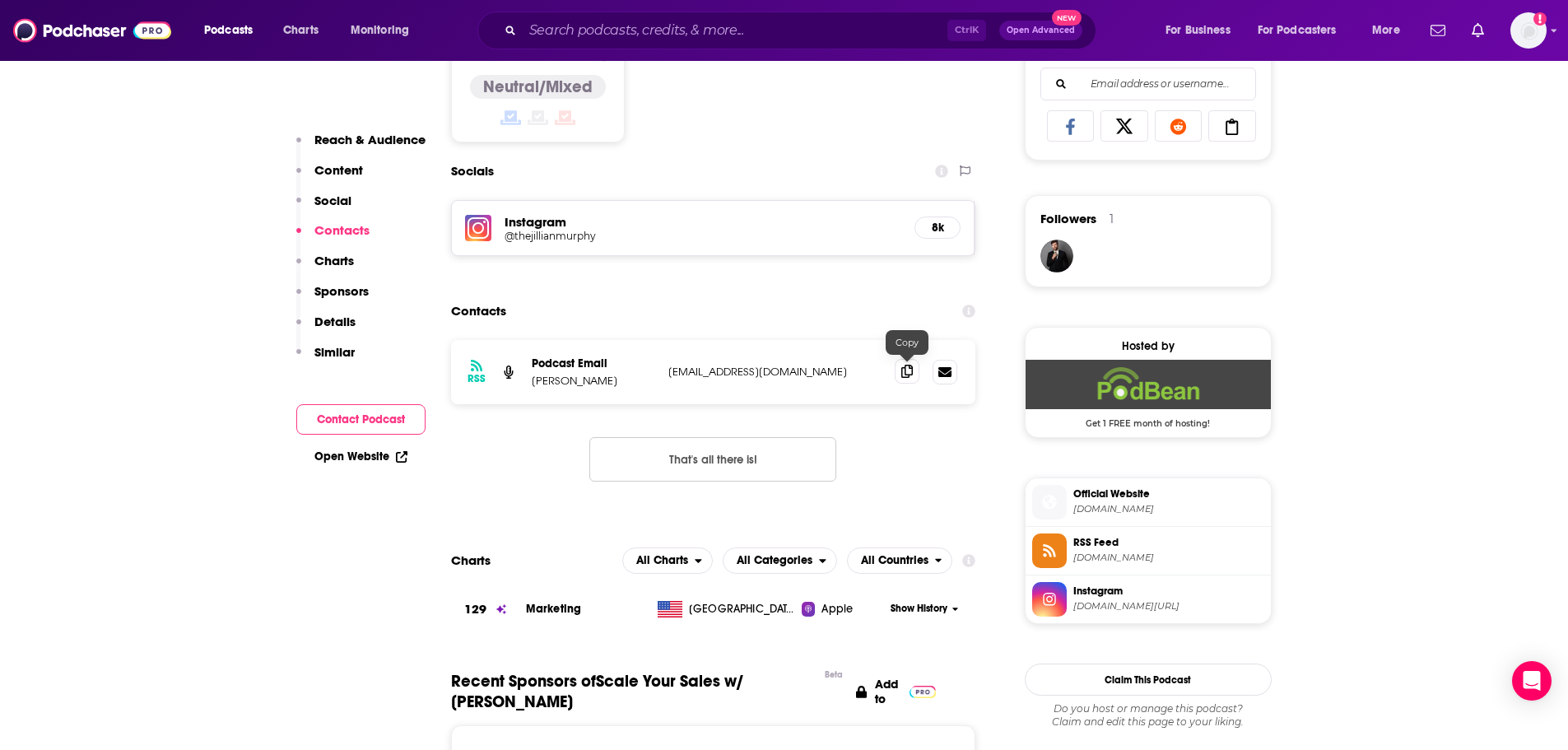
click at [901, 375] on icon at bounding box center [907, 371] width 12 height 14
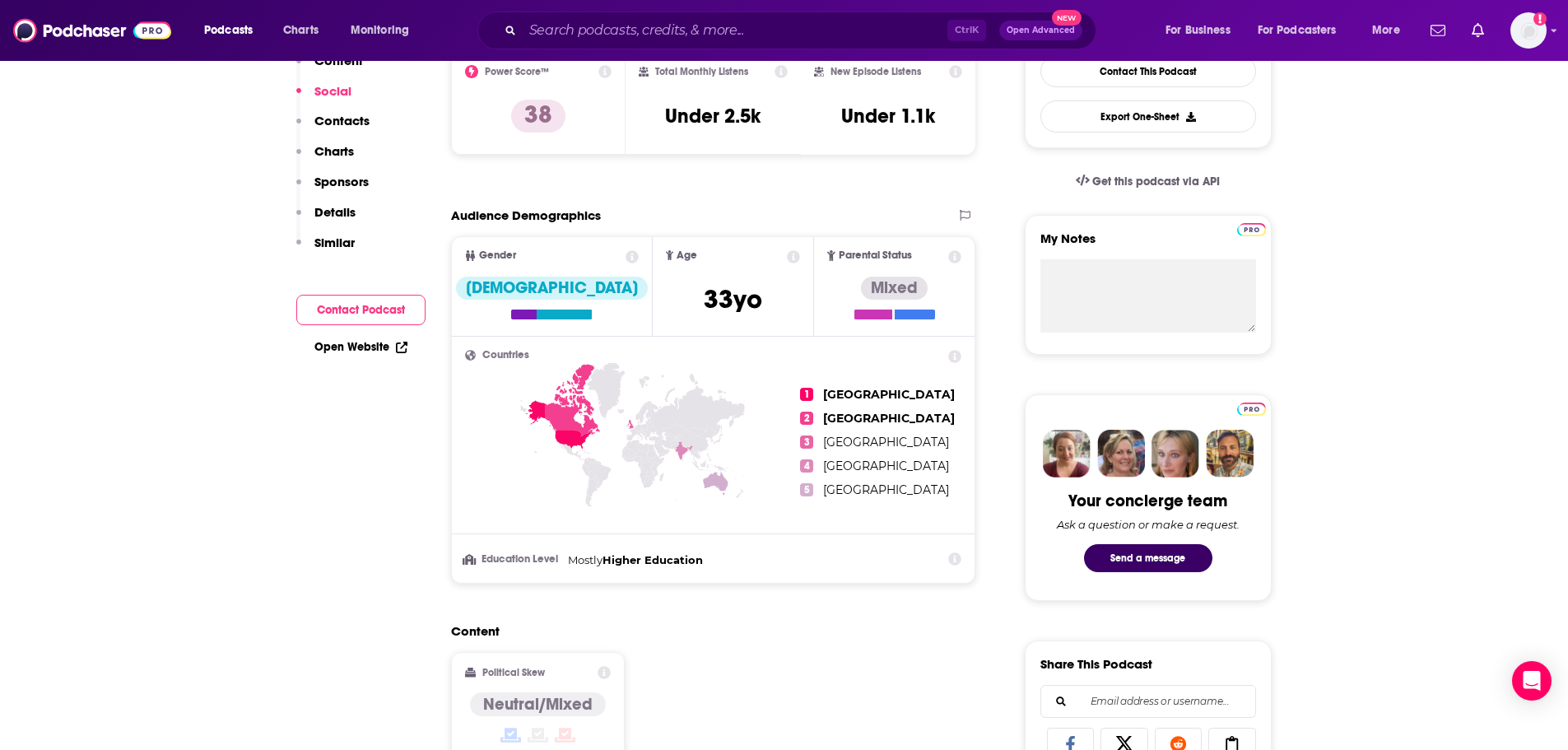
scroll to position [0, 0]
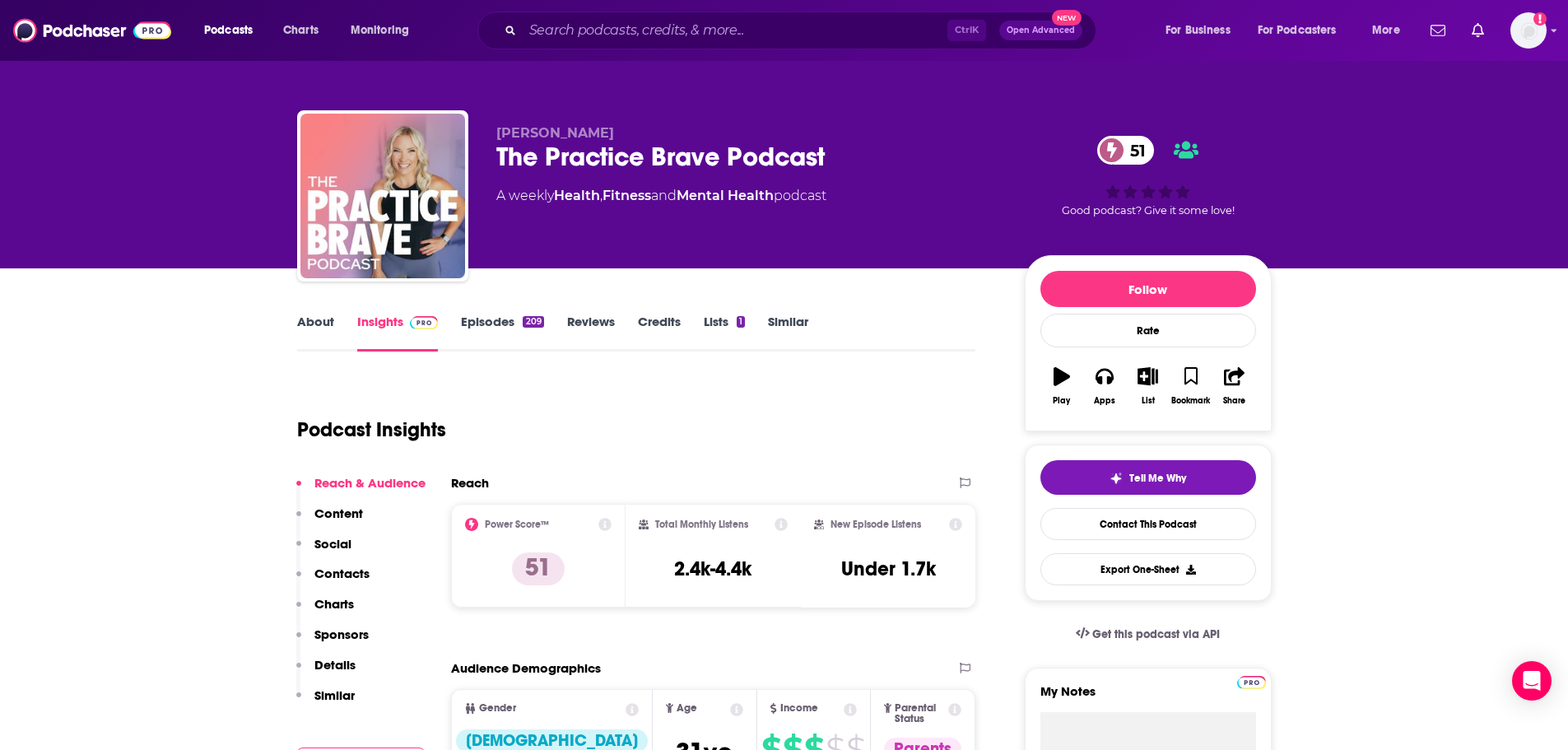
click at [325, 325] on link "About" at bounding box center [316, 333] width 37 height 38
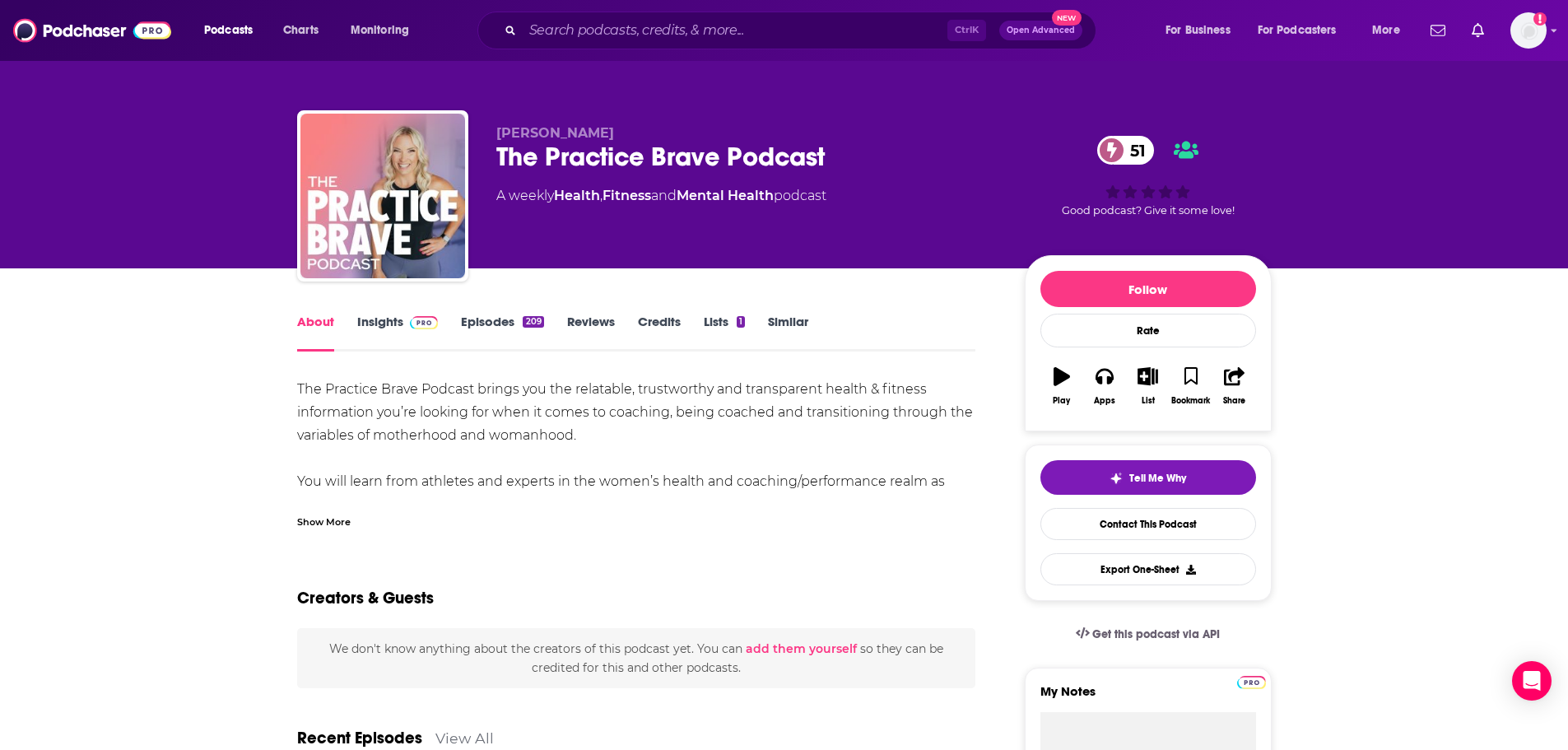
click at [317, 522] on div "Show More" at bounding box center [324, 521] width 54 height 15
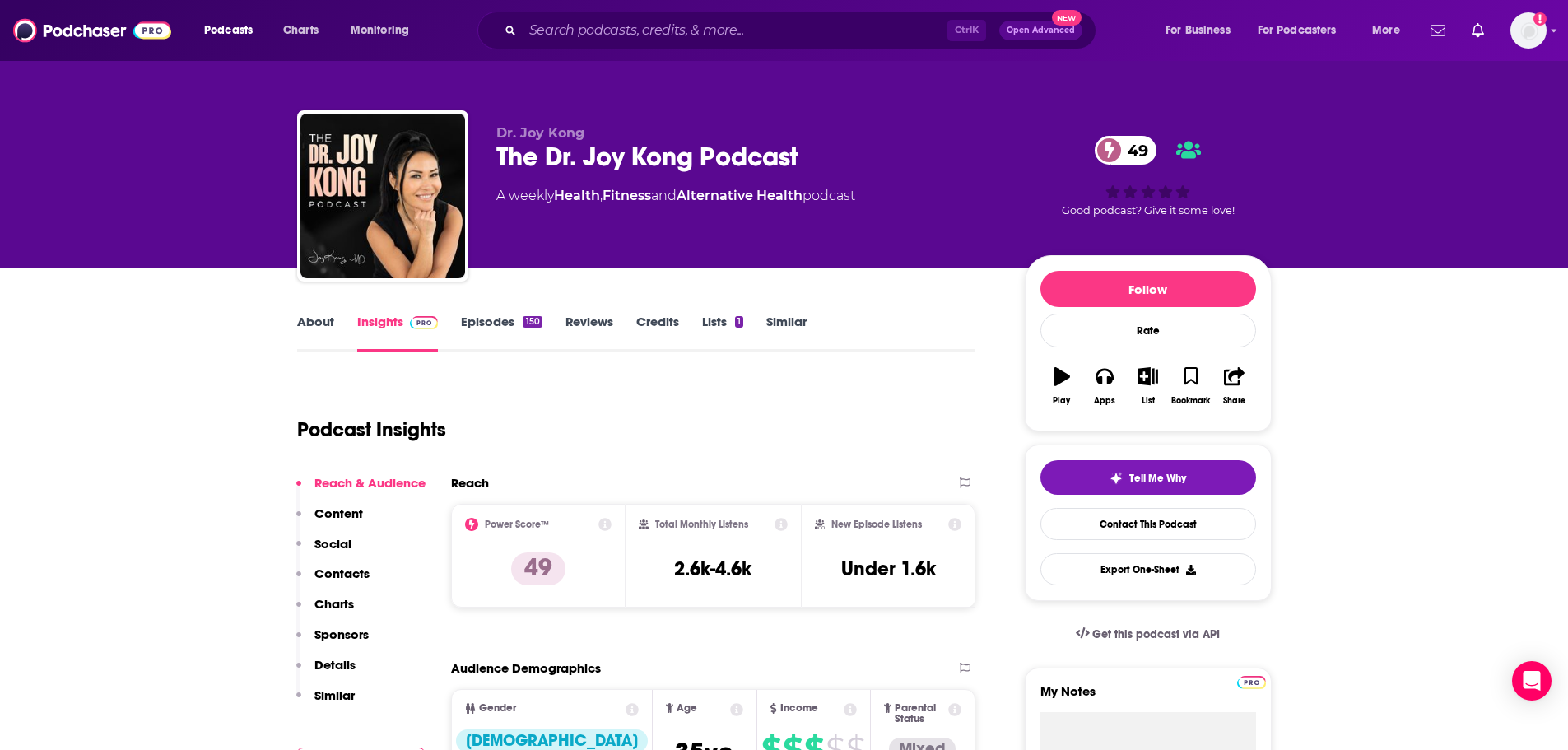
click at [300, 325] on link "About" at bounding box center [316, 333] width 37 height 38
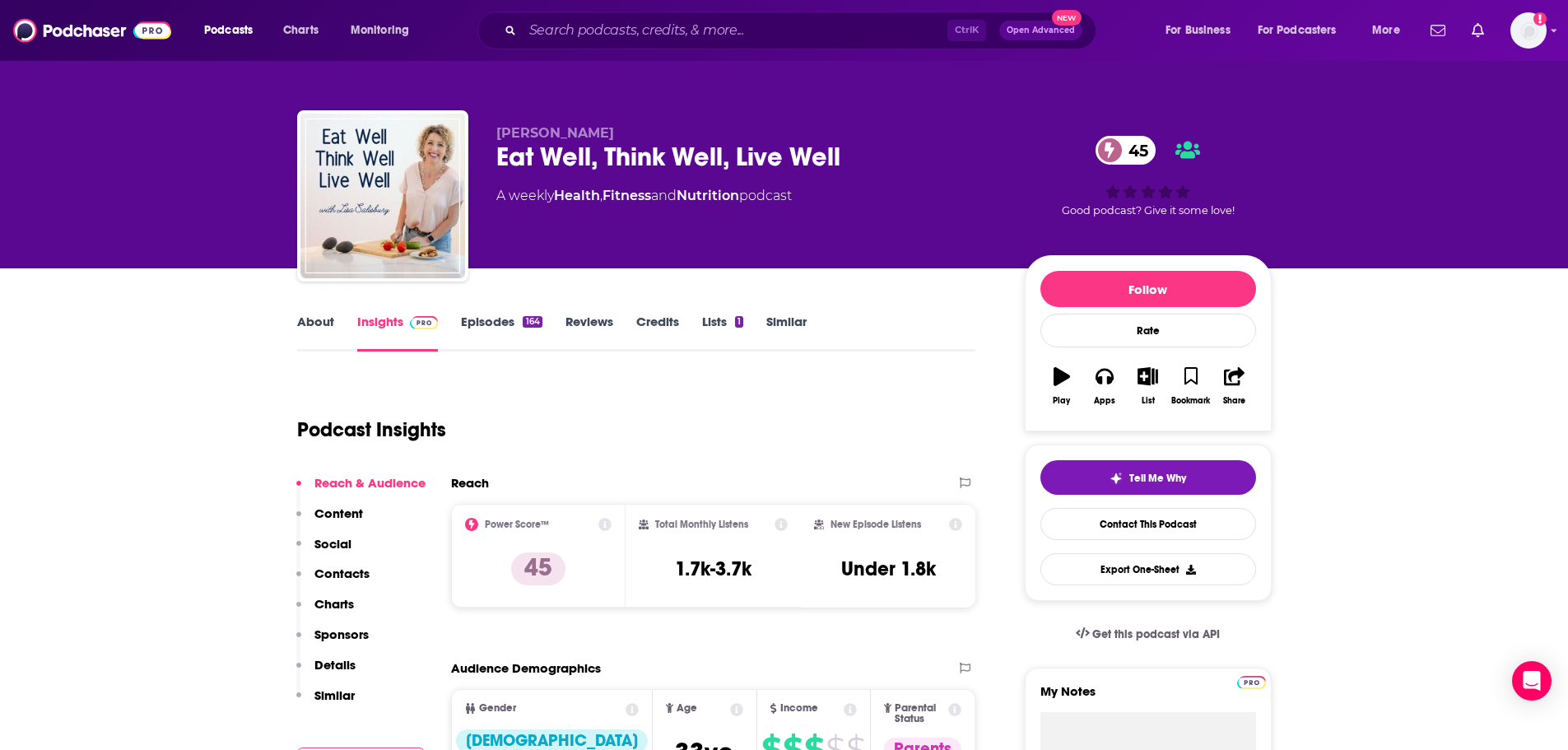
click at [317, 326] on link "About" at bounding box center [316, 333] width 37 height 38
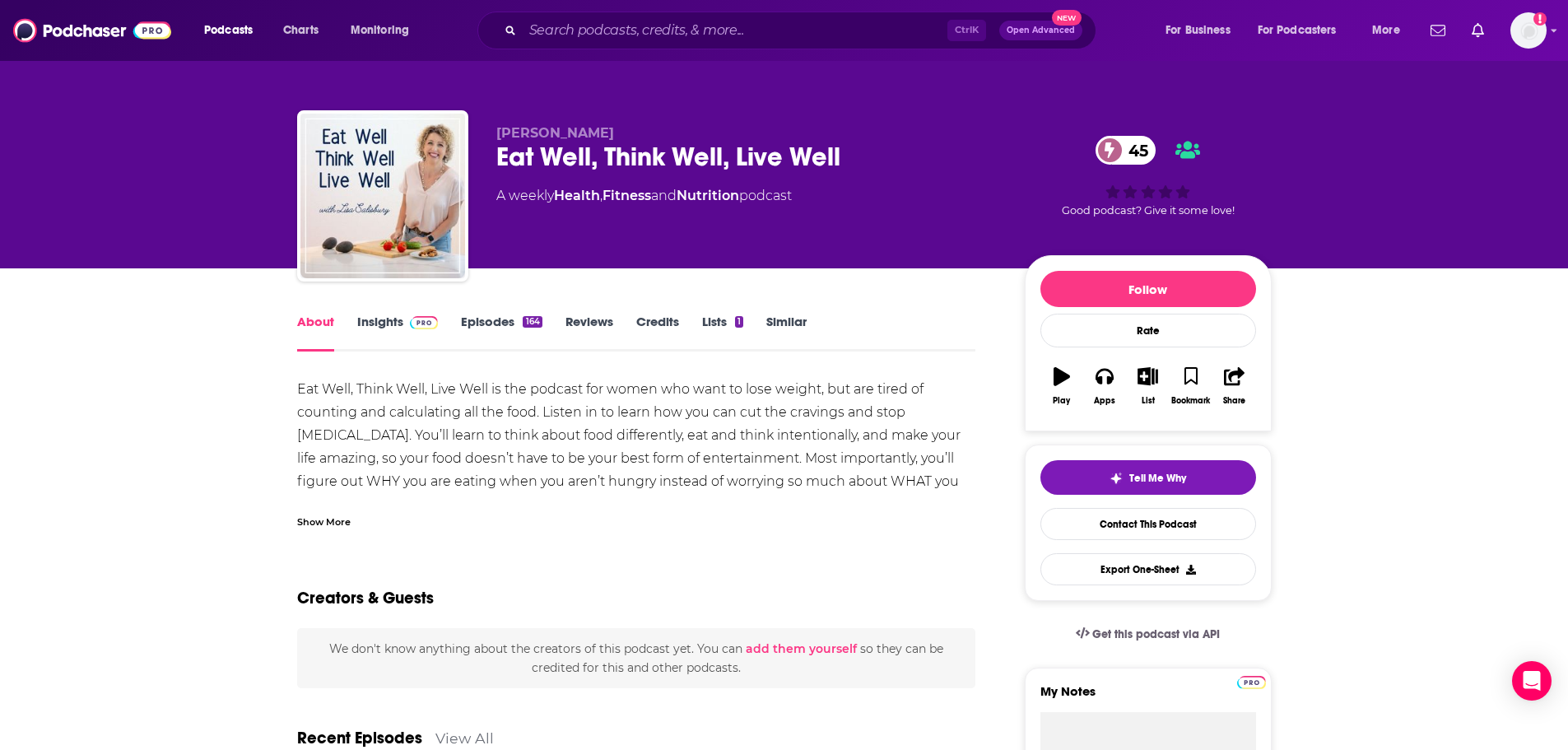
click at [323, 523] on div "Show More" at bounding box center [324, 521] width 54 height 15
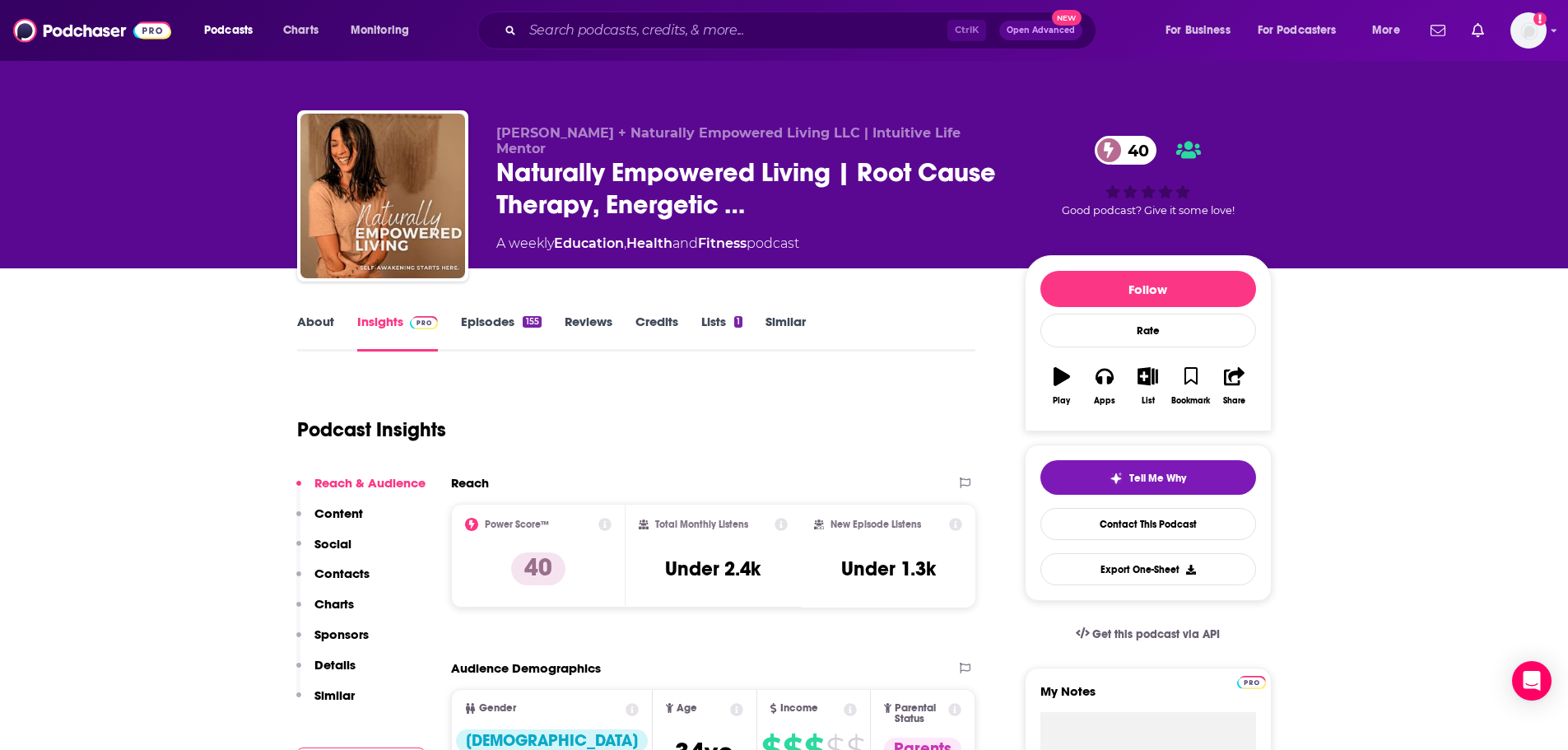
click at [319, 322] on link "About" at bounding box center [316, 333] width 37 height 38
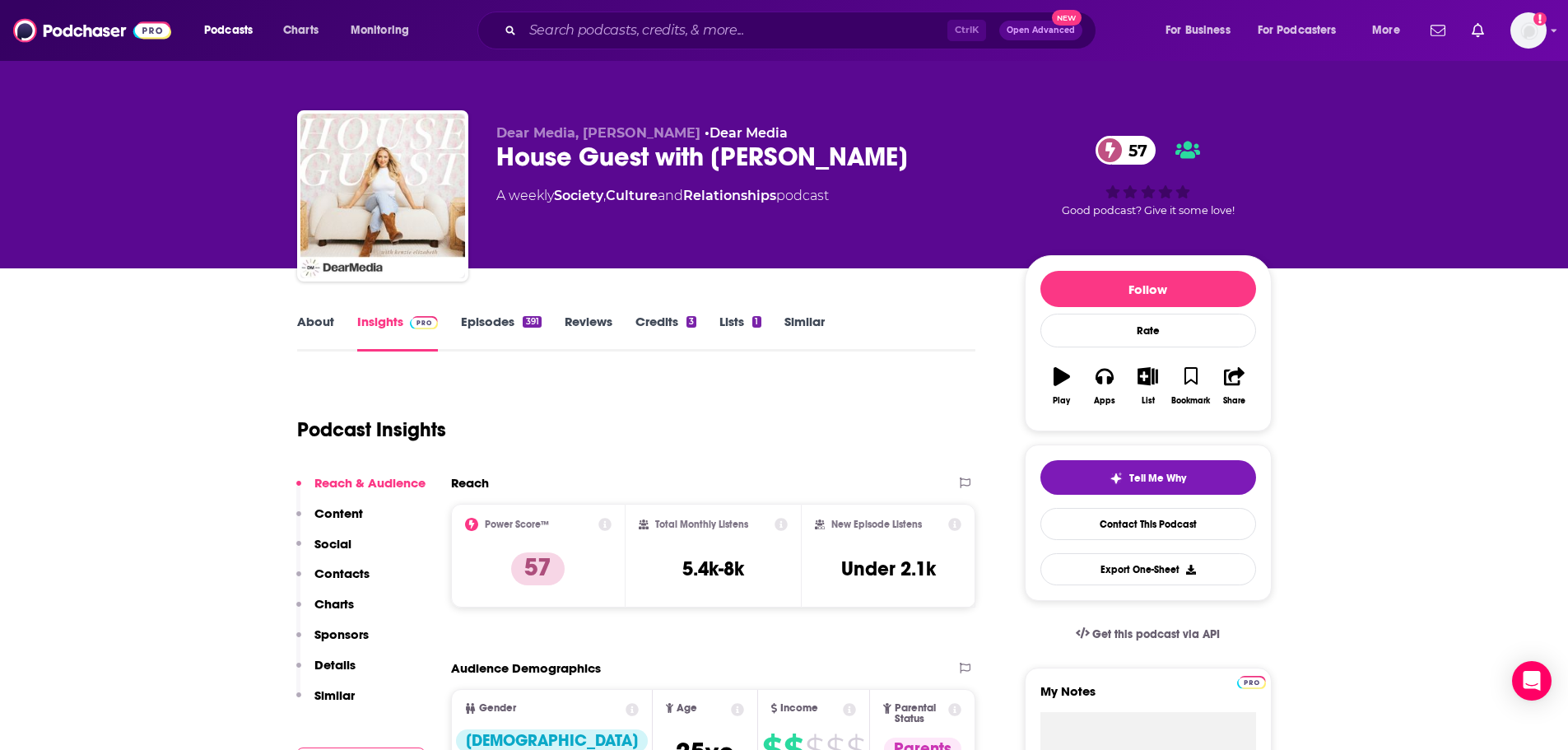
click at [305, 334] on link "About" at bounding box center [316, 333] width 37 height 38
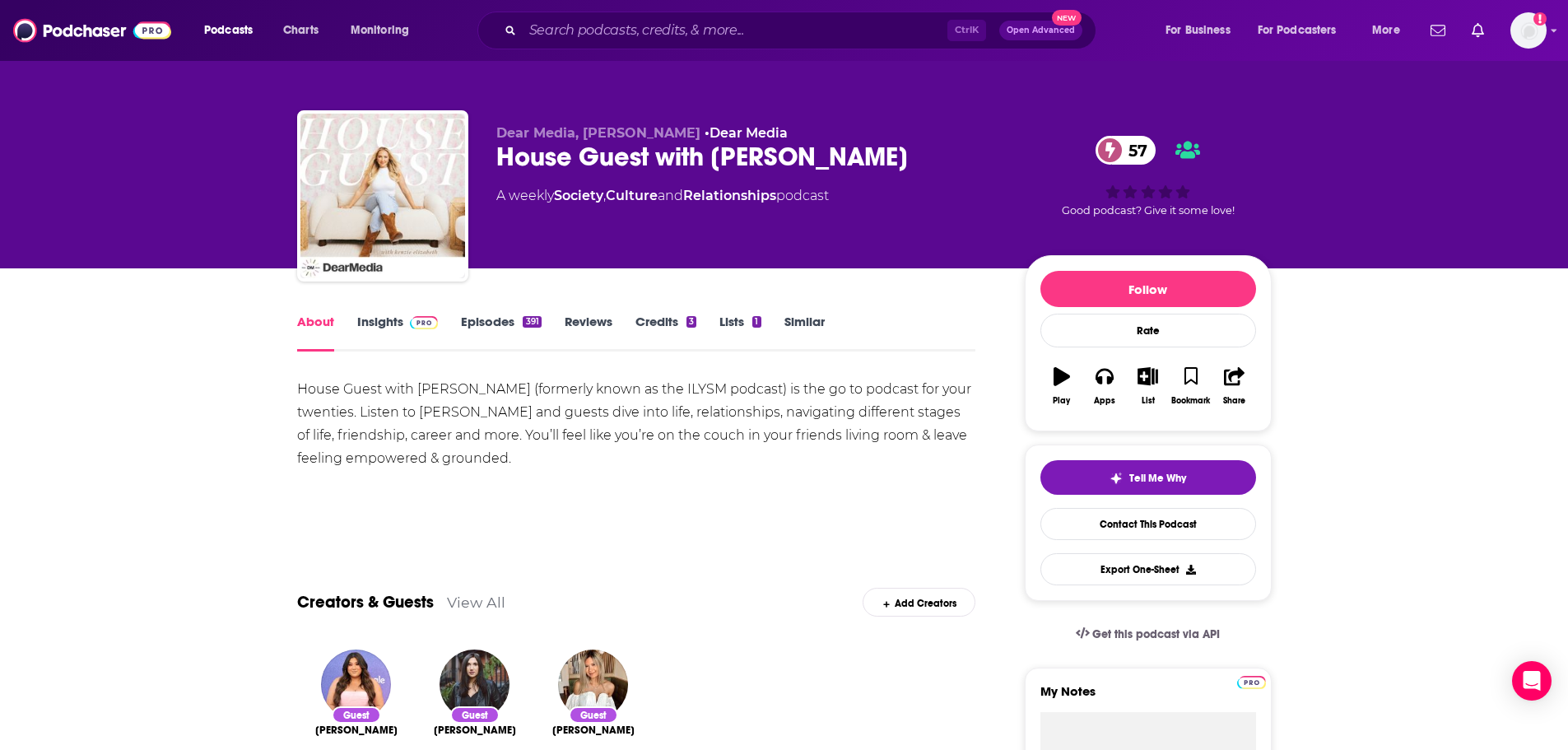
click at [379, 326] on link "Insights" at bounding box center [398, 333] width 82 height 38
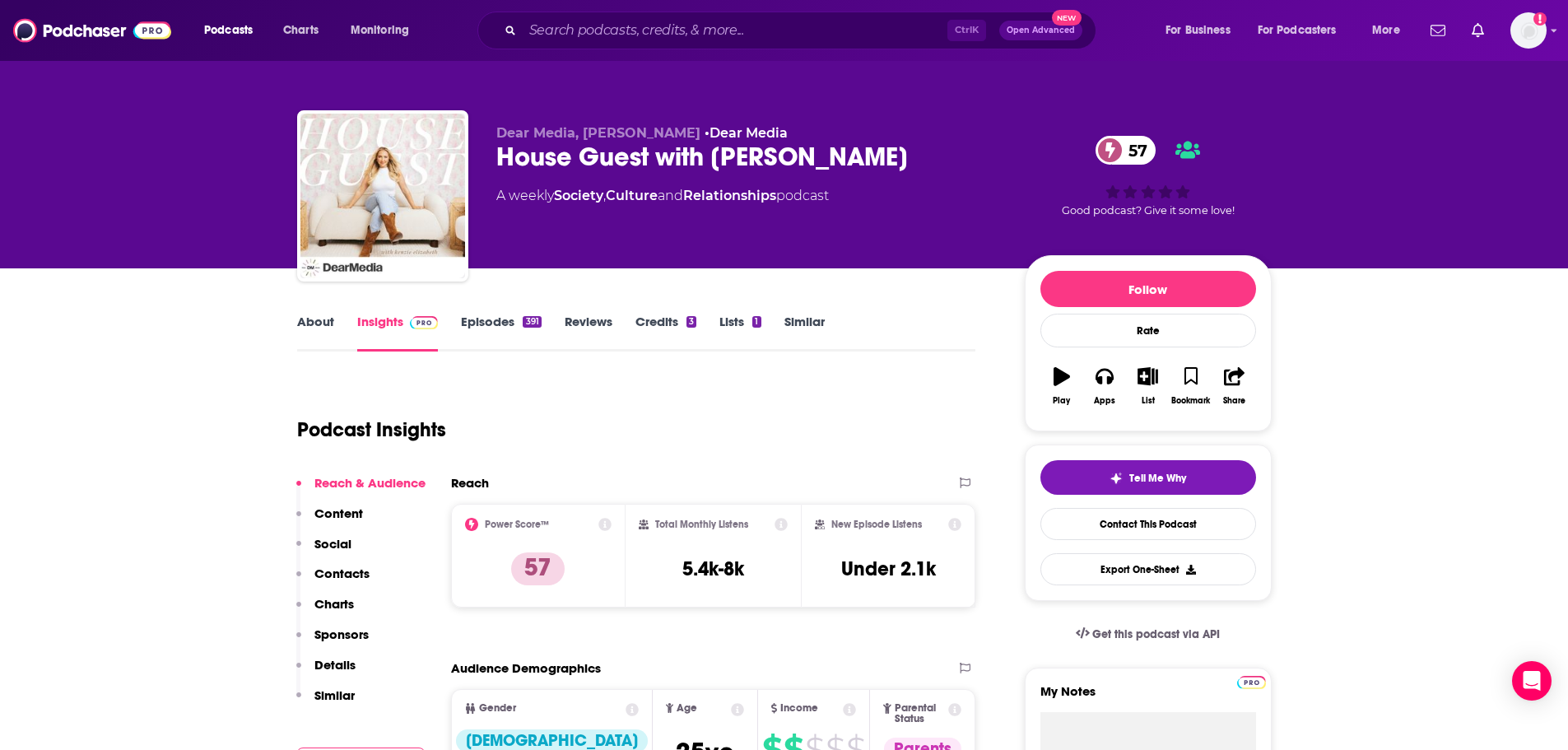
click at [494, 323] on link "Episodes 391" at bounding box center [501, 333] width 80 height 38
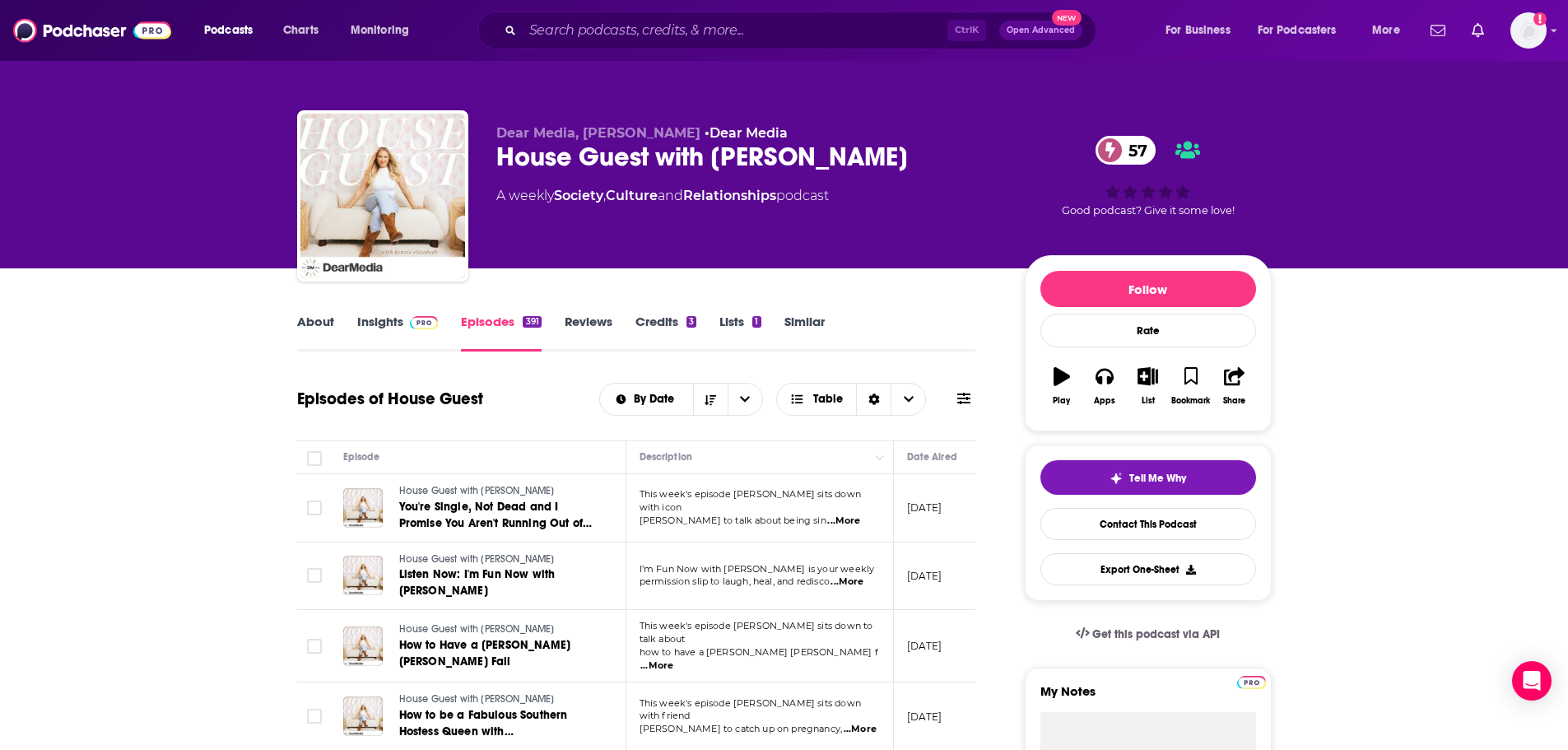
click at [314, 323] on link "About" at bounding box center [316, 333] width 37 height 38
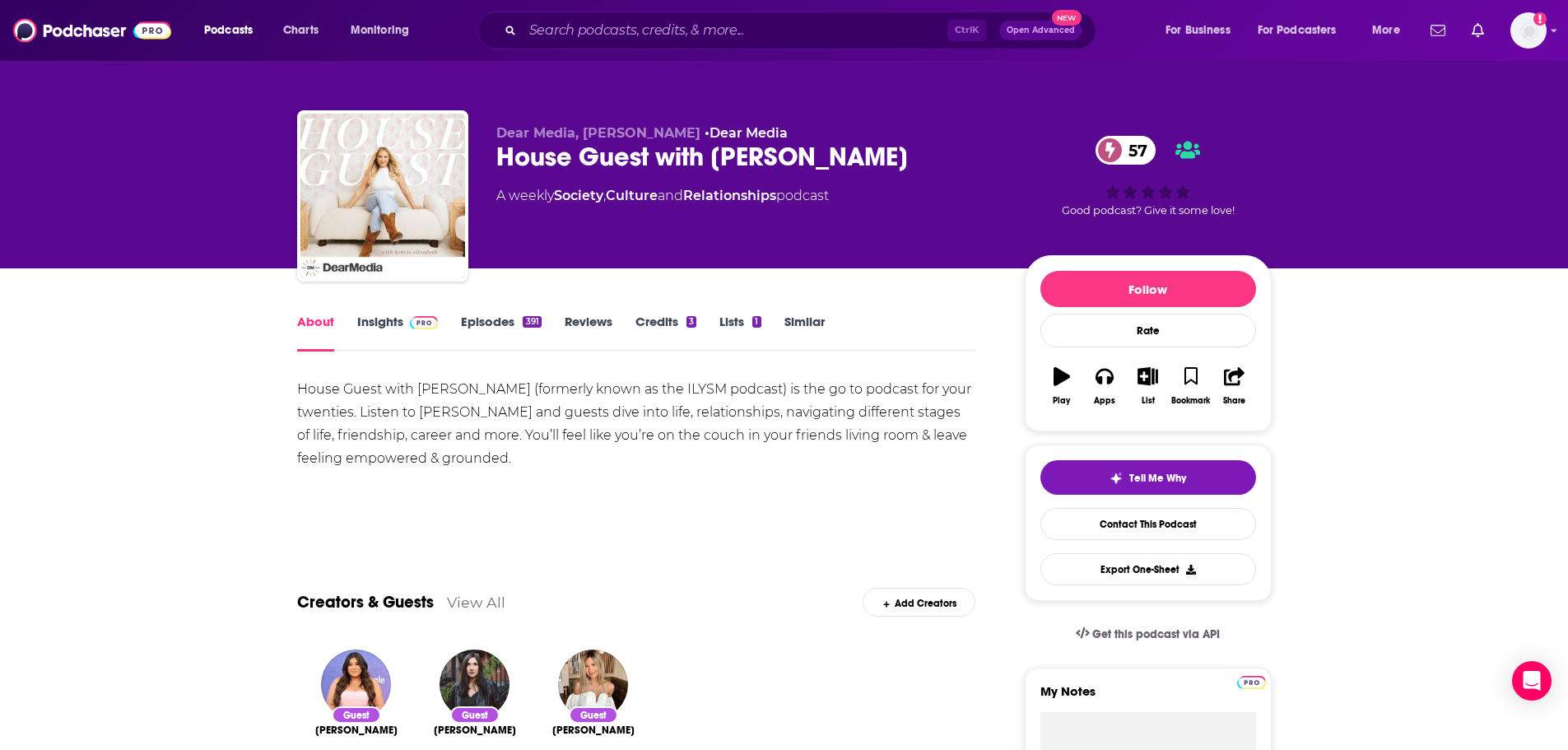
click at [394, 322] on link "Insights" at bounding box center [398, 333] width 82 height 38
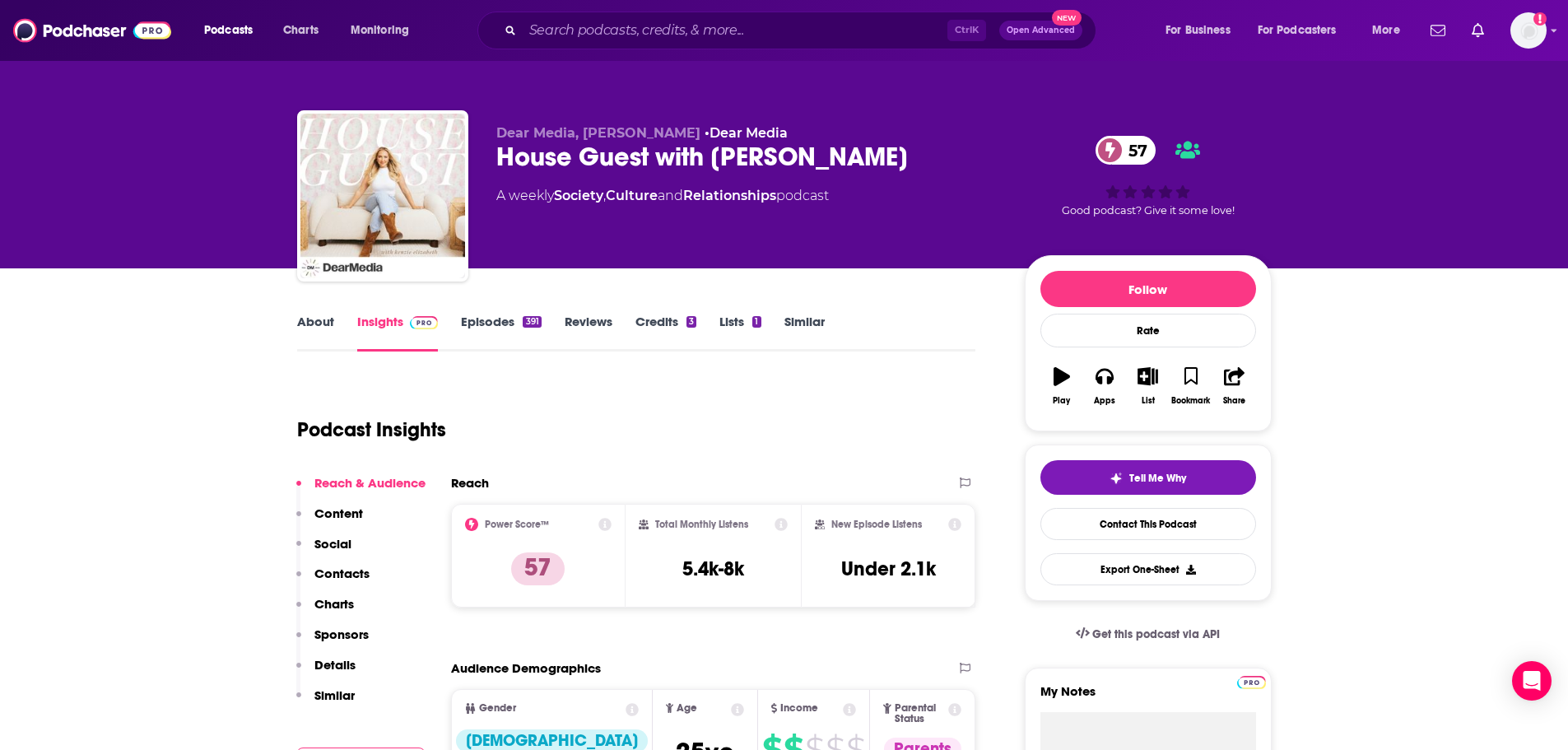
drag, startPoint x: 875, startPoint y: 170, endPoint x: 487, endPoint y: 175, distance: 388.0
click at [487, 175] on div "Dear Media, Kenzie Elizabeth • Dear Media House Guest with Kenzie Elizabeth 57 …" at bounding box center [784, 200] width 975 height 178
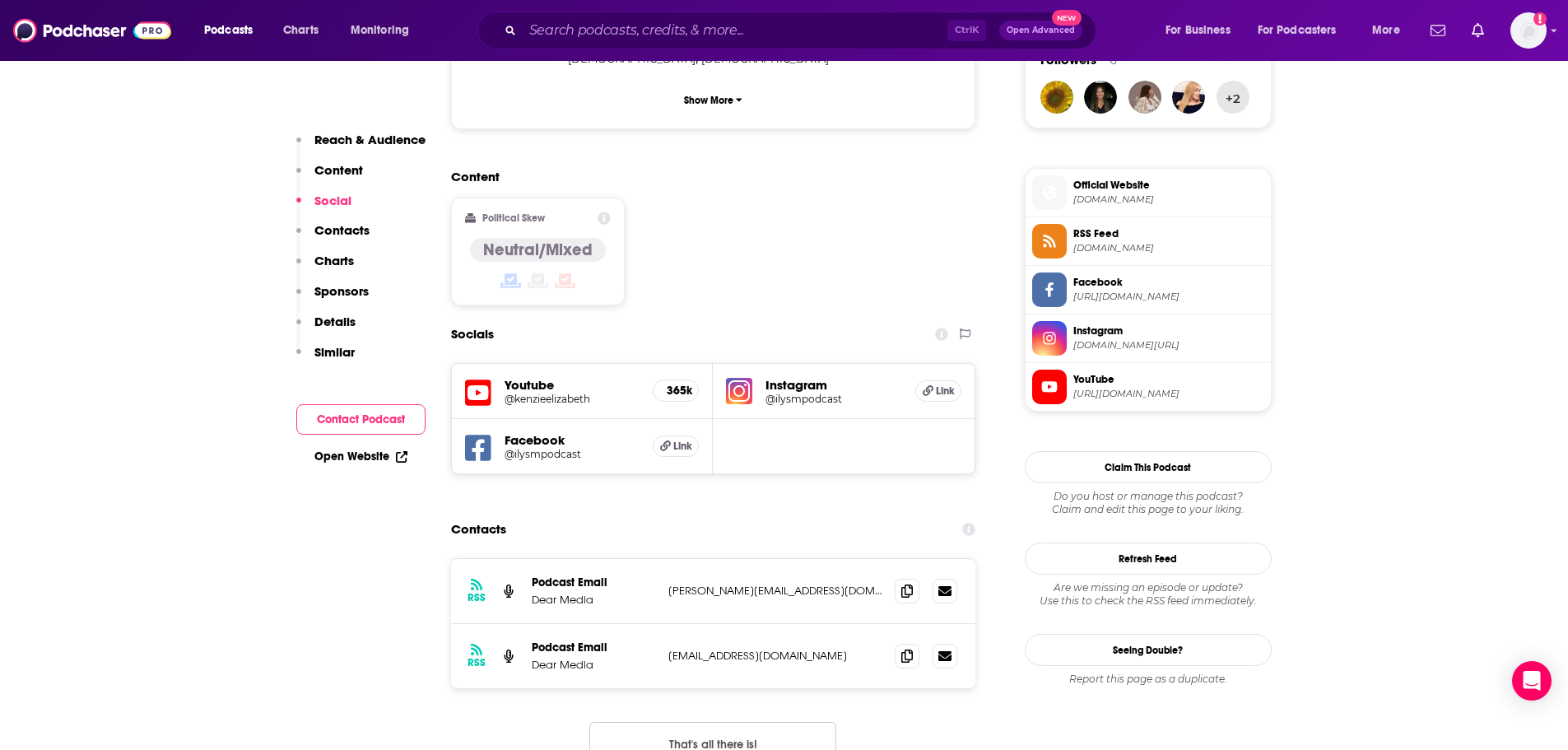
scroll to position [1235, 0]
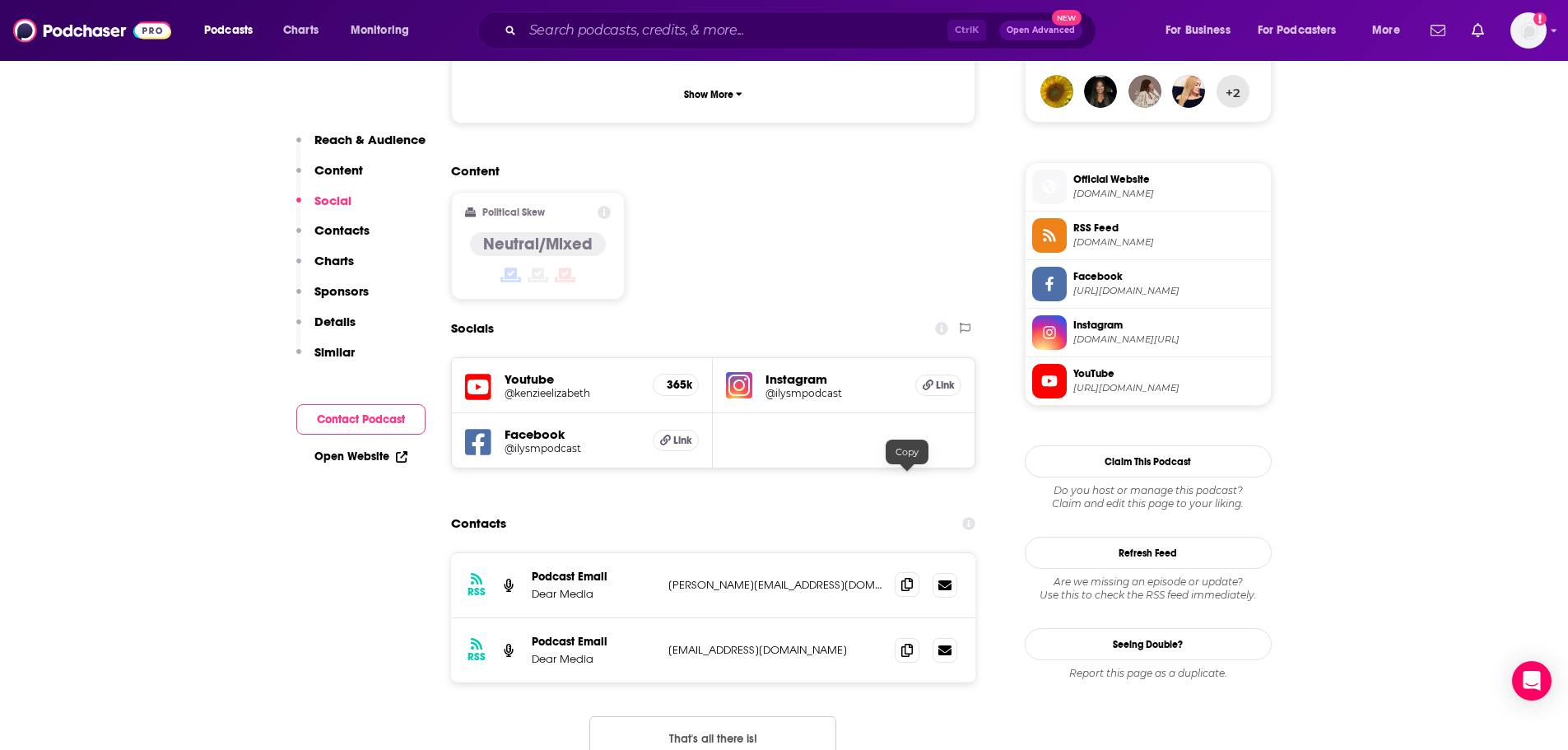
click at [911, 578] on icon at bounding box center [907, 584] width 12 height 14
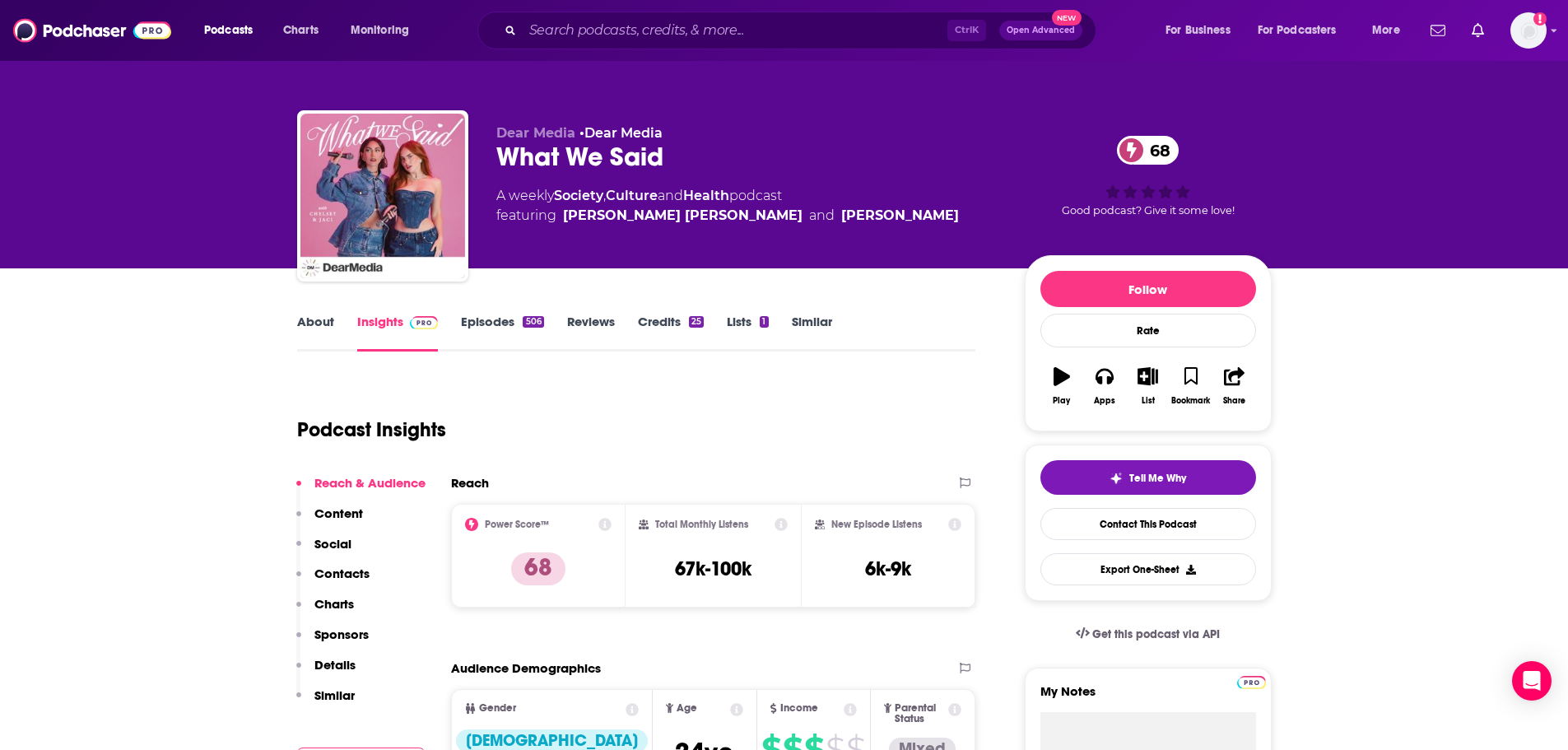
click at [317, 321] on link "About" at bounding box center [316, 333] width 37 height 38
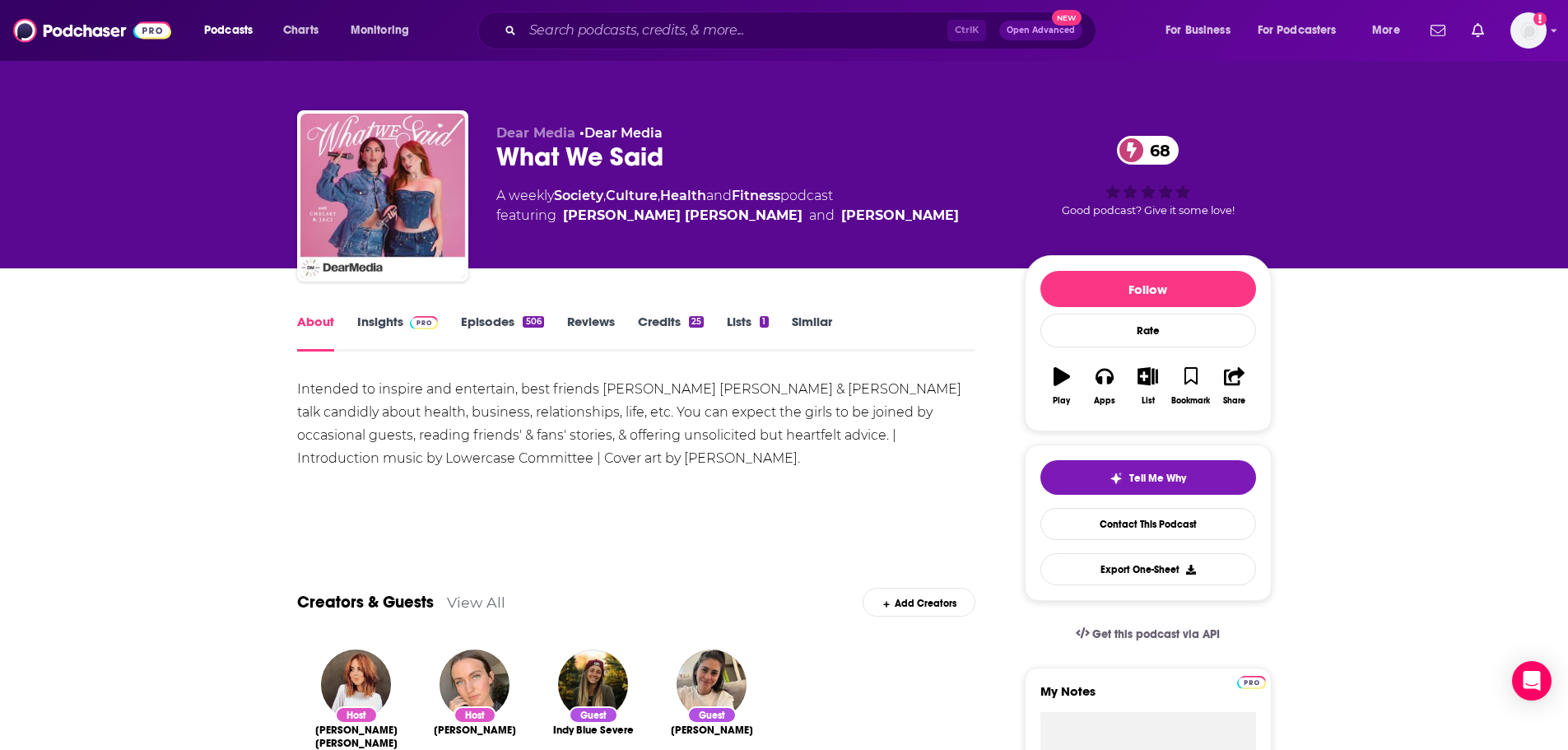
click at [383, 320] on link "Insights" at bounding box center [398, 333] width 82 height 38
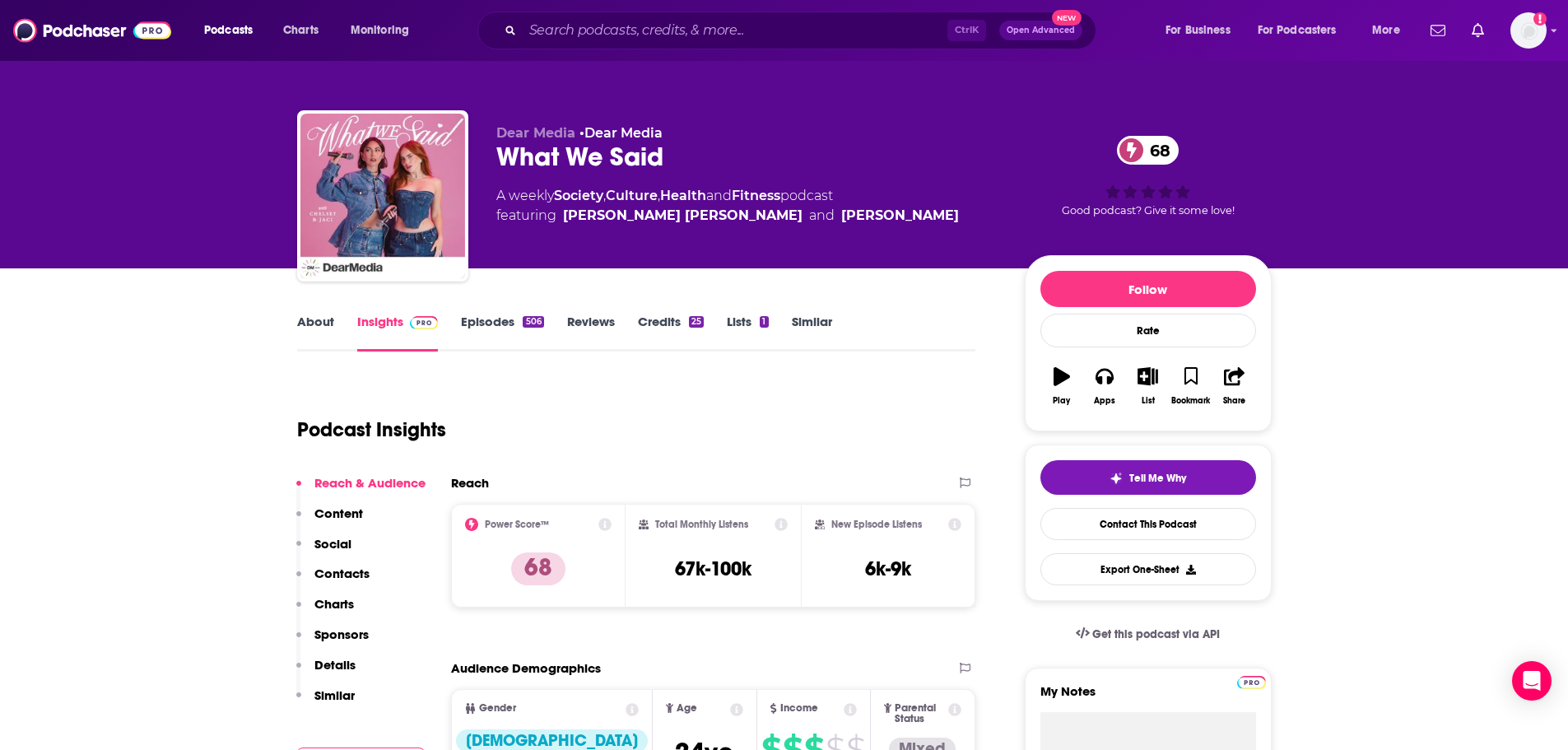
click at [492, 322] on link "Episodes 506" at bounding box center [502, 333] width 83 height 38
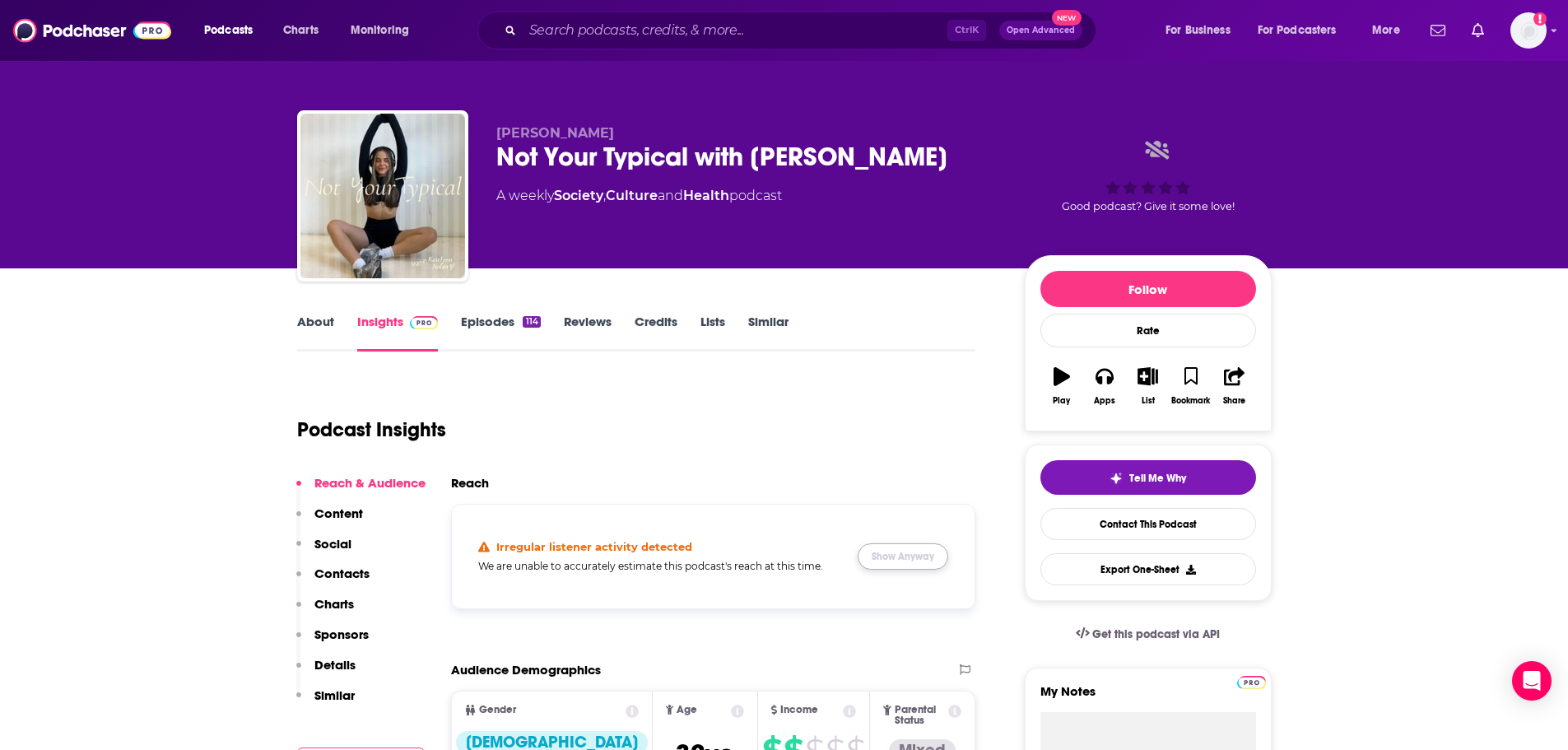
click at [884, 560] on button "Show Anyway" at bounding box center [903, 556] width 91 height 26
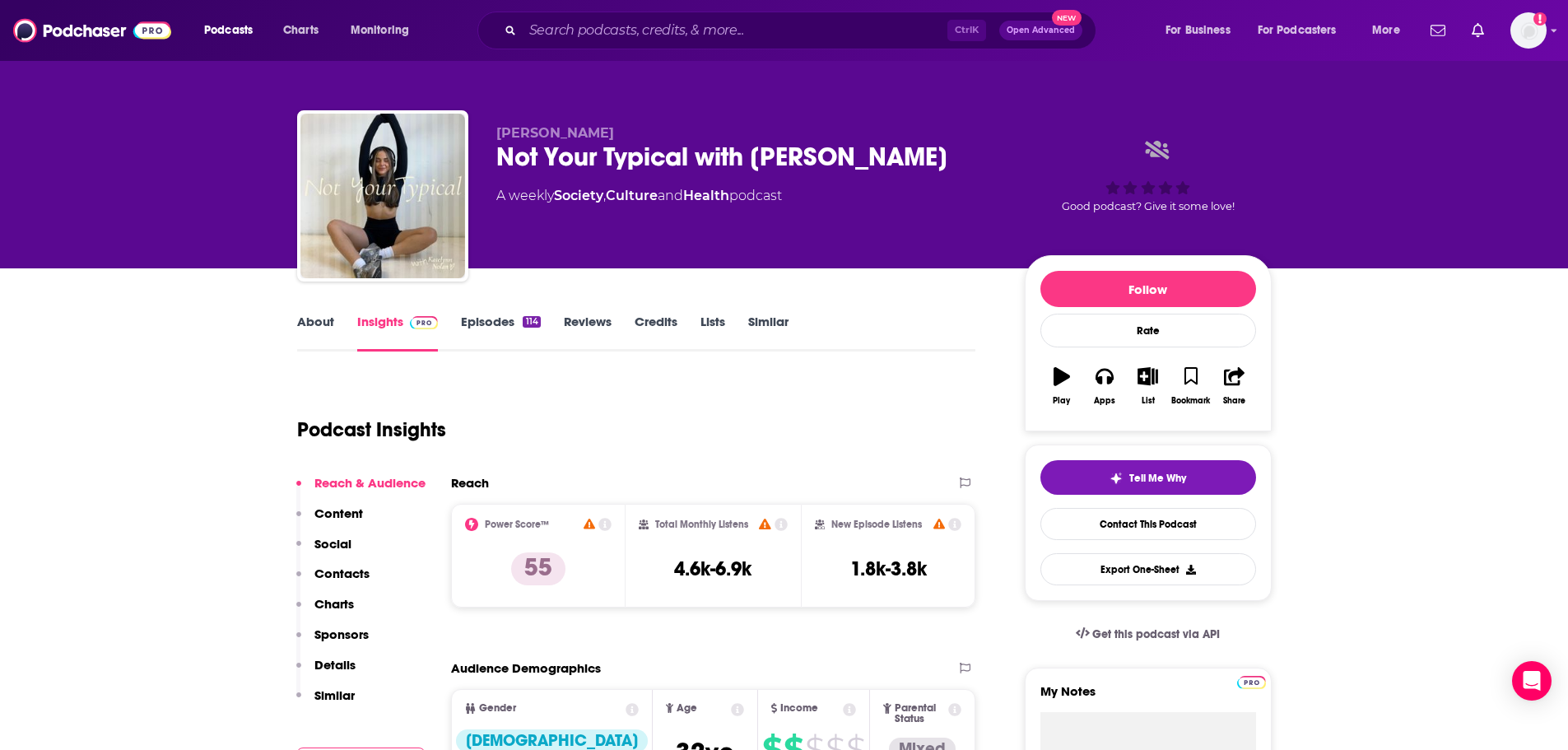
click at [309, 331] on link "About" at bounding box center [316, 333] width 37 height 38
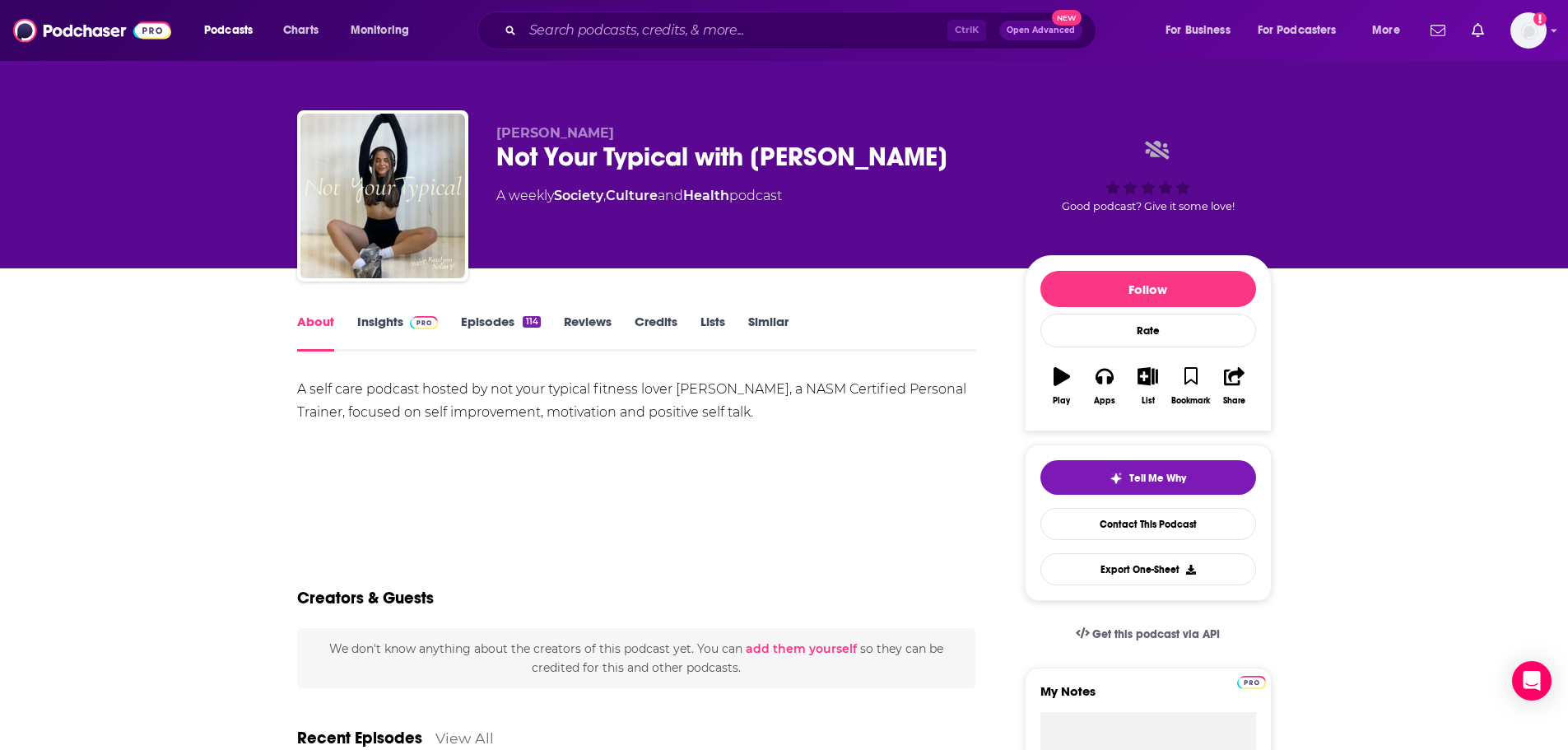
click at [495, 321] on link "Episodes 114" at bounding box center [500, 333] width 79 height 38
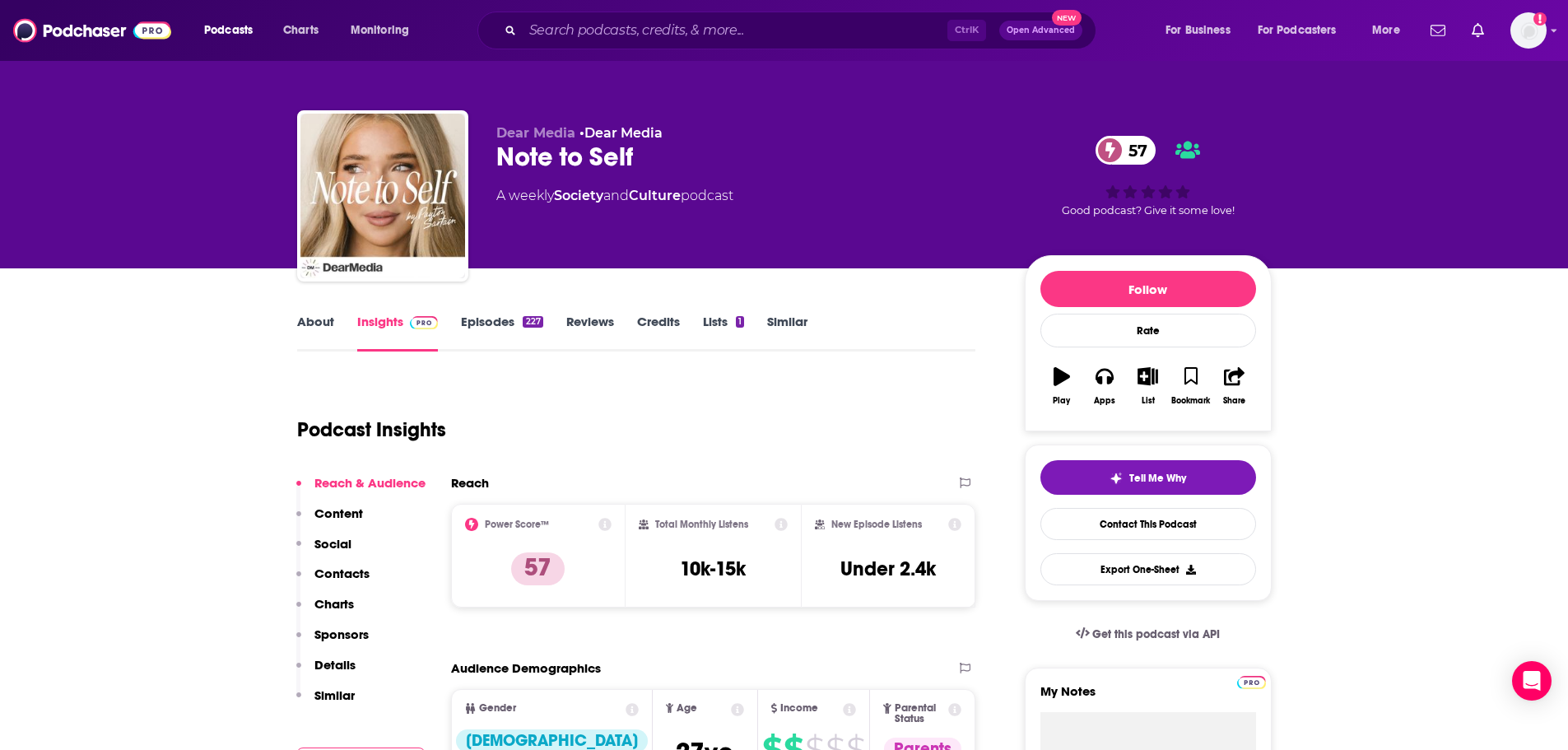
click at [308, 317] on link "About" at bounding box center [316, 333] width 37 height 38
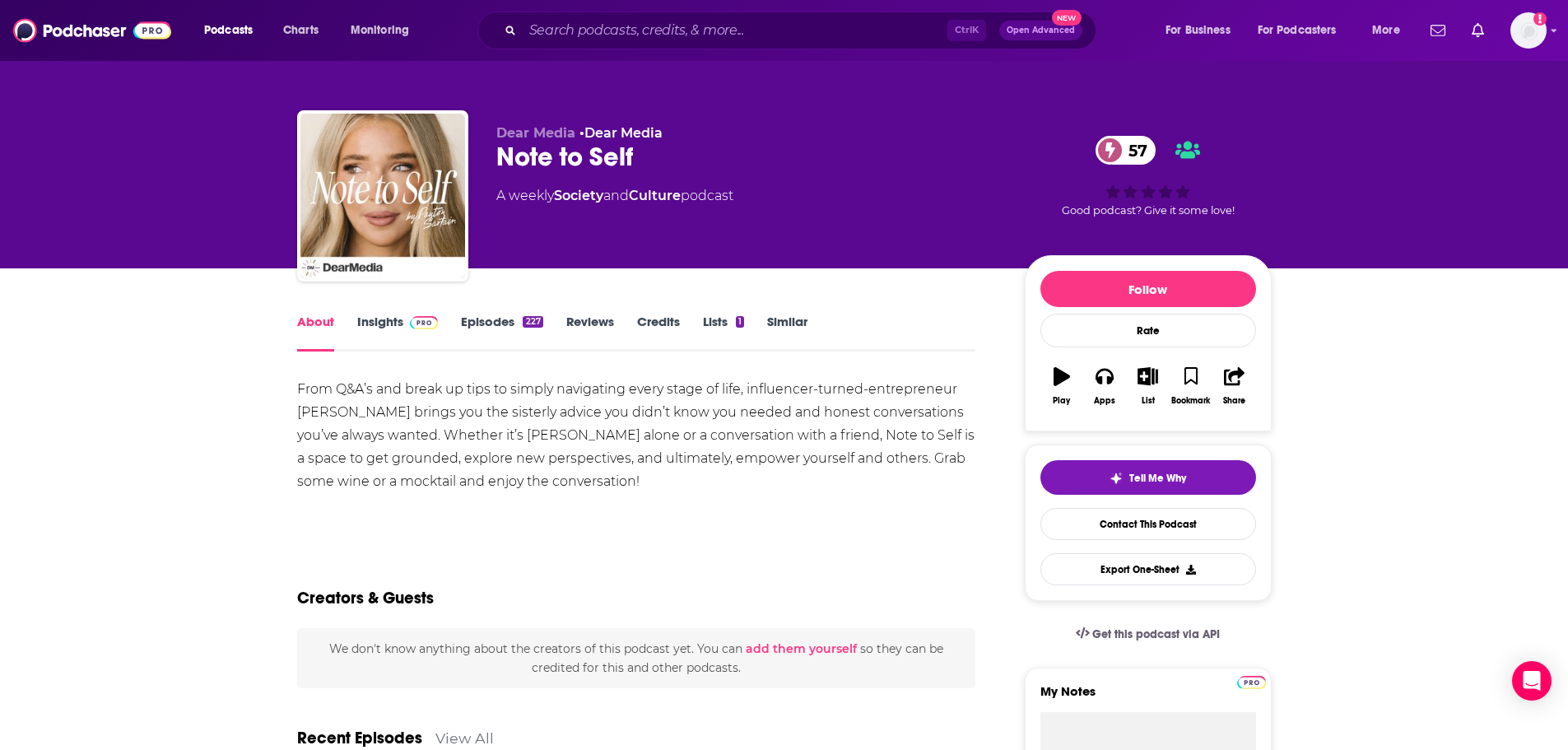
click at [477, 317] on link "Episodes 227" at bounding box center [502, 333] width 82 height 38
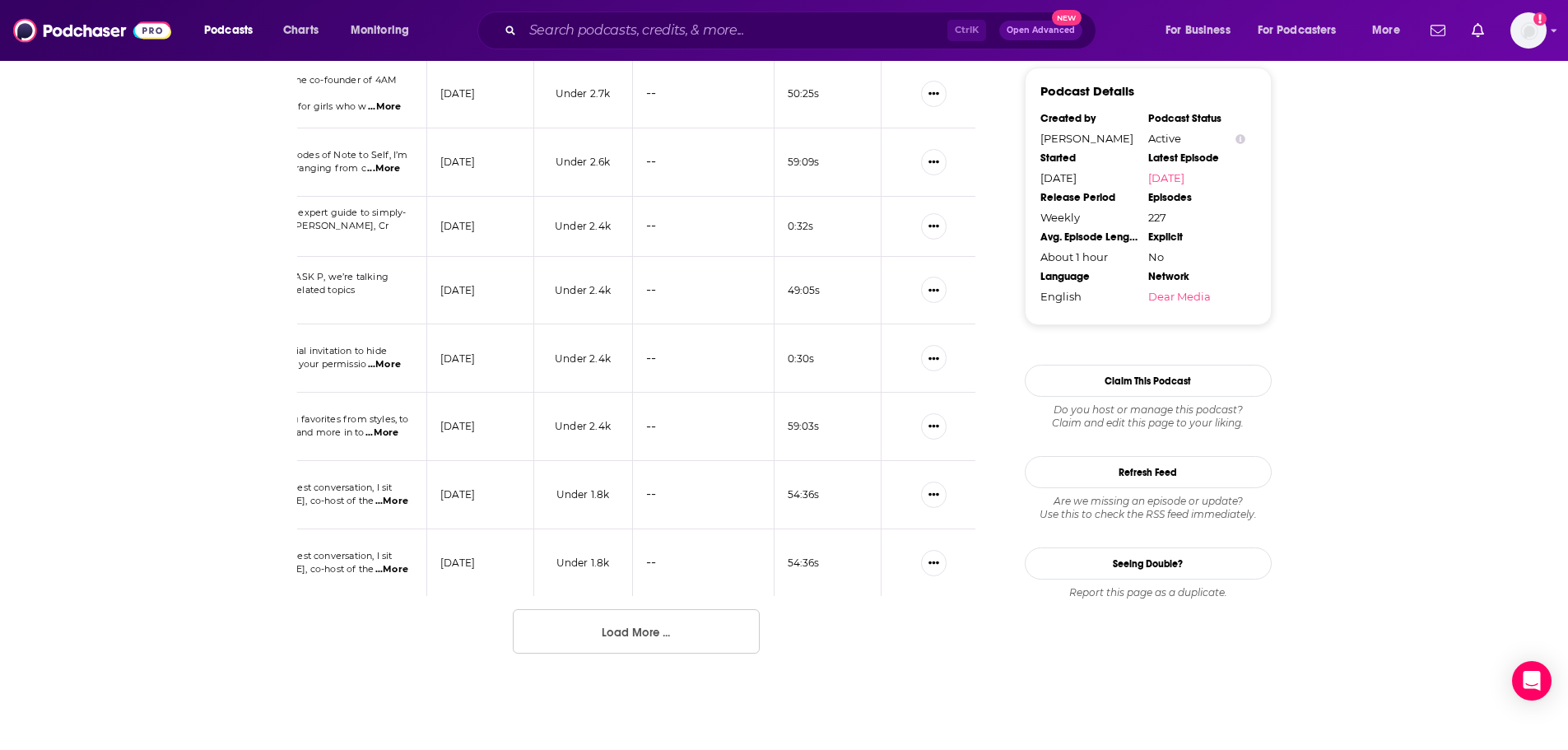
scroll to position [1722, 0]
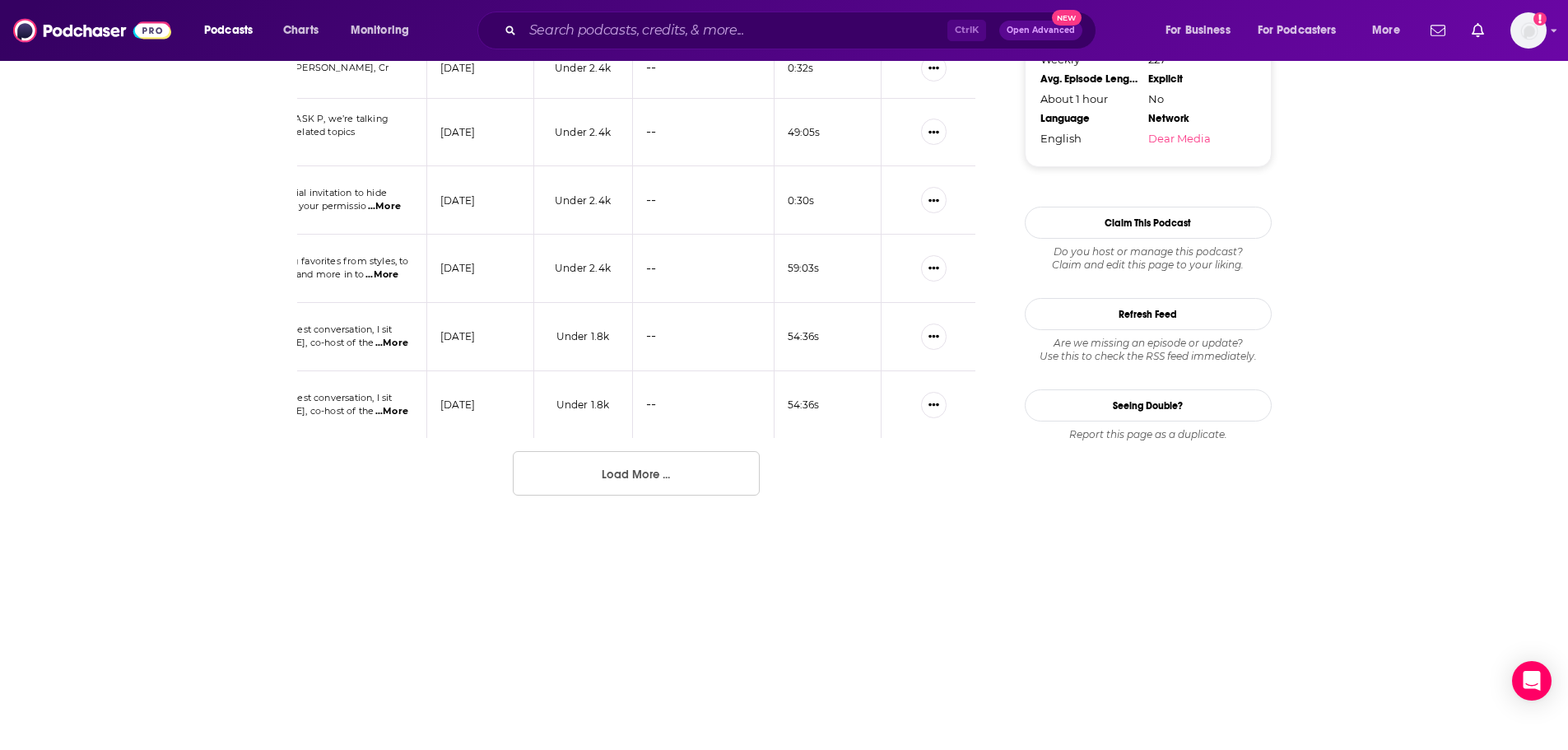
click at [713, 482] on button "Load More ..." at bounding box center [637, 472] width 247 height 44
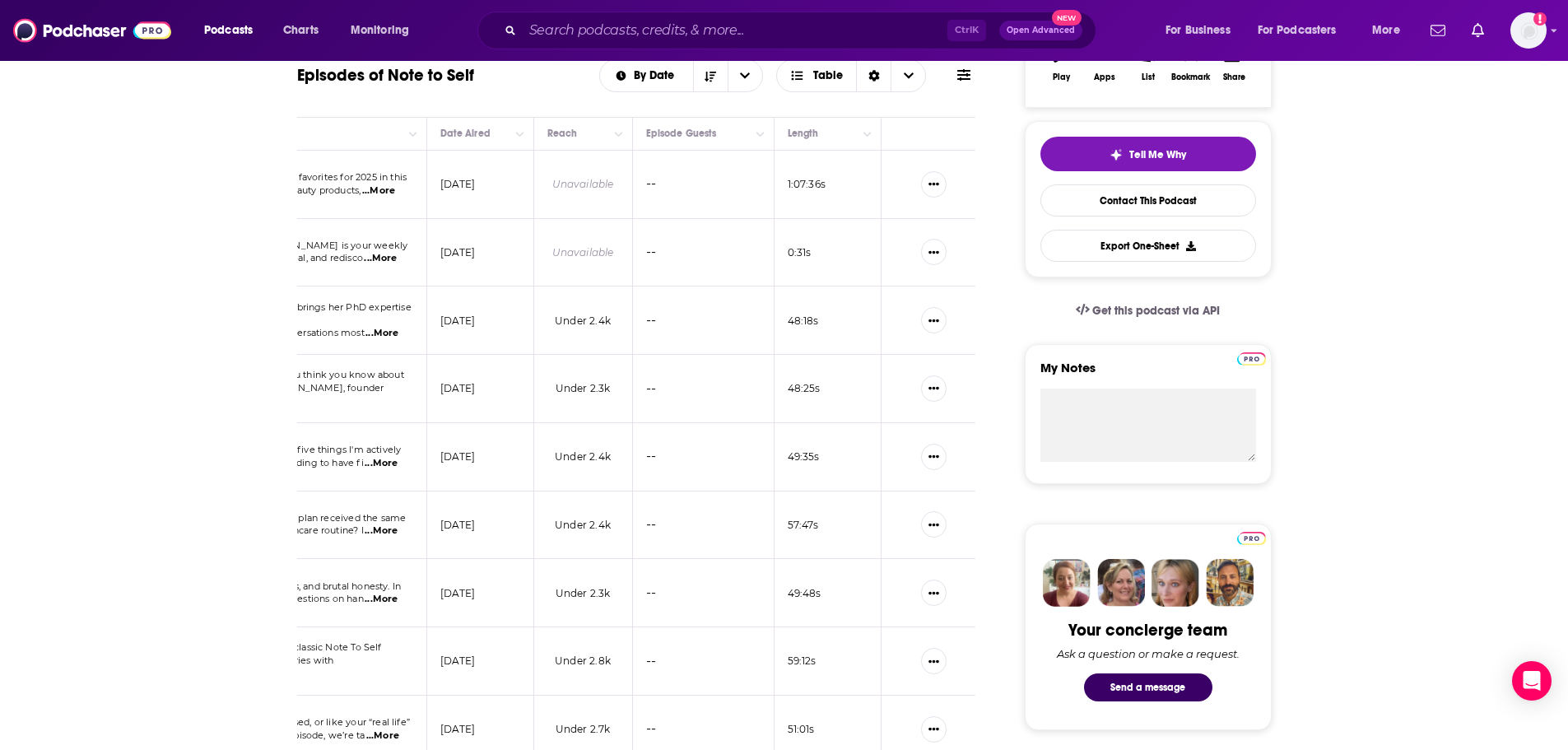
scroll to position [0, 0]
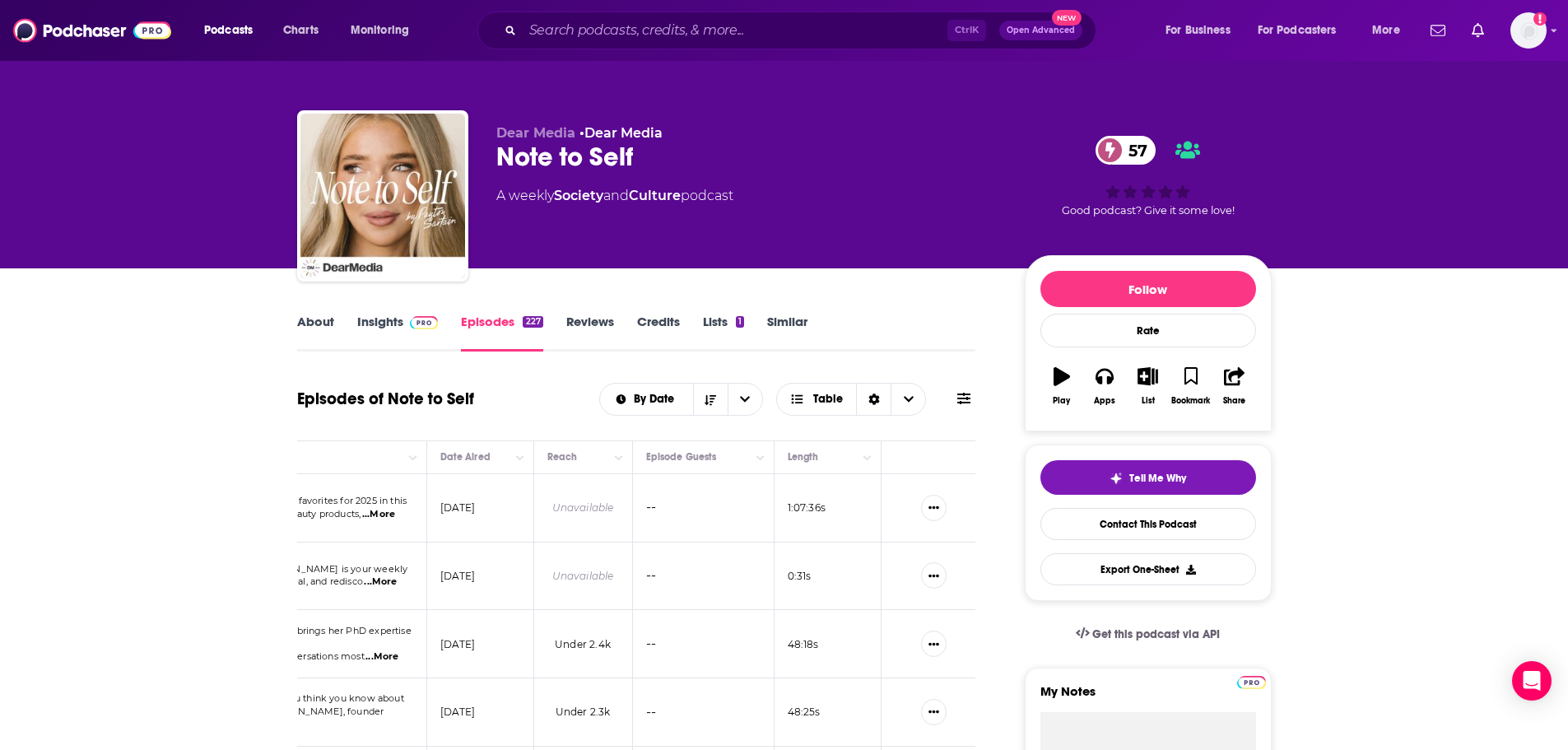
click at [375, 324] on link "Insights" at bounding box center [398, 333] width 82 height 38
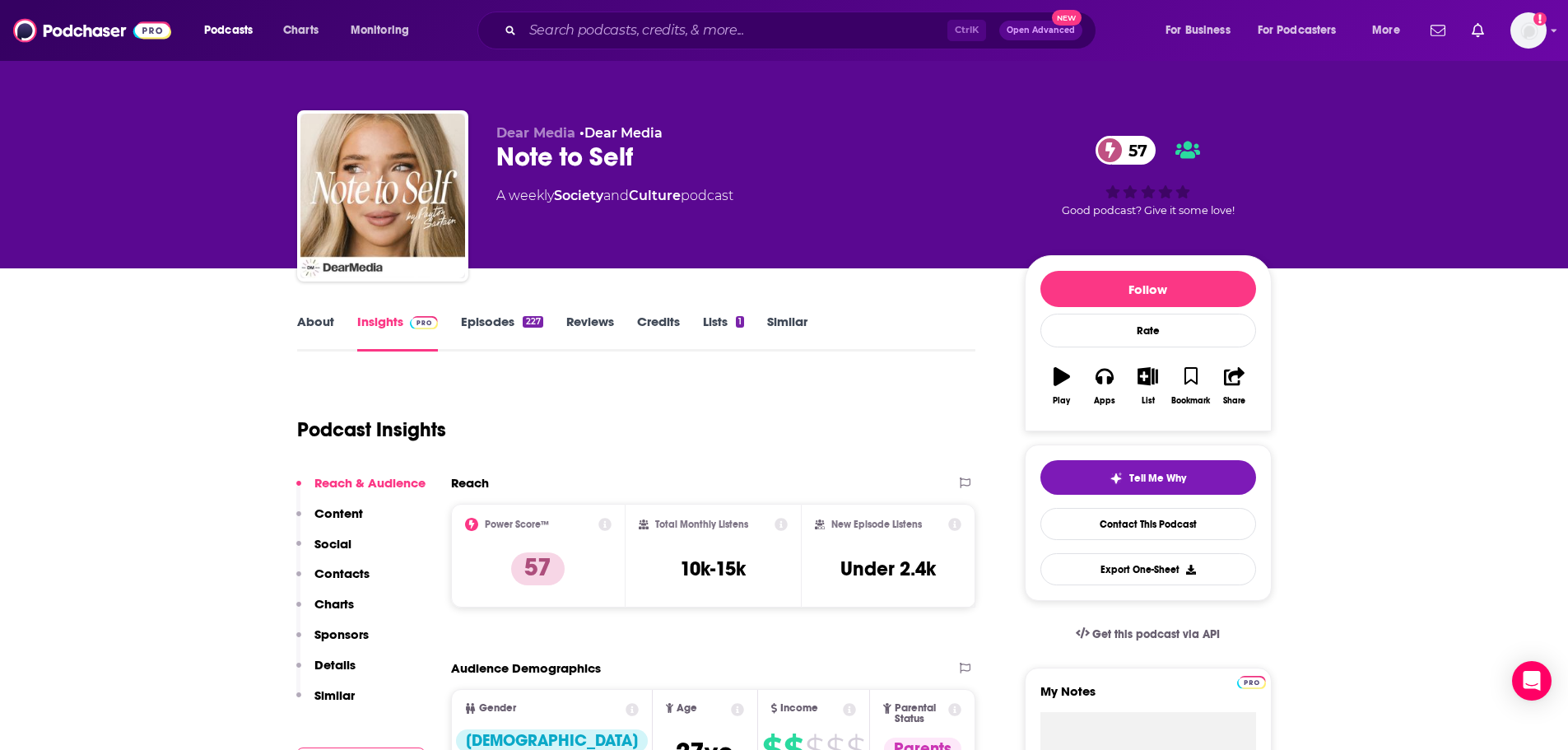
click at [323, 322] on link "About" at bounding box center [316, 333] width 37 height 38
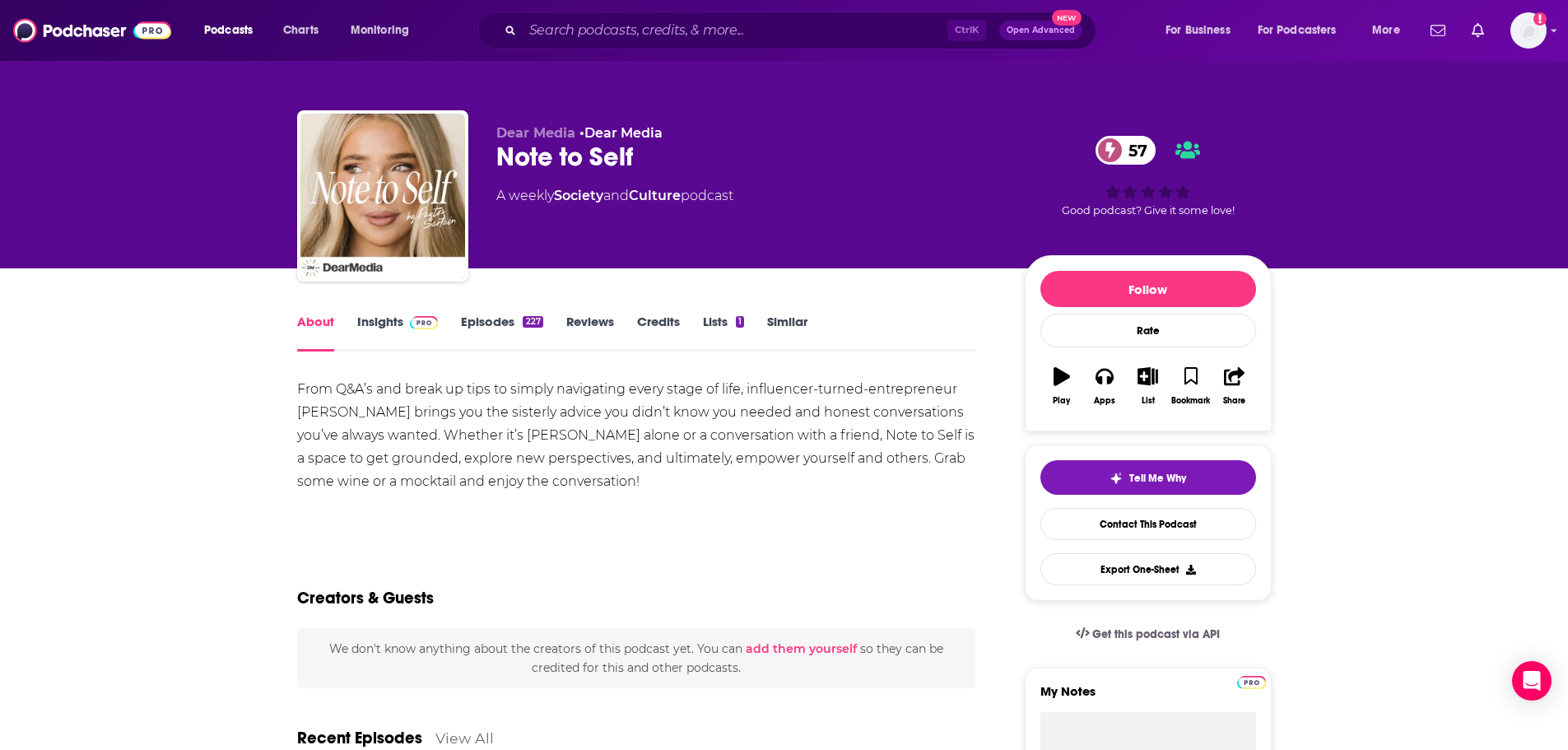
click at [375, 325] on link "Insights" at bounding box center [398, 333] width 82 height 38
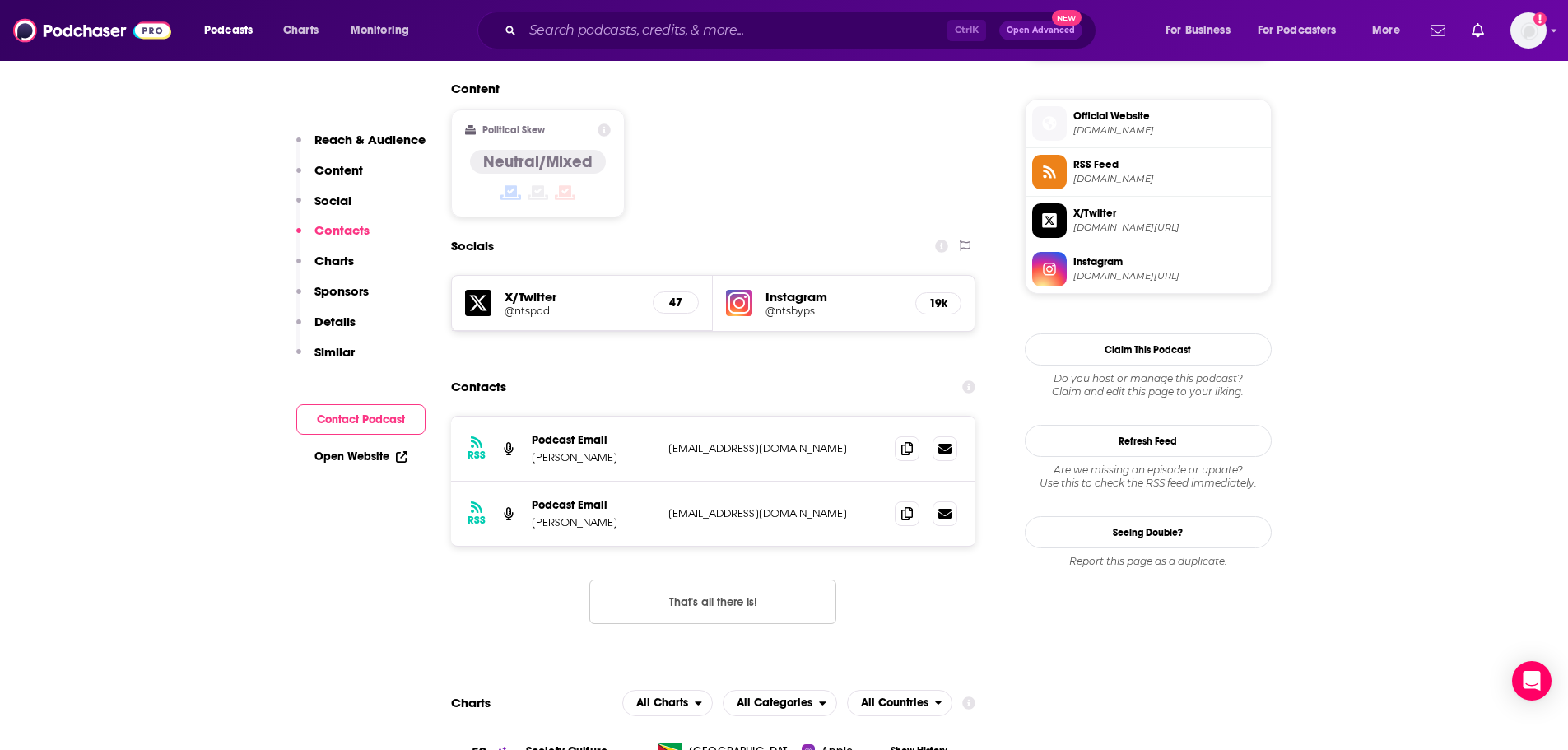
scroll to position [1317, 0]
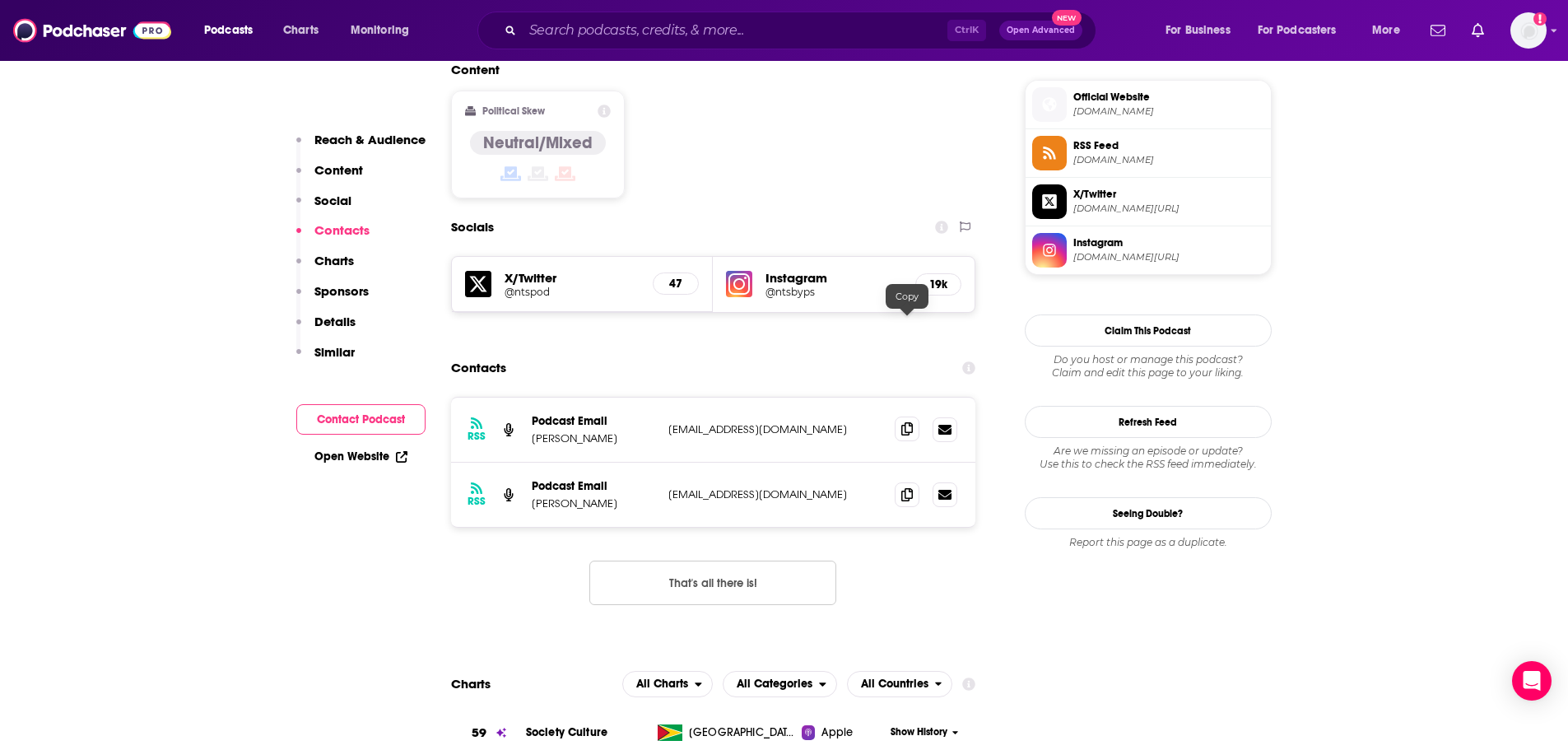
click at [903, 423] on icon at bounding box center [907, 429] width 12 height 14
click at [549, 432] on p "Payton Sartain" at bounding box center [593, 438] width 123 height 14
copy p "Payton"
click at [599, 432] on p "Payton Sartain" at bounding box center [593, 438] width 123 height 14
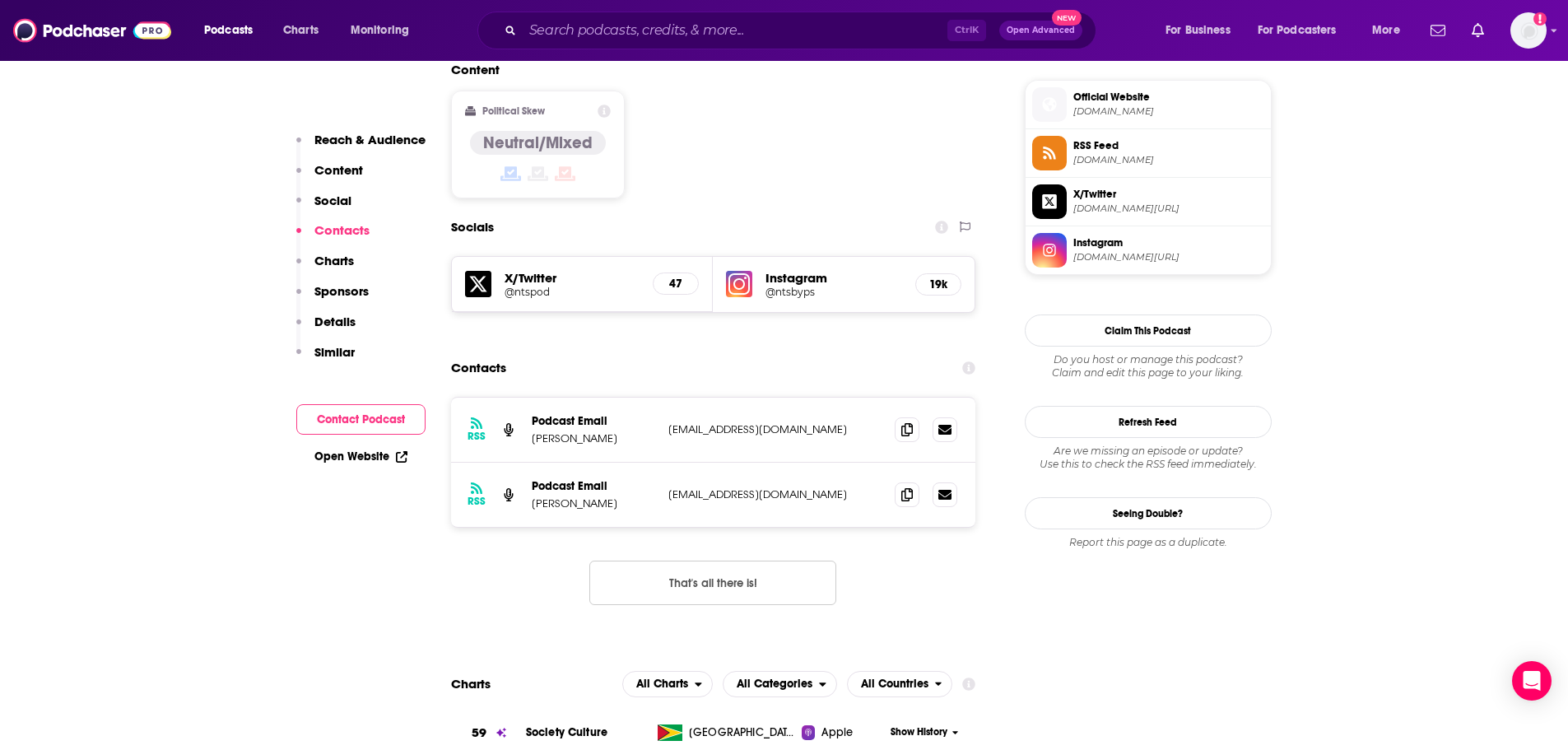
click at [587, 432] on p "Payton Sartain" at bounding box center [593, 438] width 123 height 14
copy p "Sartain"
click at [914, 482] on span at bounding box center [907, 493] width 24 height 24
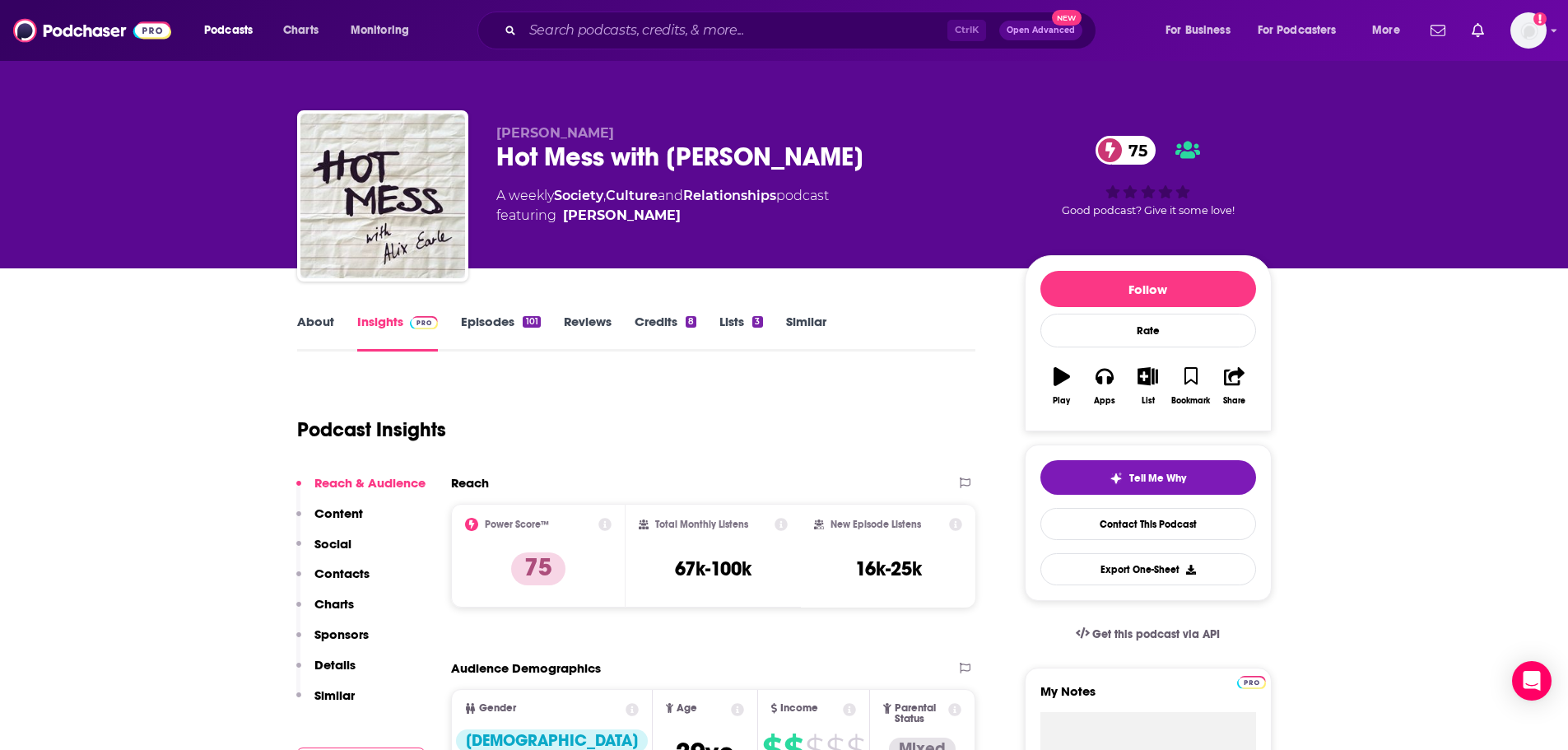
click at [318, 333] on link "About" at bounding box center [316, 333] width 37 height 38
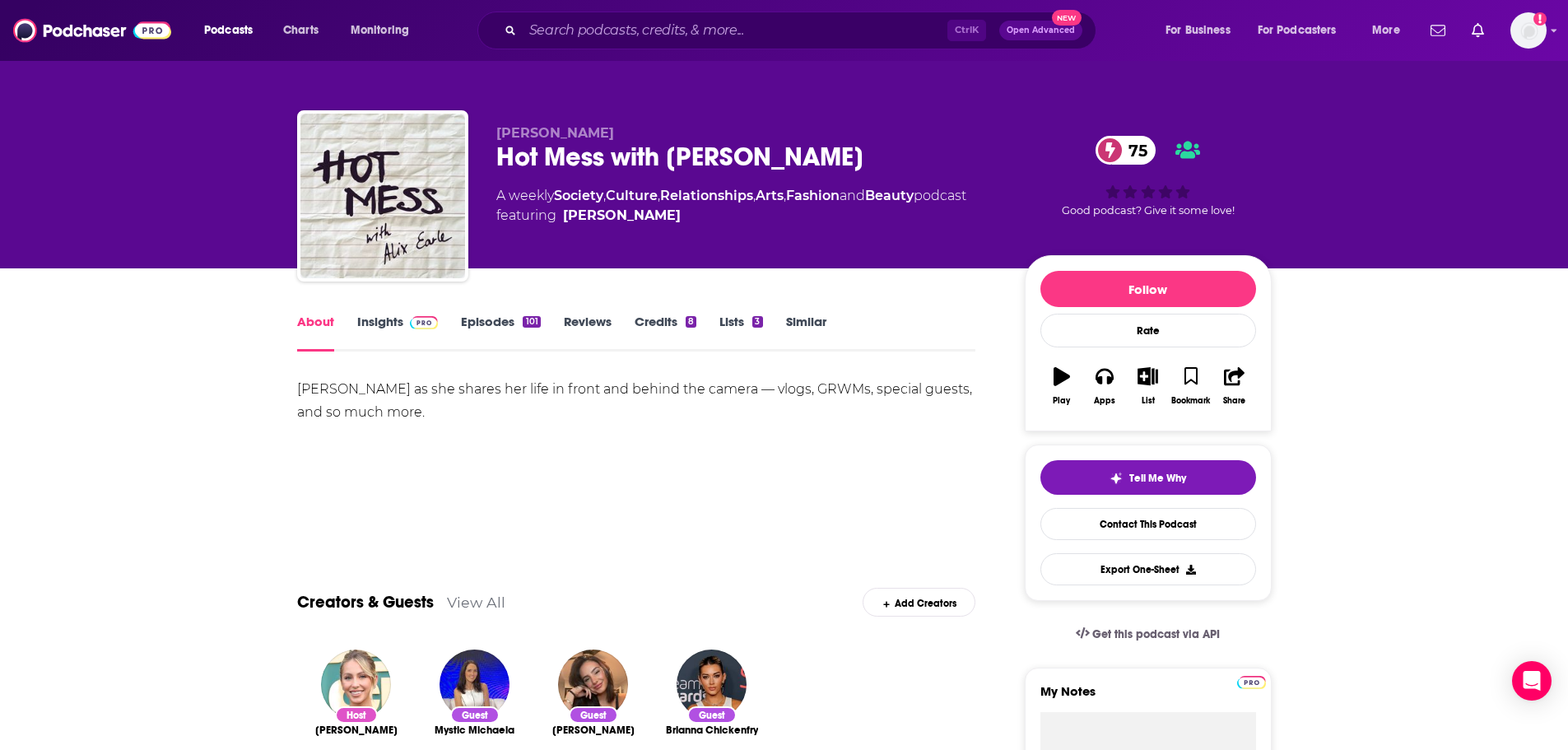
click at [473, 326] on link "Episodes 101" at bounding box center [500, 333] width 79 height 38
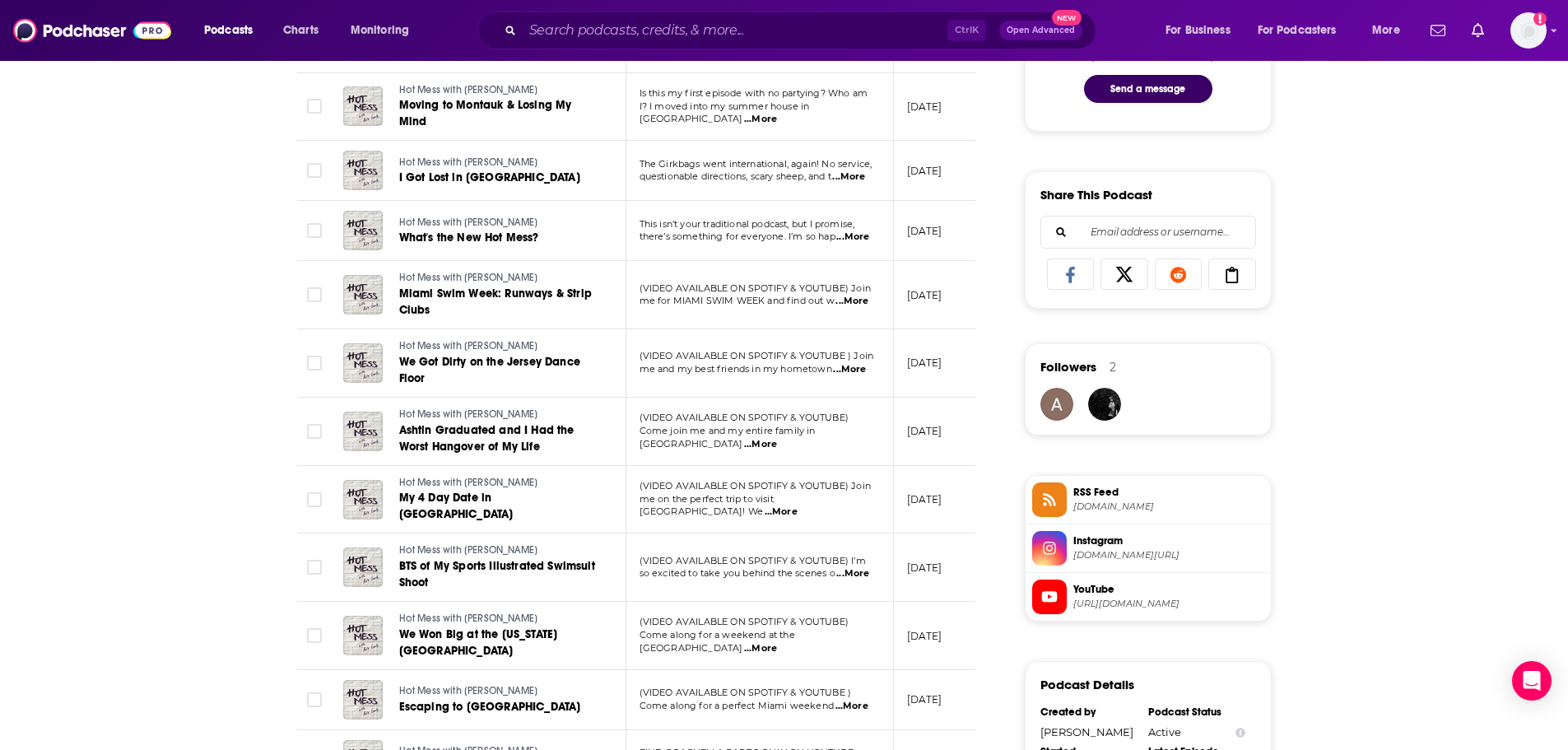
scroll to position [988, 0]
